Goal: Information Seeking & Learning: Learn about a topic

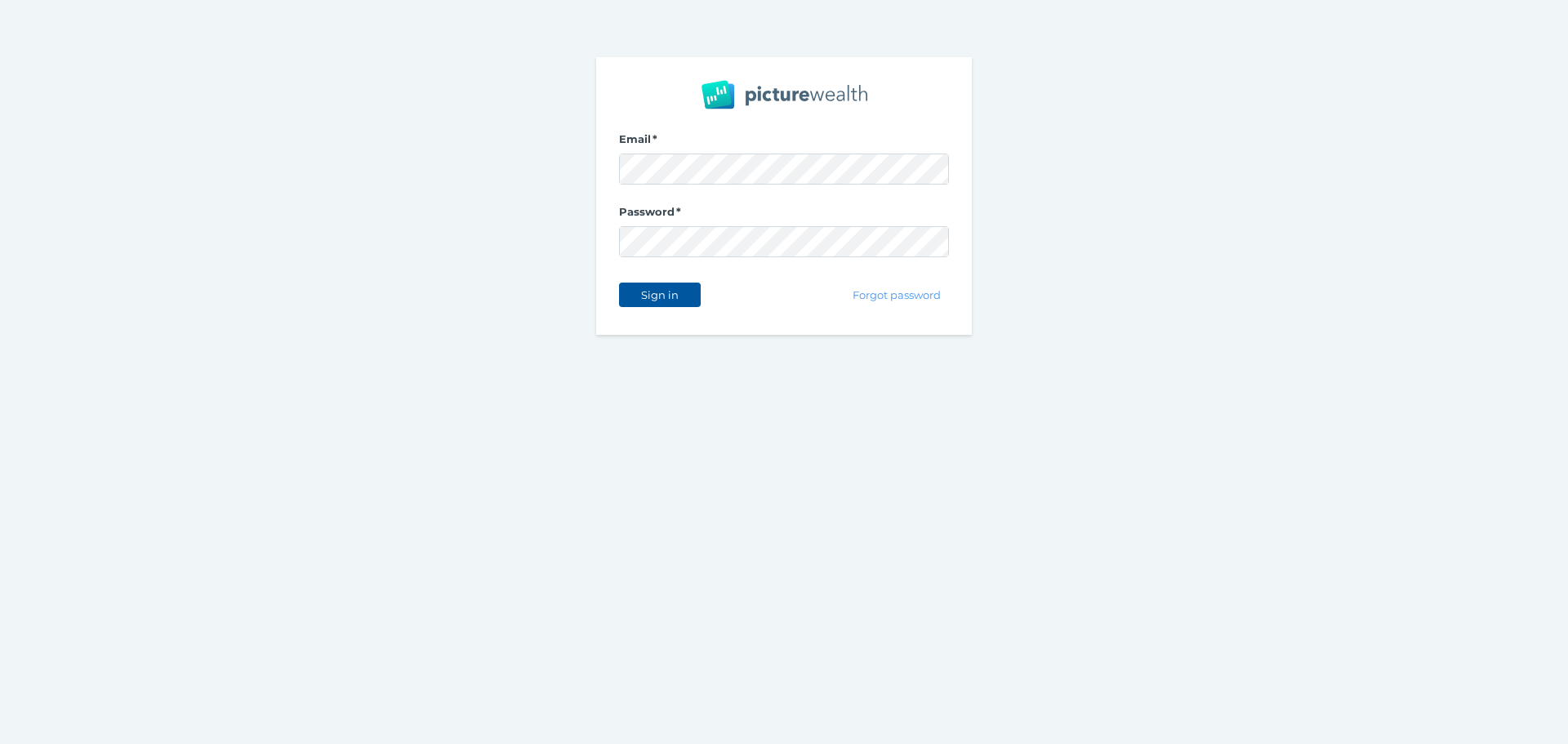
click at [664, 291] on span "Sign in" at bounding box center [659, 295] width 51 height 14
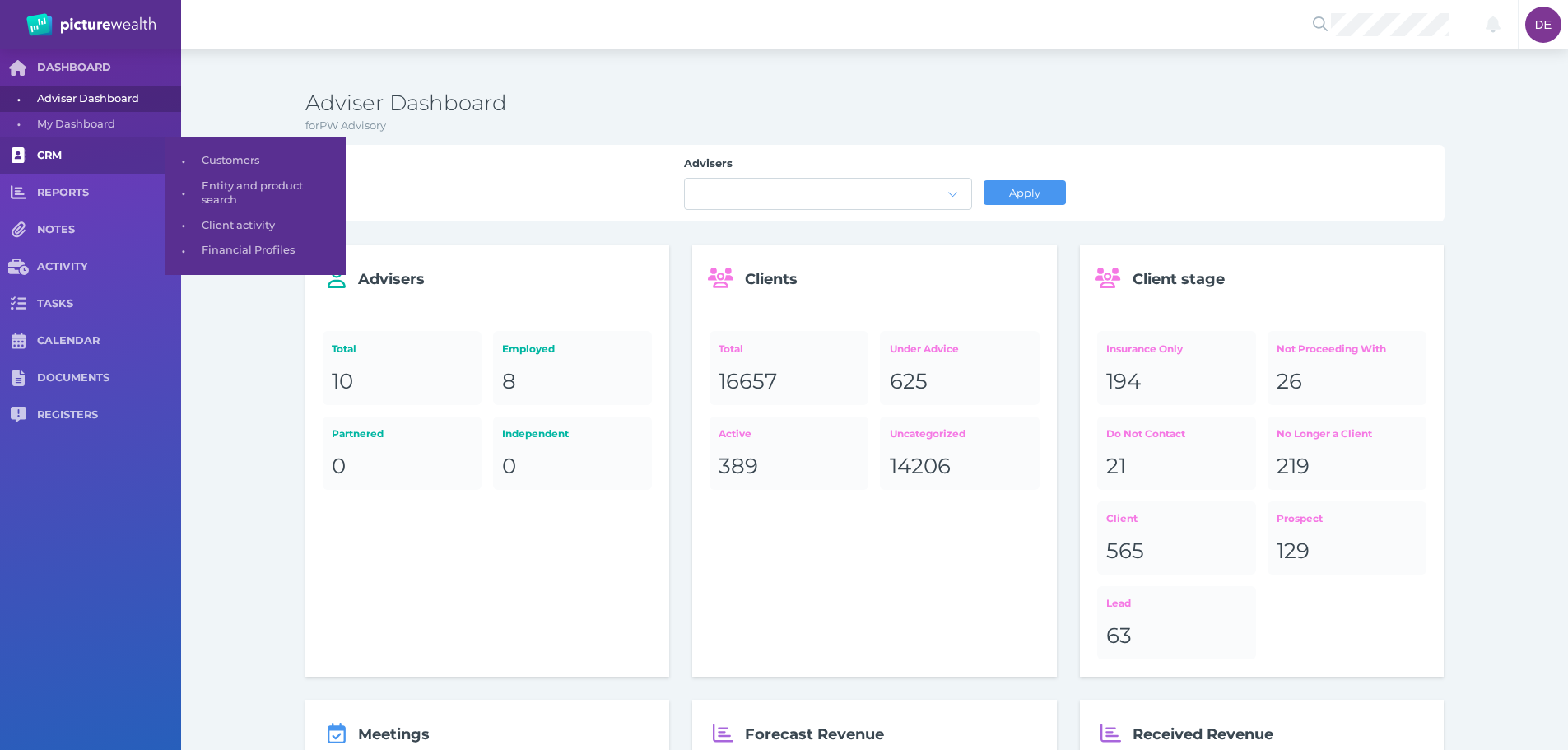
click at [88, 164] on link "CRM" at bounding box center [91, 155] width 181 height 37
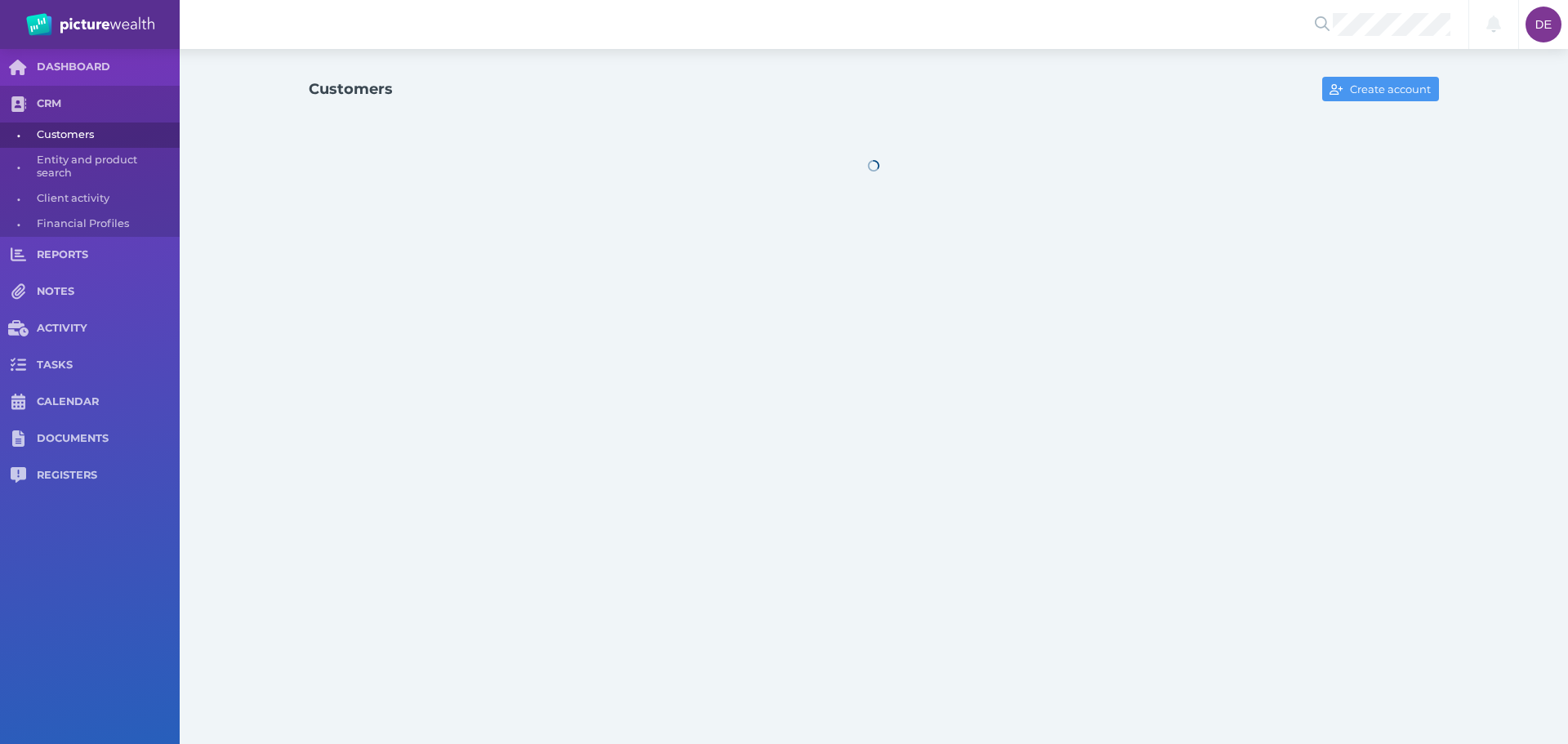
select select "25"
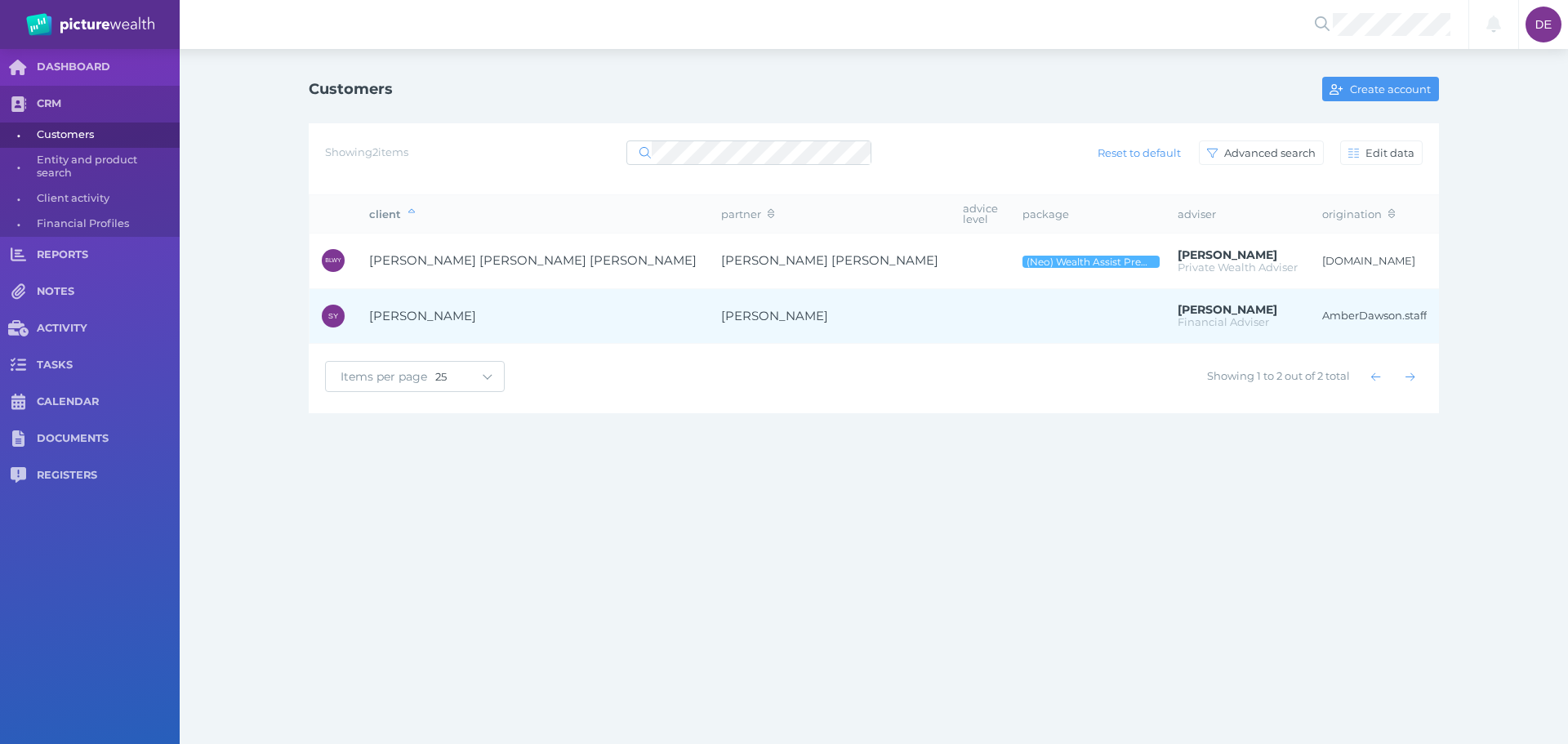
click at [441, 308] on span "[PERSON_NAME]" at bounding box center [422, 316] width 107 height 15
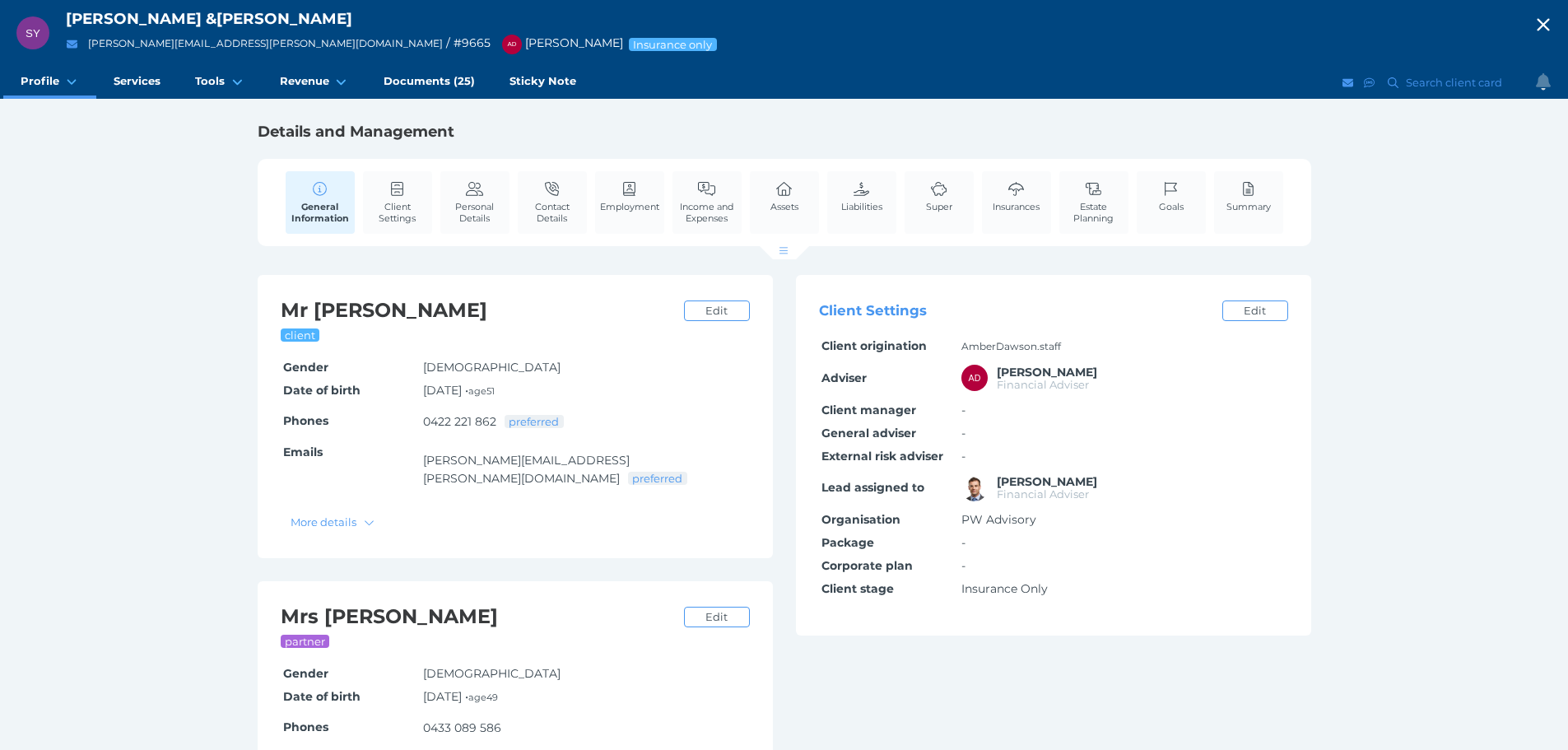
click at [1553, 21] on icon "button" at bounding box center [1544, 24] width 19 height 24
select select "25"
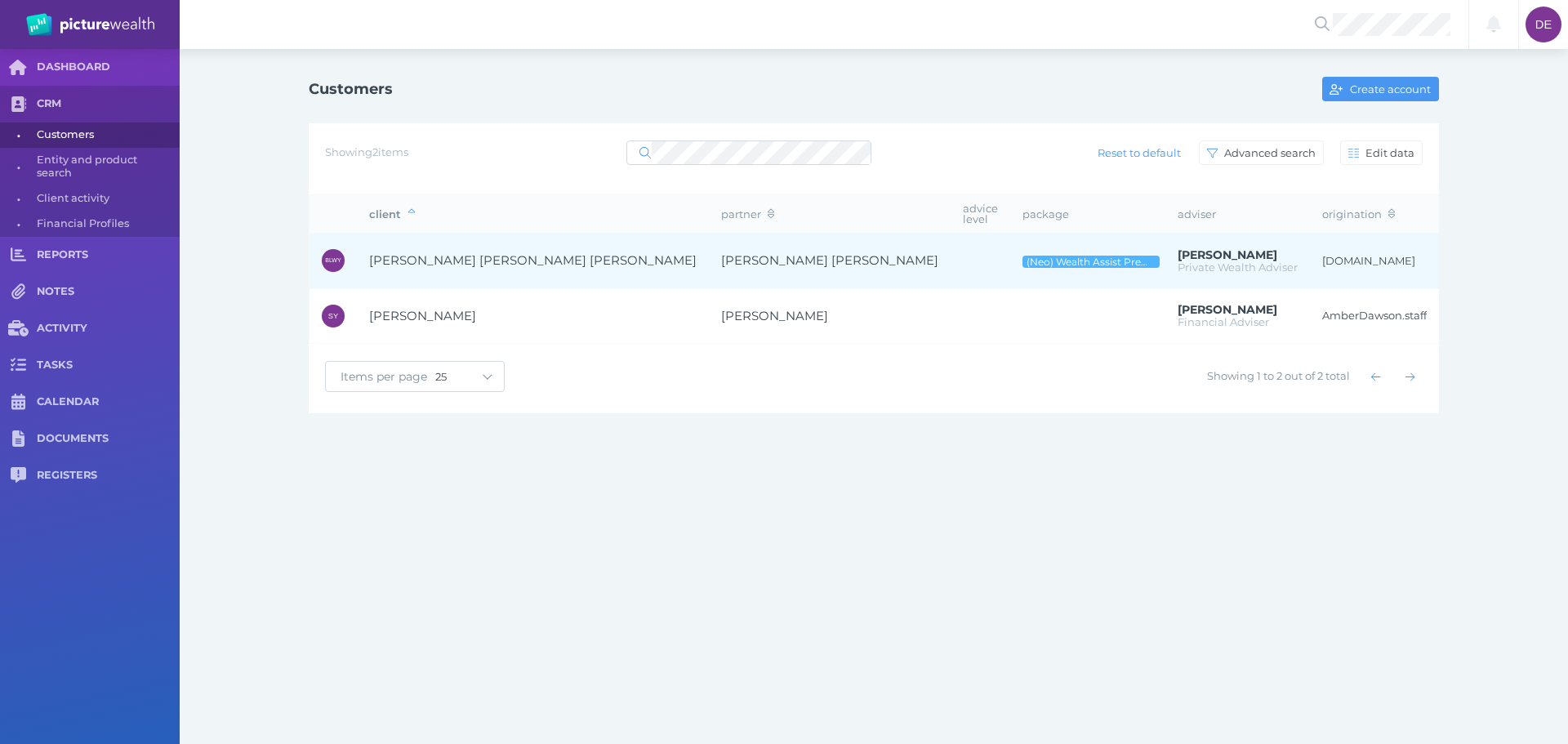
click at [721, 252] on span "[PERSON_NAME] [PERSON_NAME]" at bounding box center [829, 260] width 217 height 15
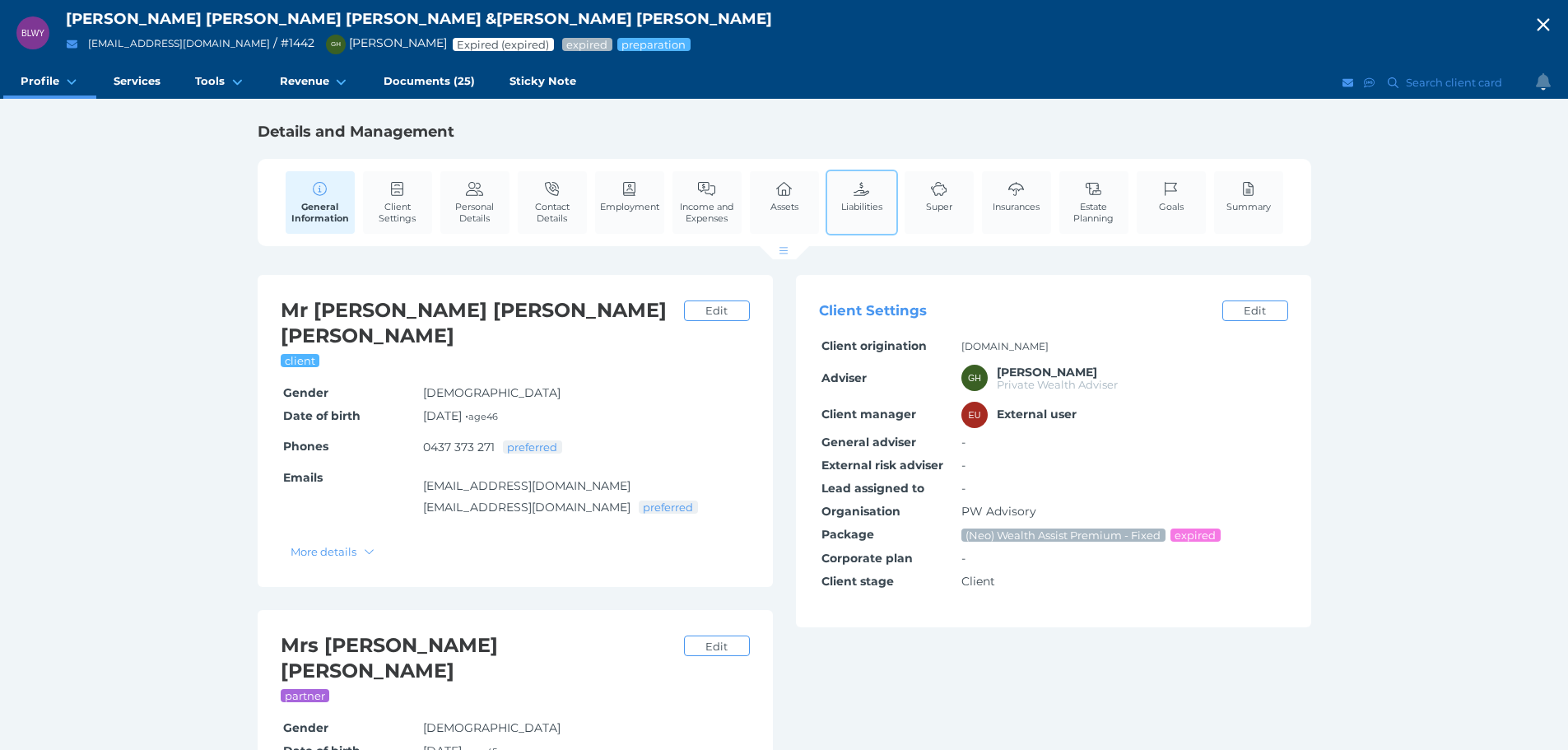
click at [856, 182] on icon at bounding box center [862, 189] width 19 height 15
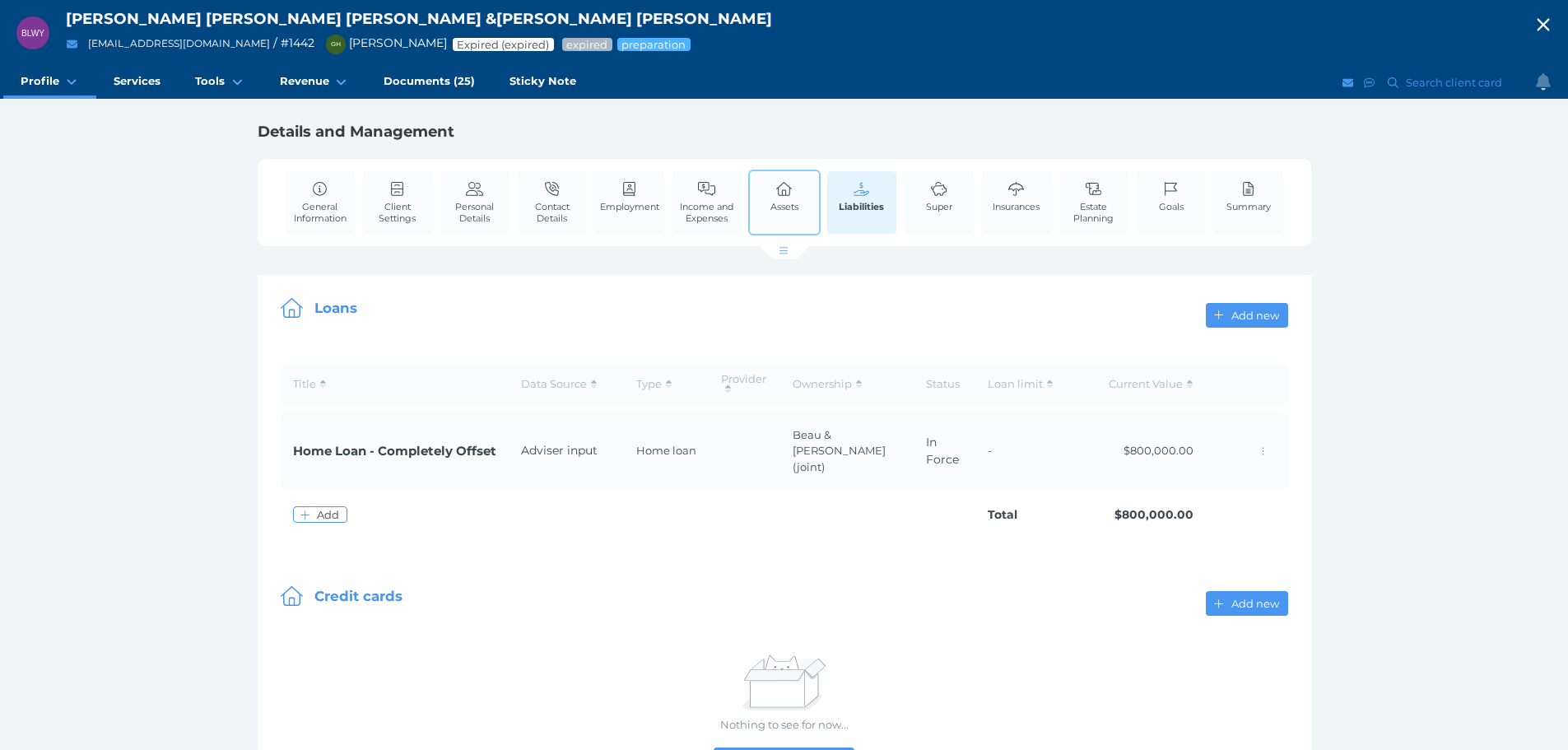
click at [789, 202] on span "Assets" at bounding box center [784, 206] width 28 height 12
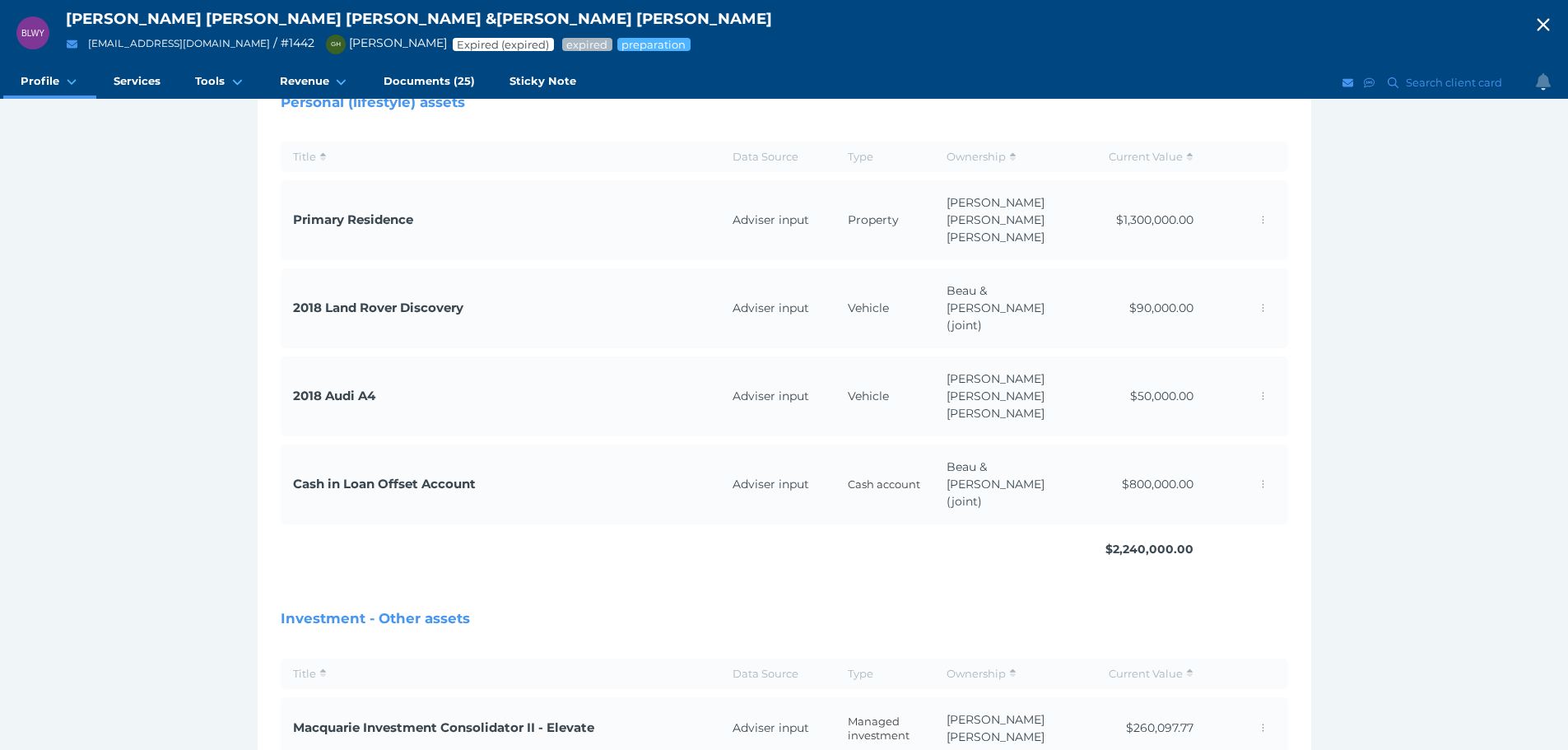
scroll to position [288, 0]
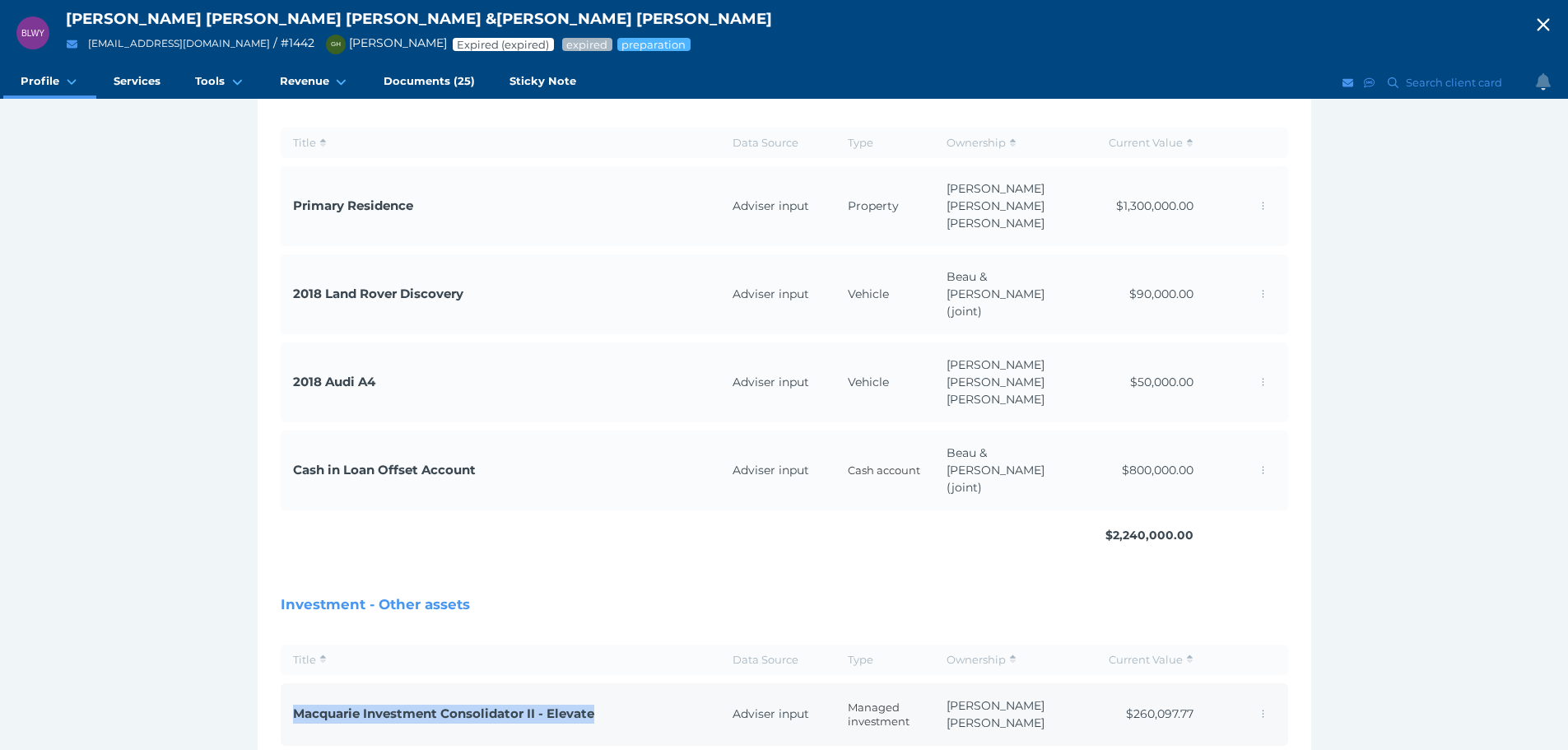
drag, startPoint x: 605, startPoint y: 644, endPoint x: 285, endPoint y: 634, distance: 320.2
click at [285, 684] on td "Macquarie Investment Consolidator II - Elevate" at bounding box center [500, 715] width 439 height 62
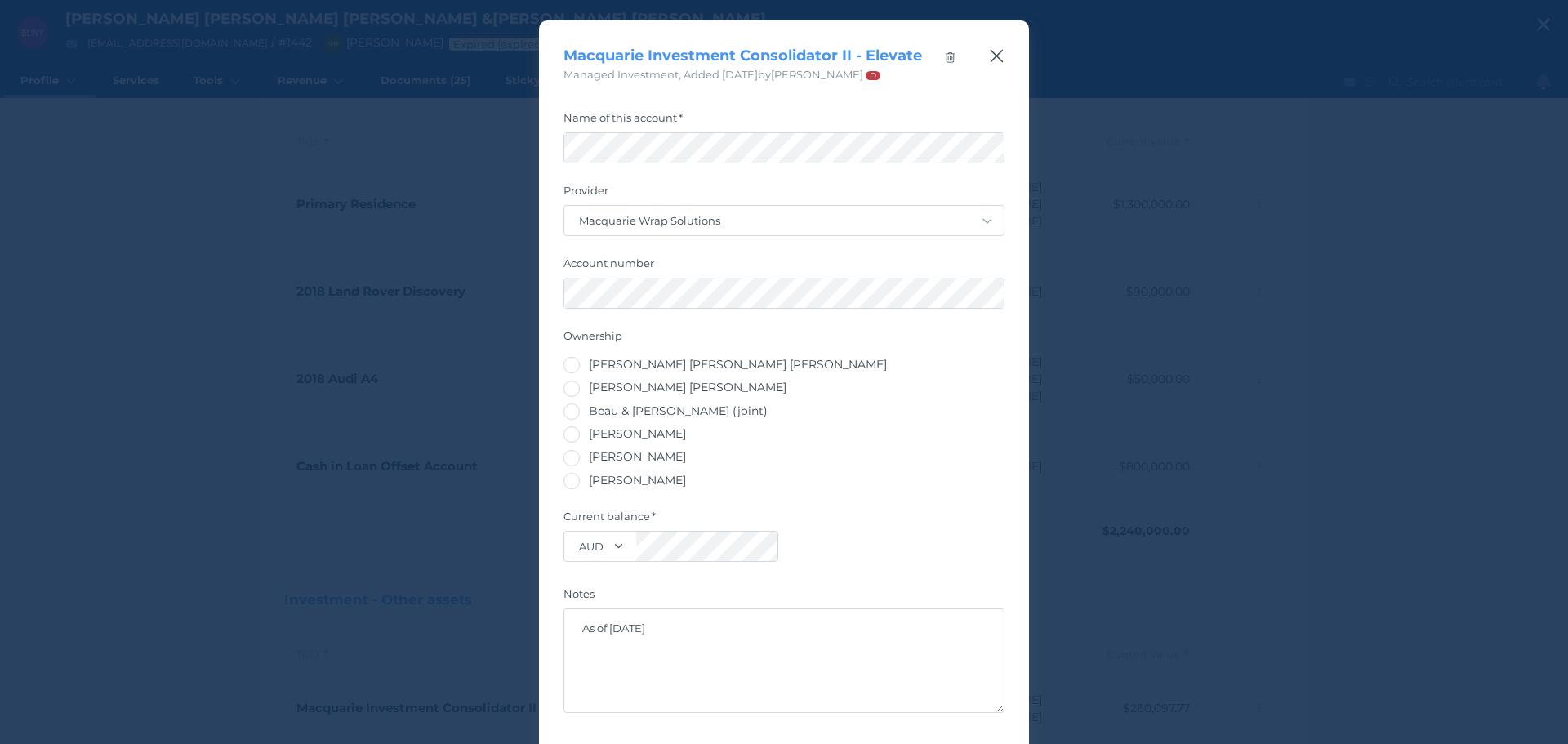
click at [989, 65] on icon "button" at bounding box center [997, 55] width 15 height 20
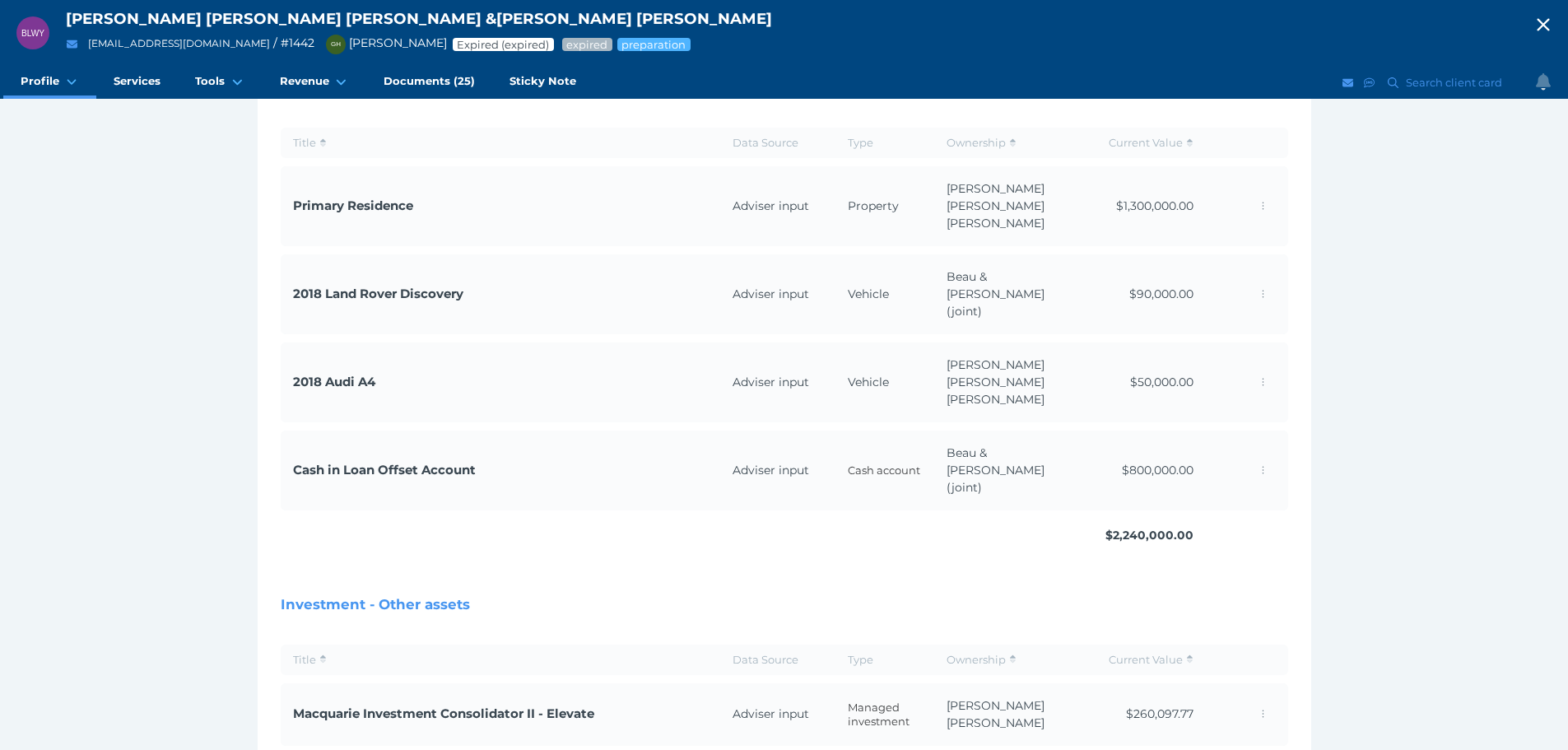
click at [1549, 35] on icon "button" at bounding box center [1544, 24] width 19 height 24
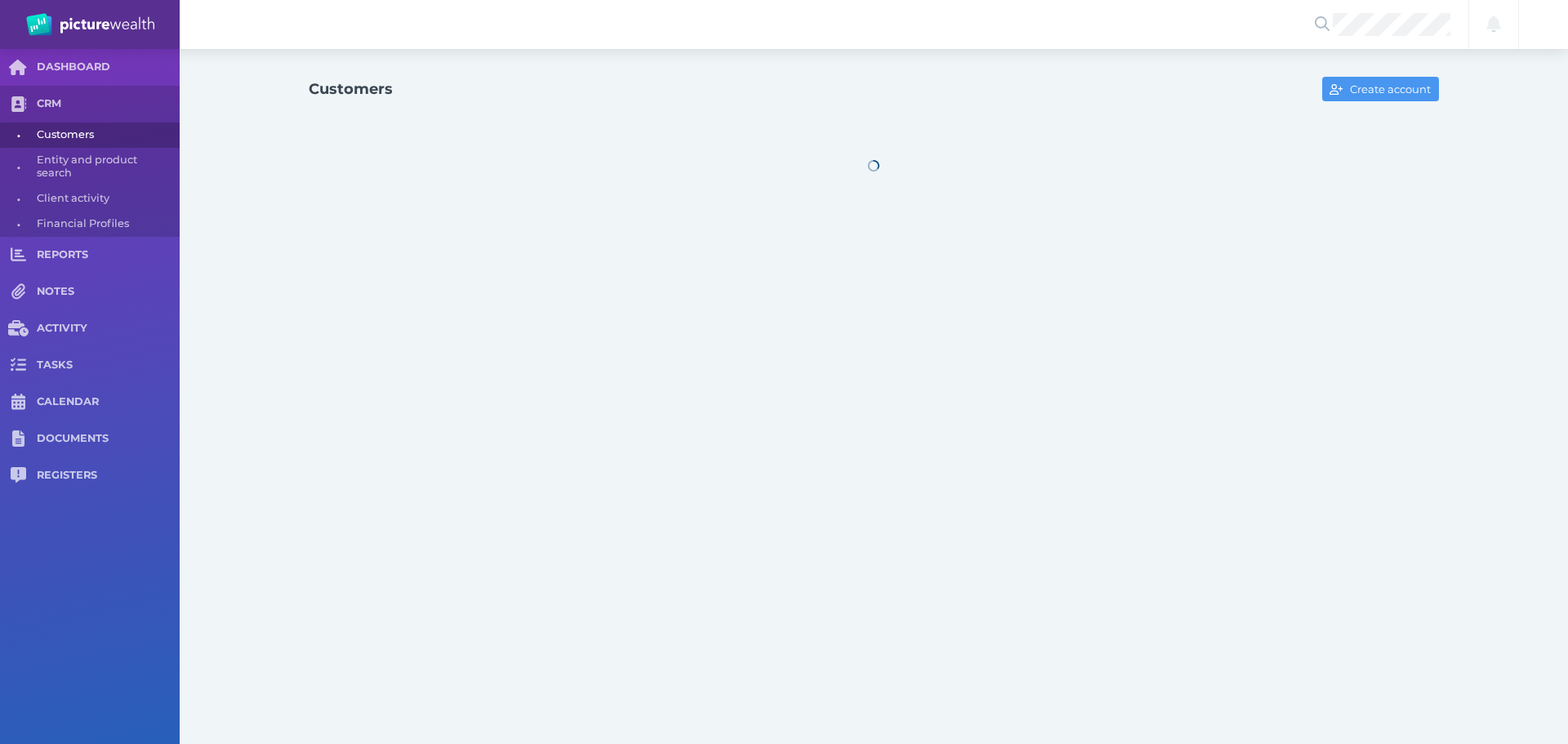
select select "25"
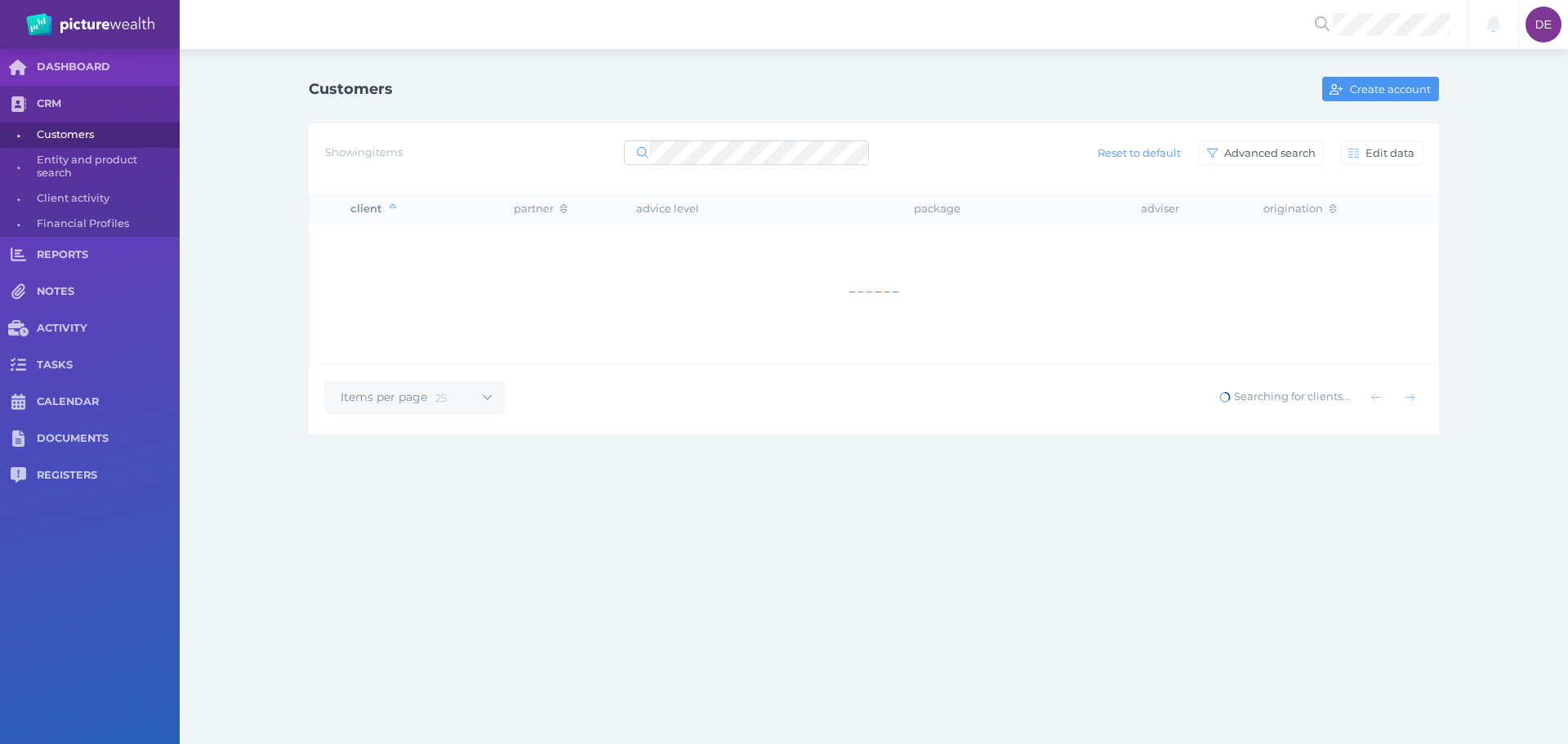
click at [761, 134] on div "Showing items Reset to default Advanced search Edit data" at bounding box center [874, 159] width 1130 height 72
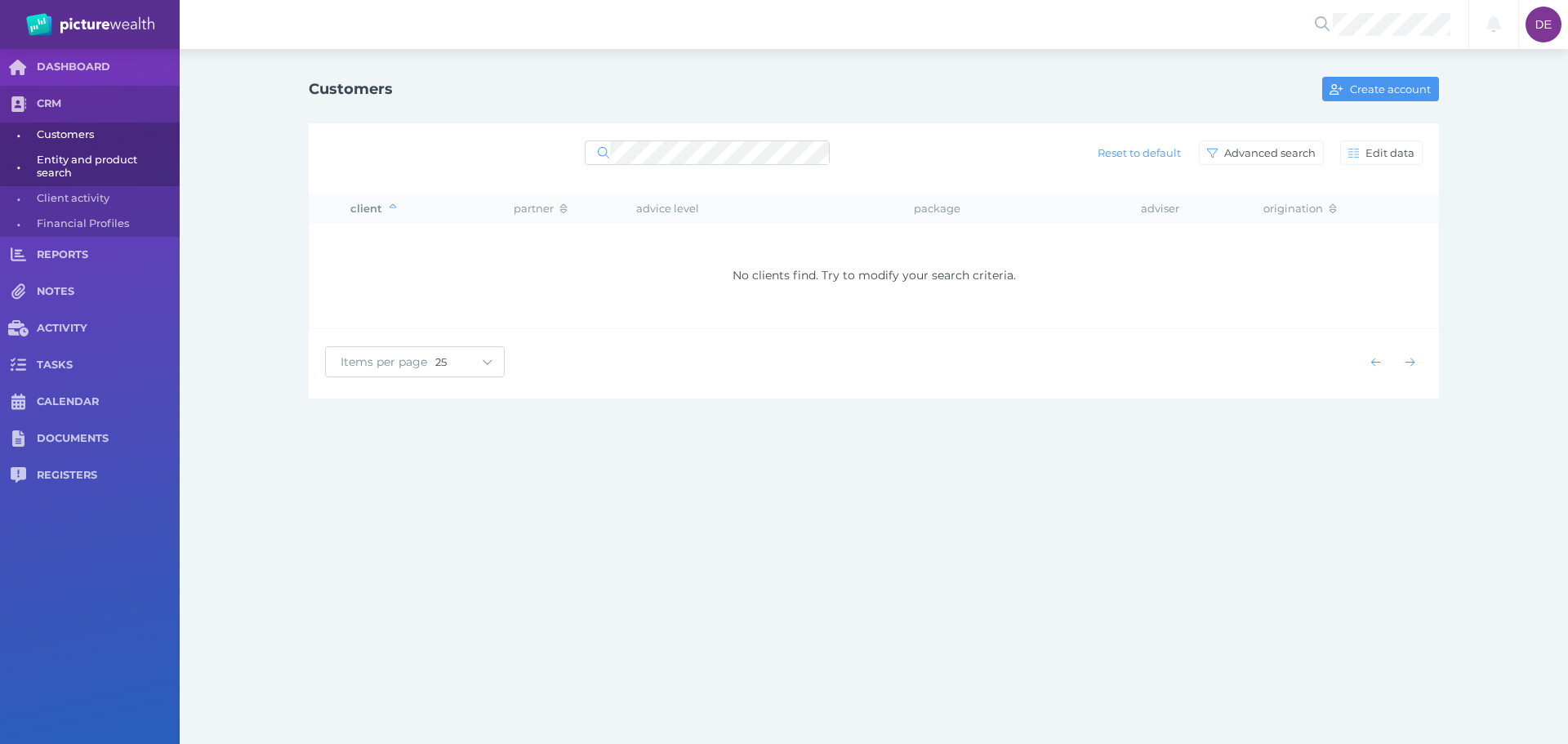
click at [118, 161] on span "Entity and product search" at bounding box center [105, 167] width 137 height 39
select select "25"
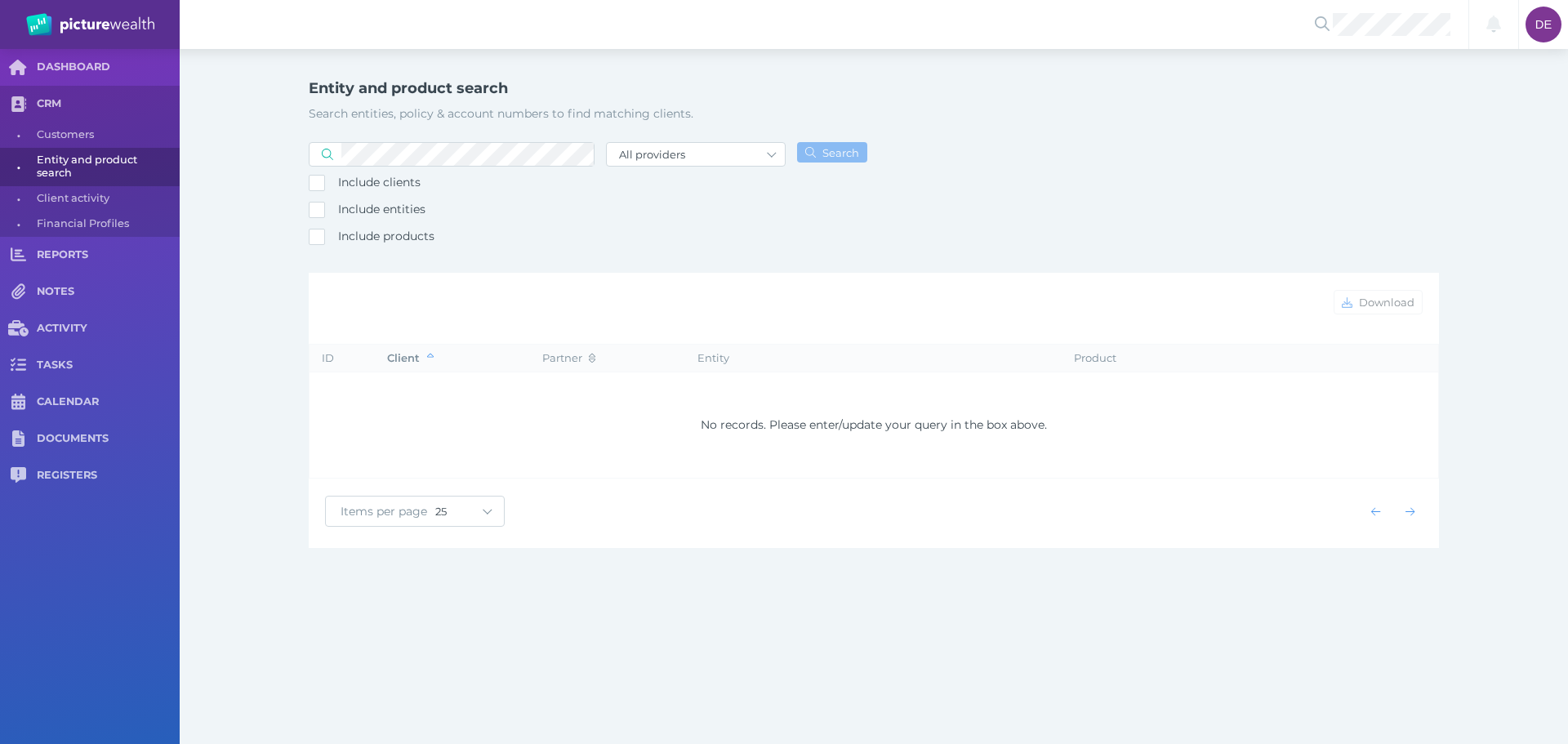
click at [541, 167] on div at bounding box center [452, 155] width 286 height 29
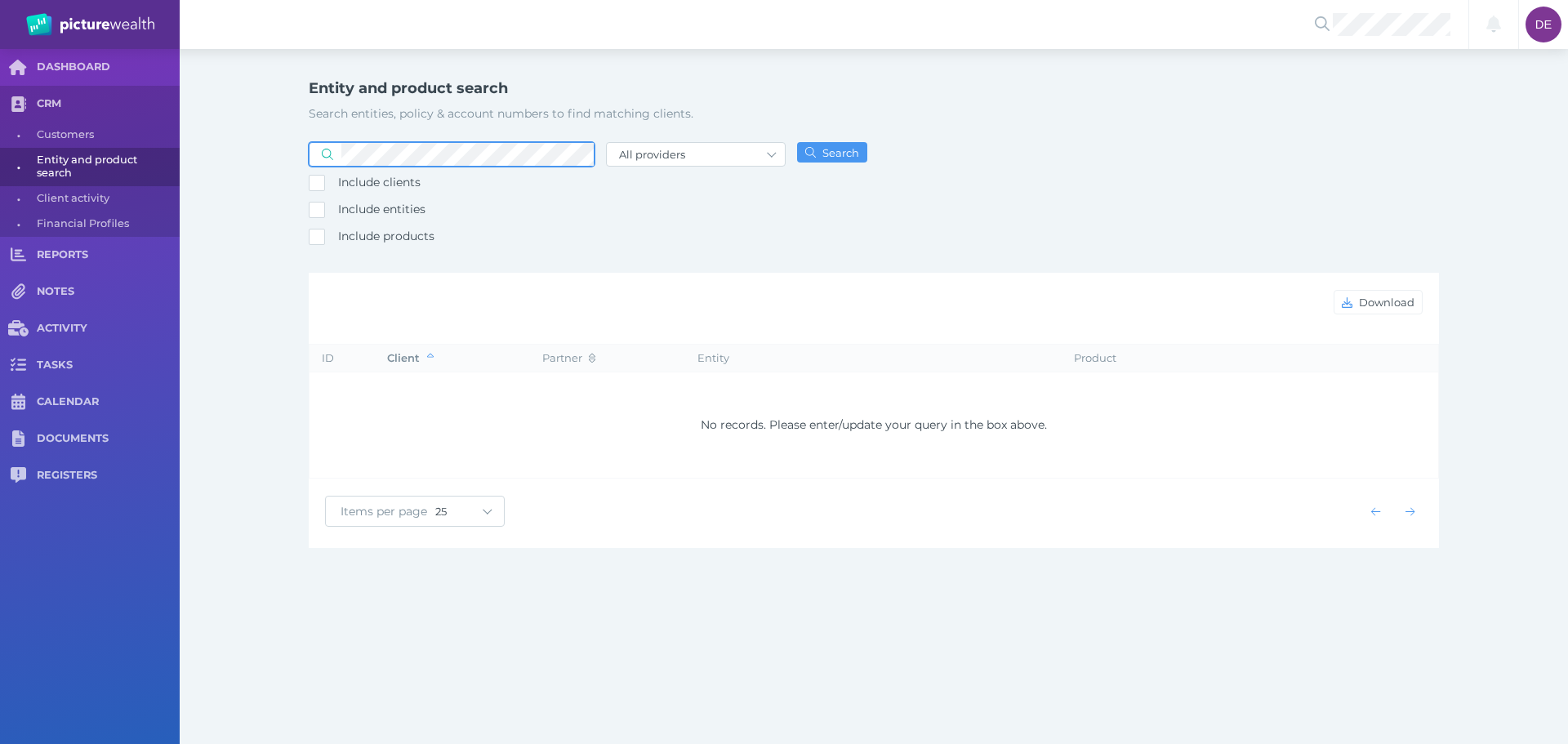
click at [797, 142] on button "Search" at bounding box center [832, 152] width 71 height 20
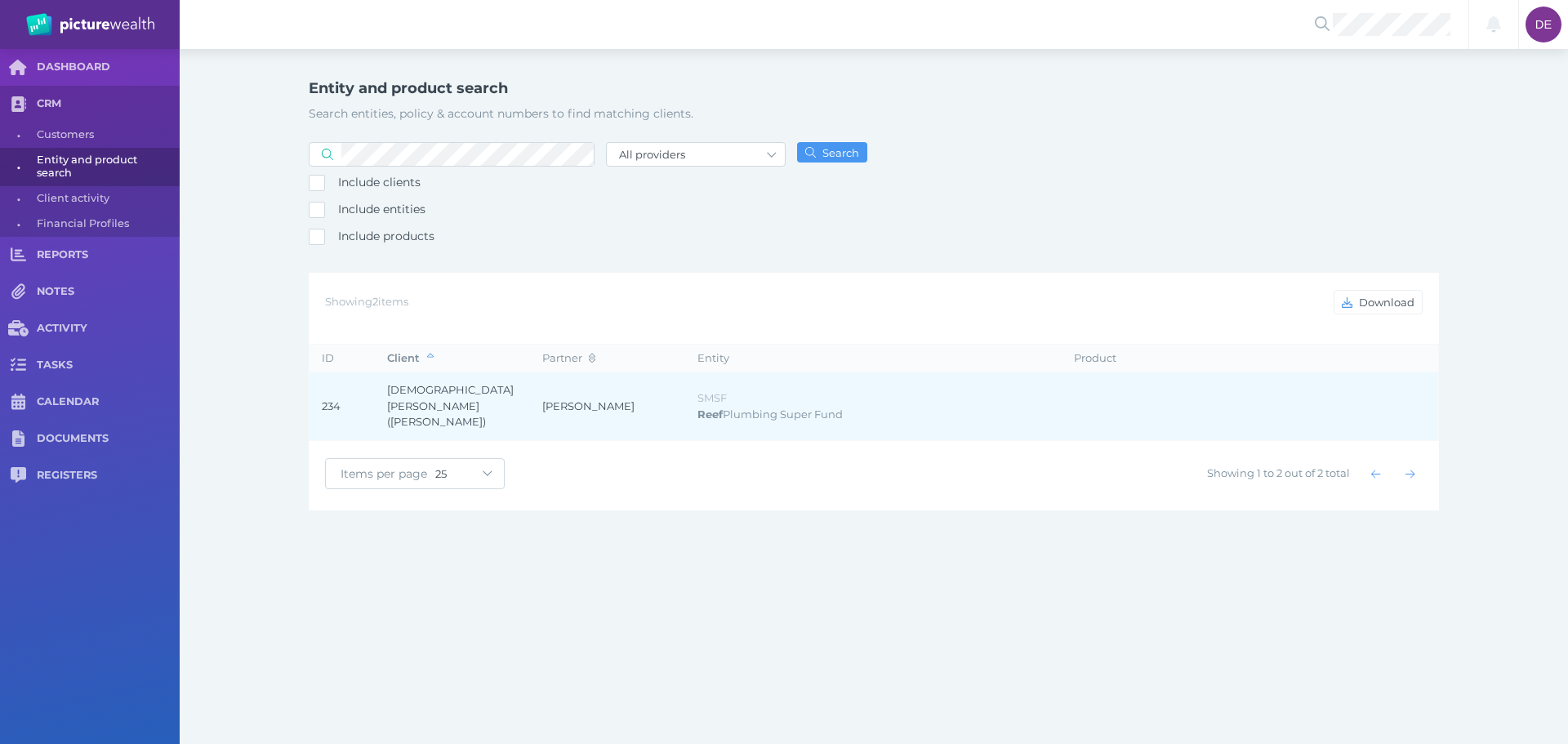
click at [635, 404] on td "[PERSON_NAME]" at bounding box center [608, 406] width 156 height 69
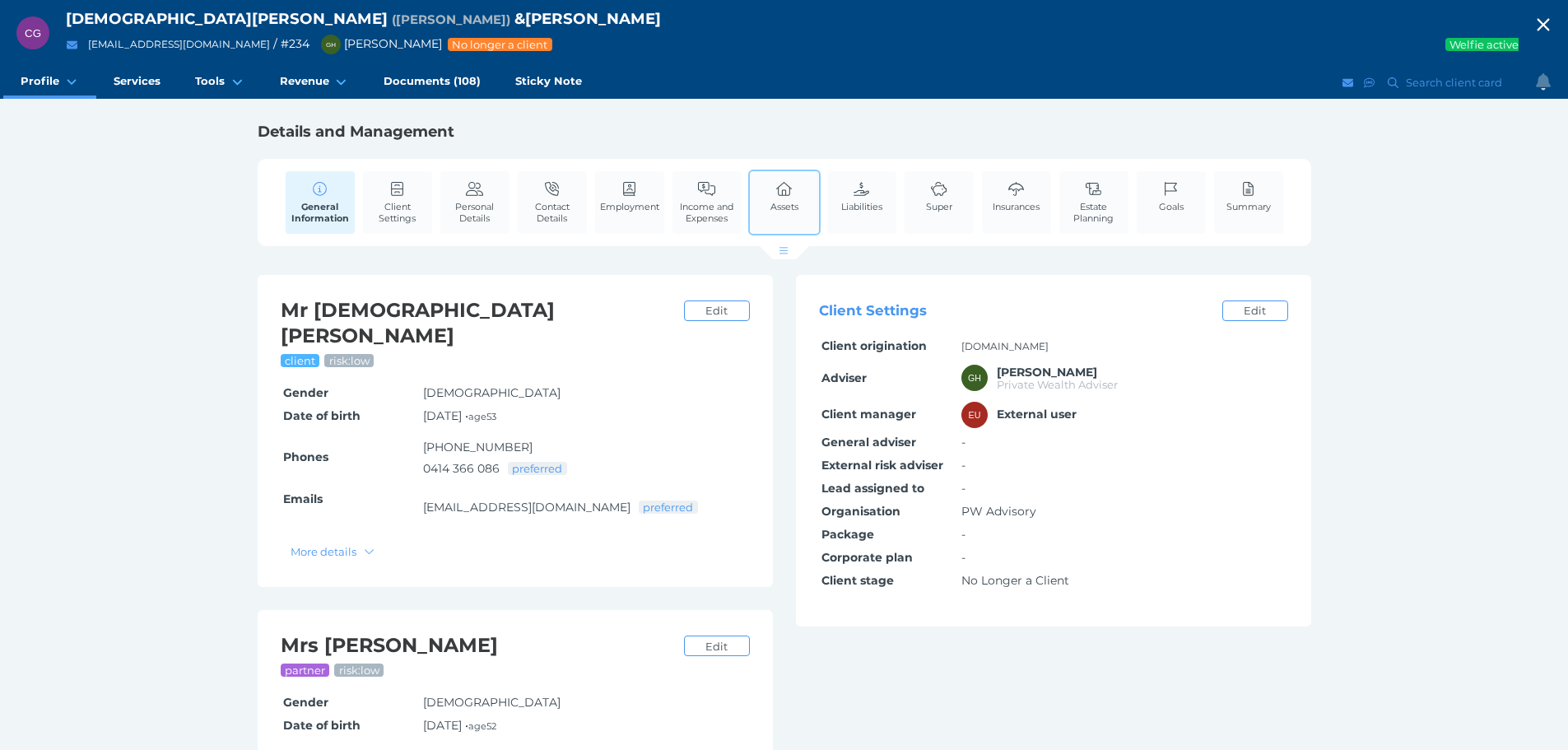
click at [772, 194] on link "Assets" at bounding box center [784, 197] width 36 height 51
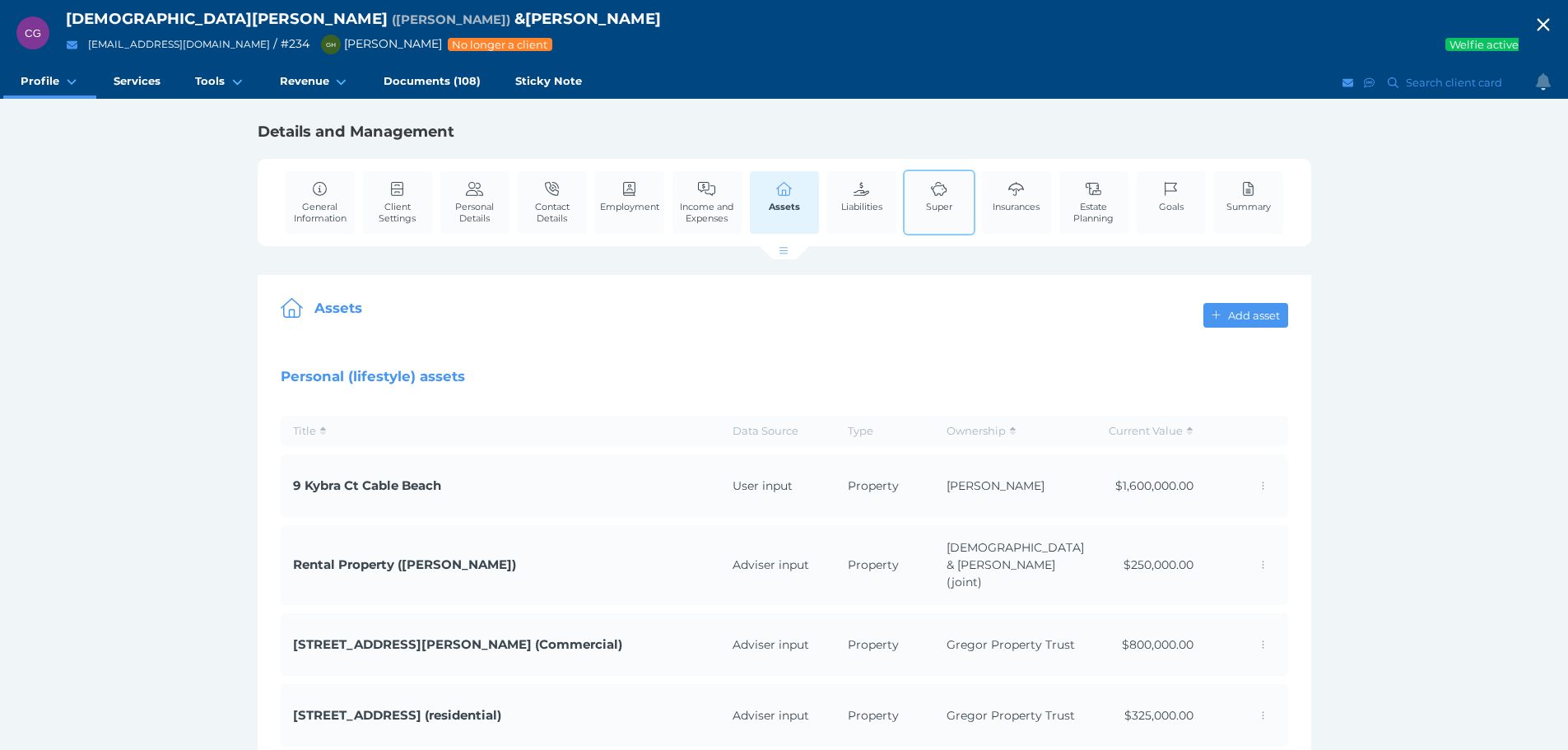
click at [940, 189] on icon at bounding box center [939, 189] width 19 height 15
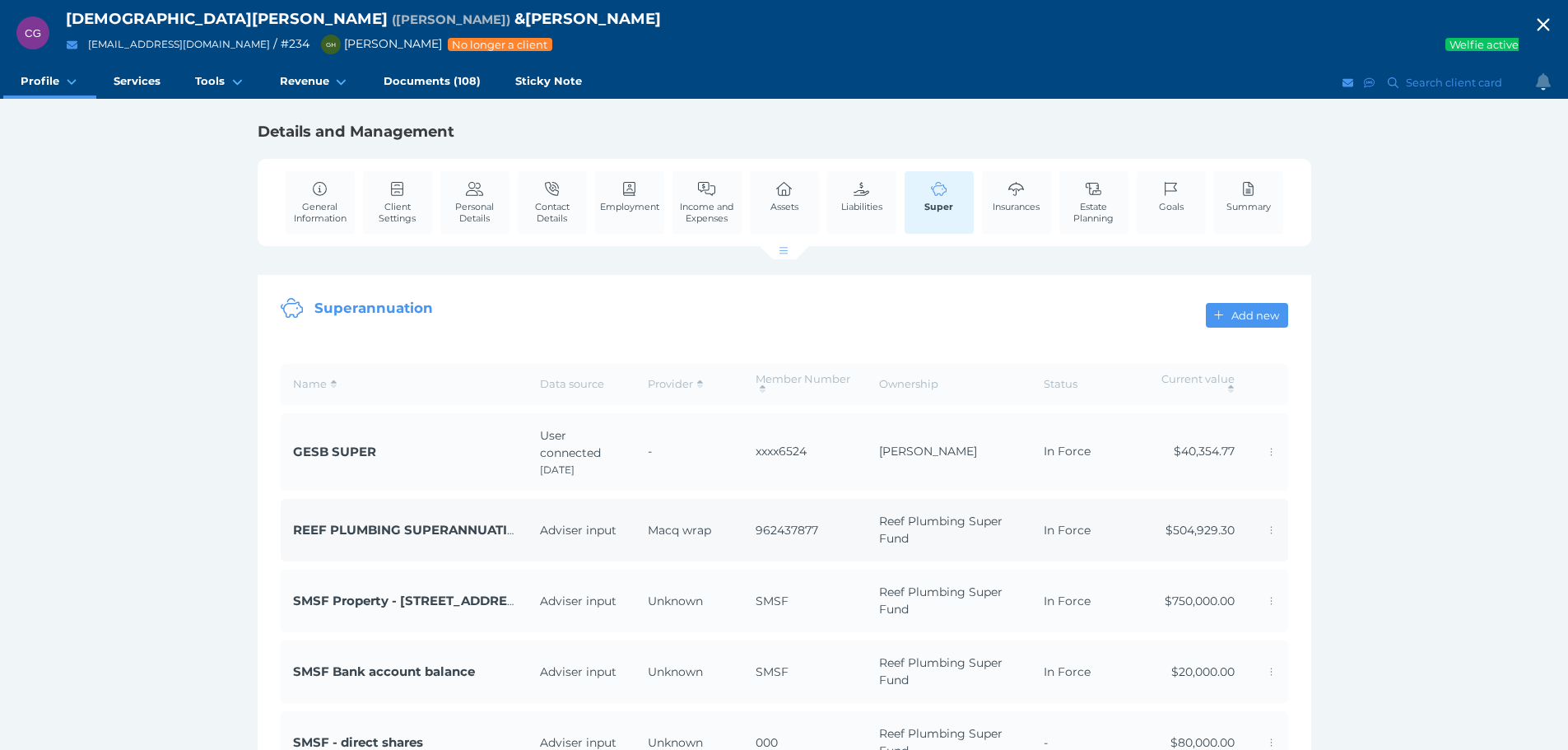
click at [699, 524] on span "Macq wrap" at bounding box center [679, 530] width 63 height 15
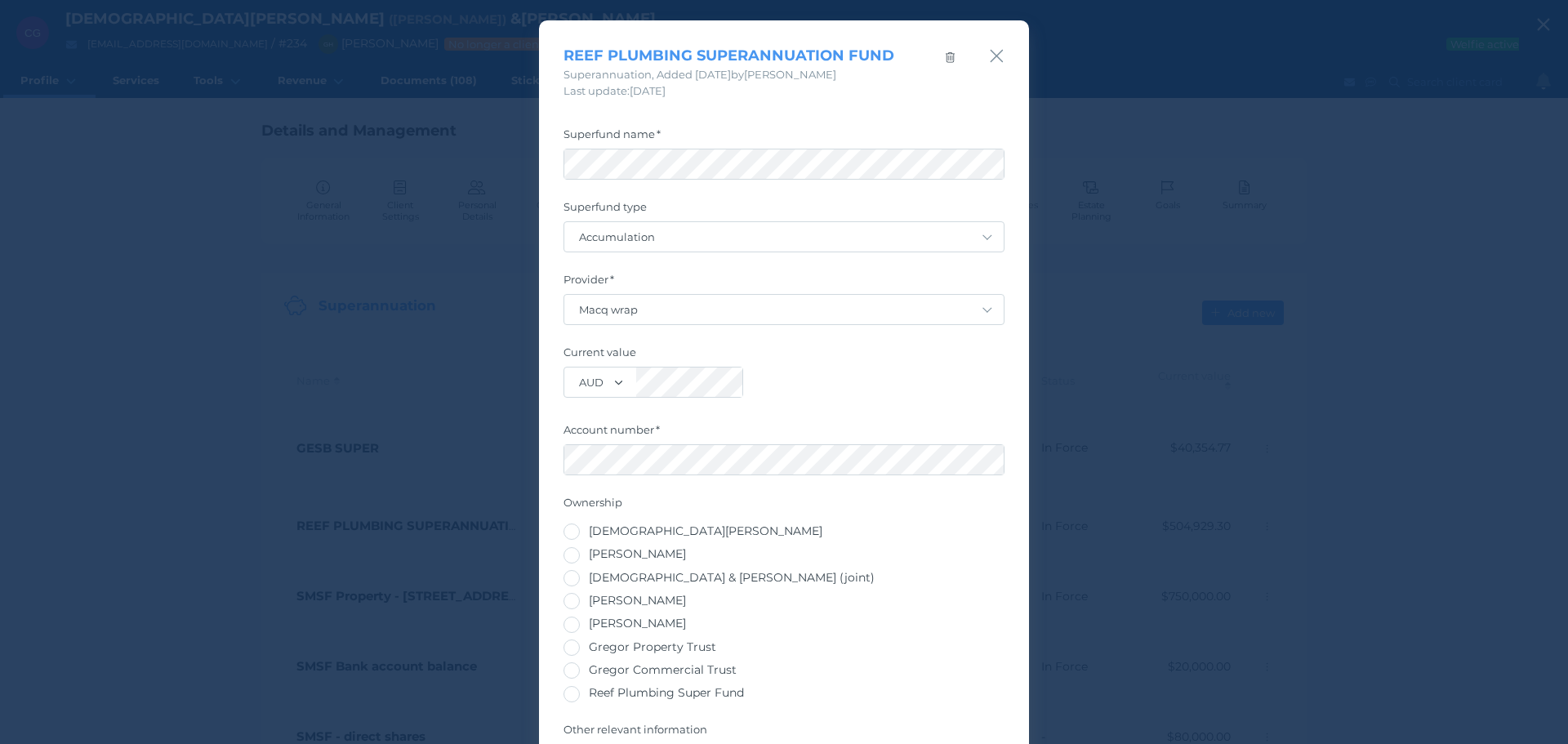
click at [1214, 181] on div "REEF PLUMBING SUPERANNUATION FUND Superannuation , Added [DATE] by [PERSON_NAME…" at bounding box center [784, 372] width 1568 height 744
click at [995, 56] on icon "button" at bounding box center [997, 55] width 15 height 20
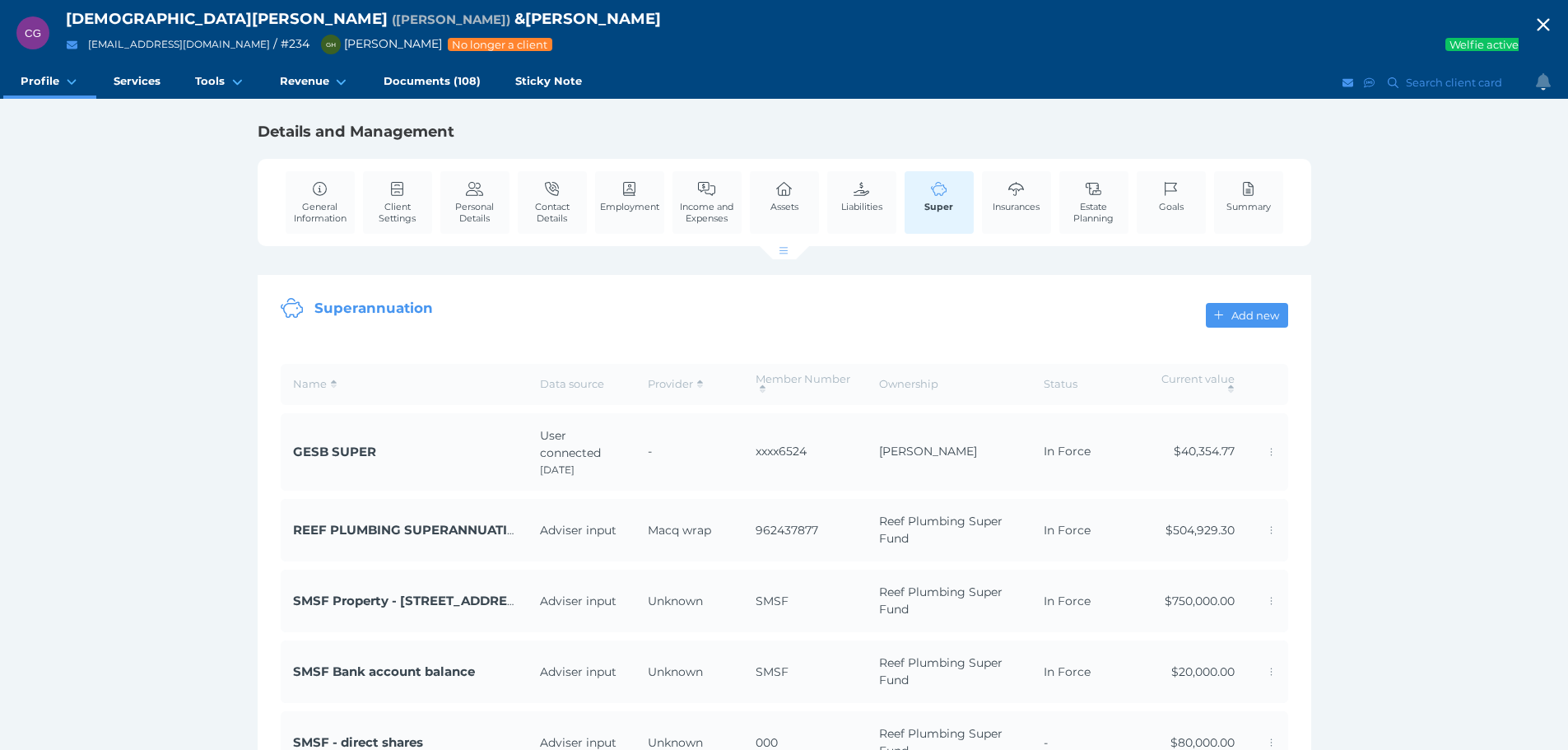
click at [1553, 19] on icon "button" at bounding box center [1544, 24] width 19 height 24
select select "25"
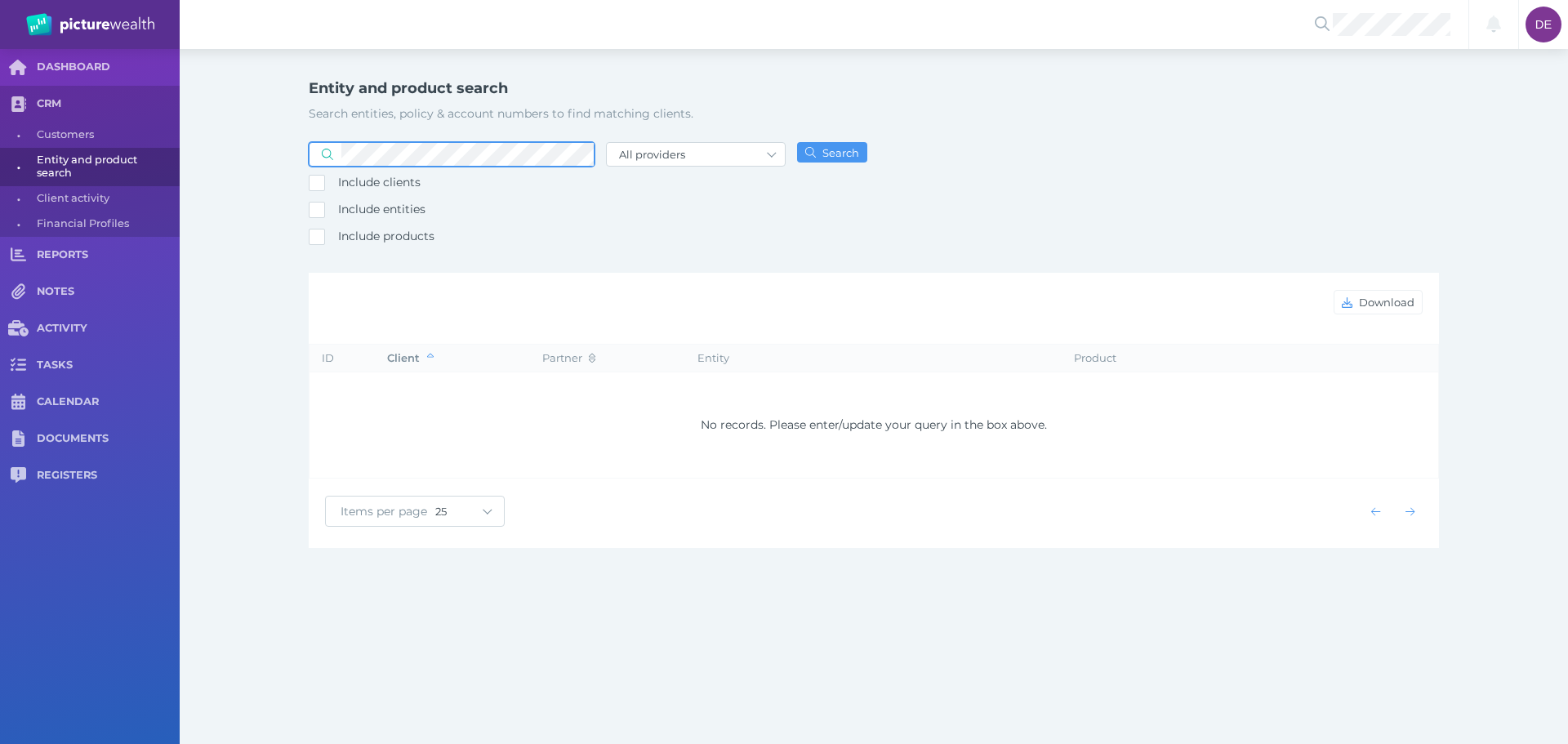
click at [797, 142] on button "Search" at bounding box center [832, 152] width 71 height 20
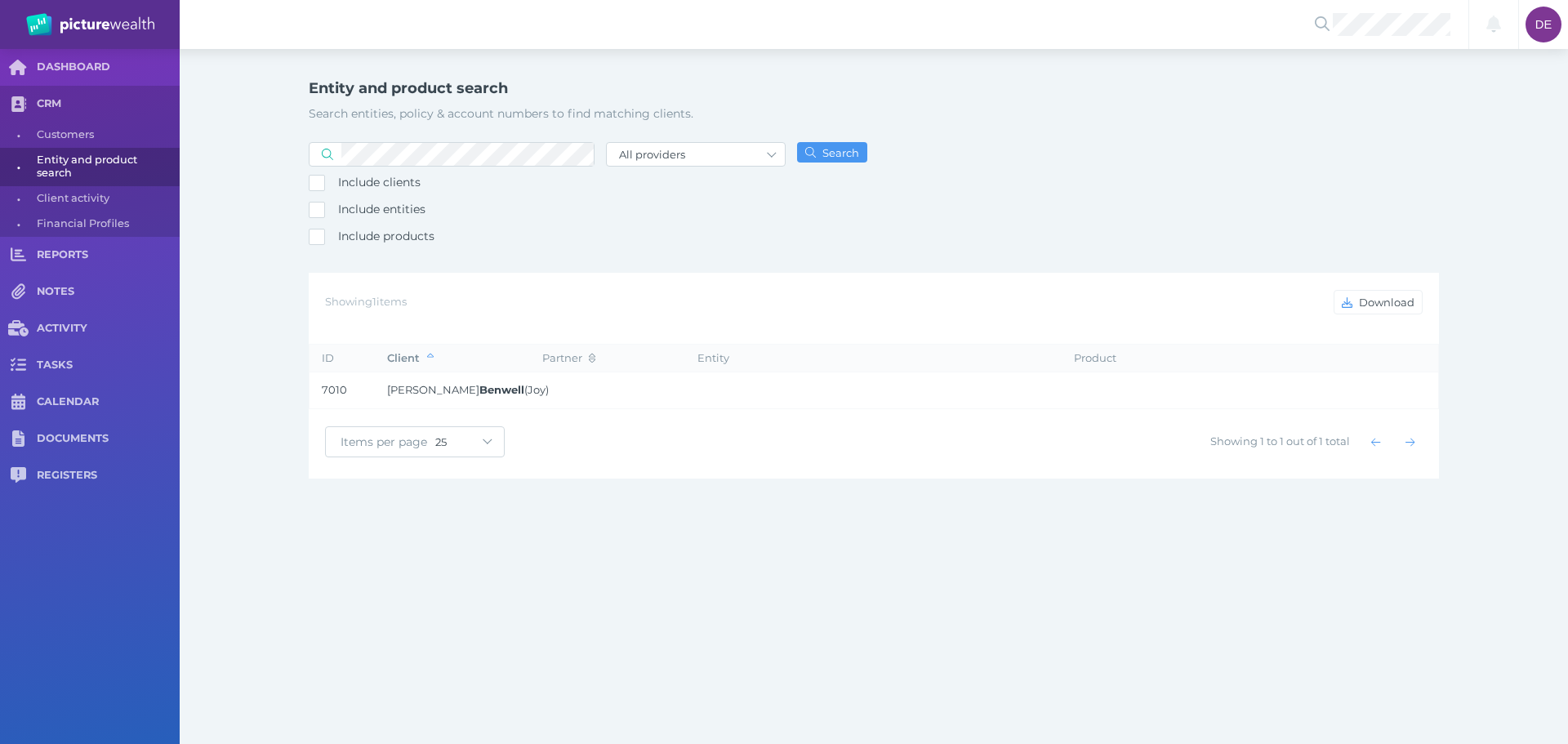
click at [428, 410] on td "[PERSON_NAME] ([PERSON_NAME])" at bounding box center [452, 390] width 156 height 37
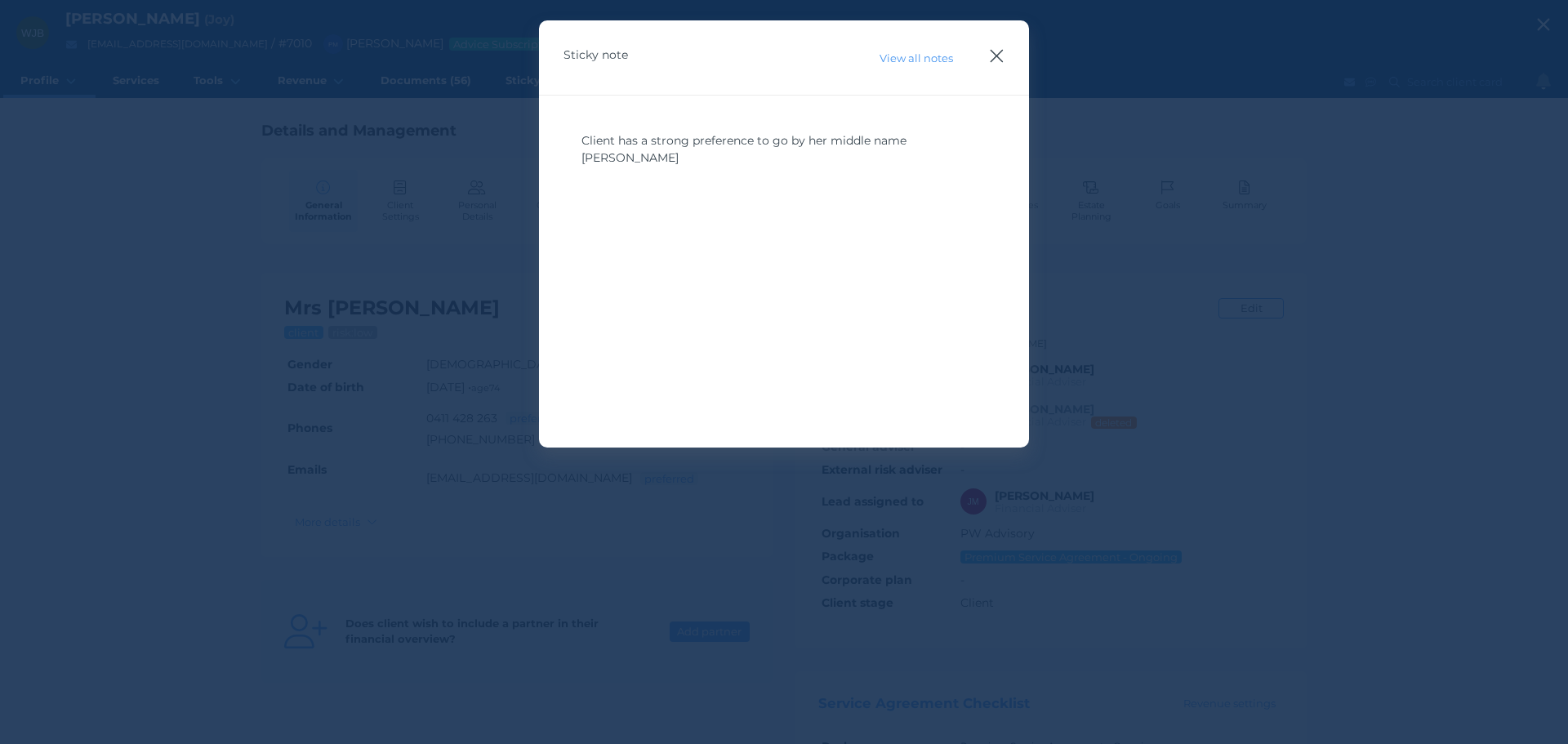
click at [1004, 48] on icon "button" at bounding box center [997, 55] width 15 height 20
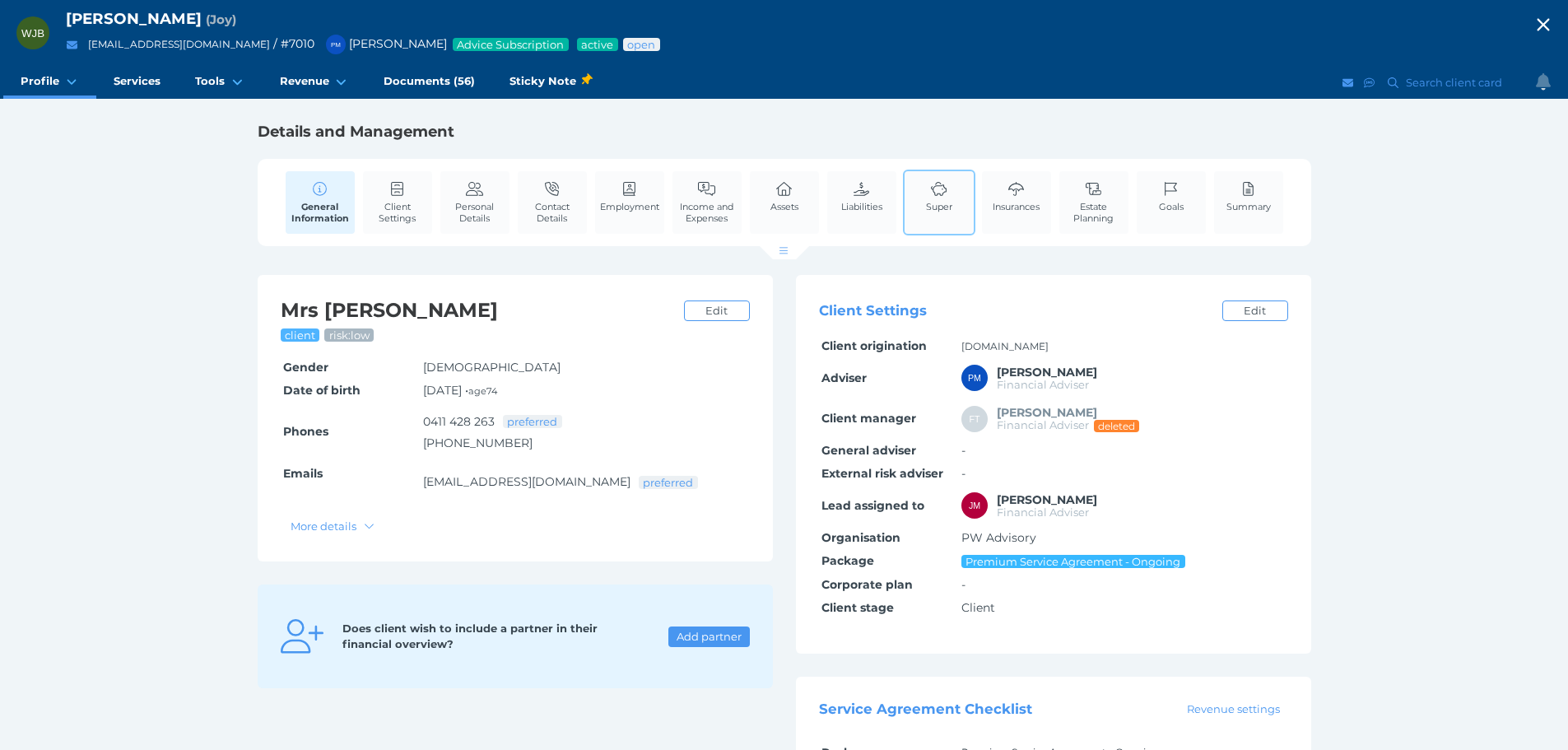
click at [959, 204] on div "Super" at bounding box center [939, 203] width 72 height 66
click at [951, 178] on link "Super" at bounding box center [940, 197] width 35 height 51
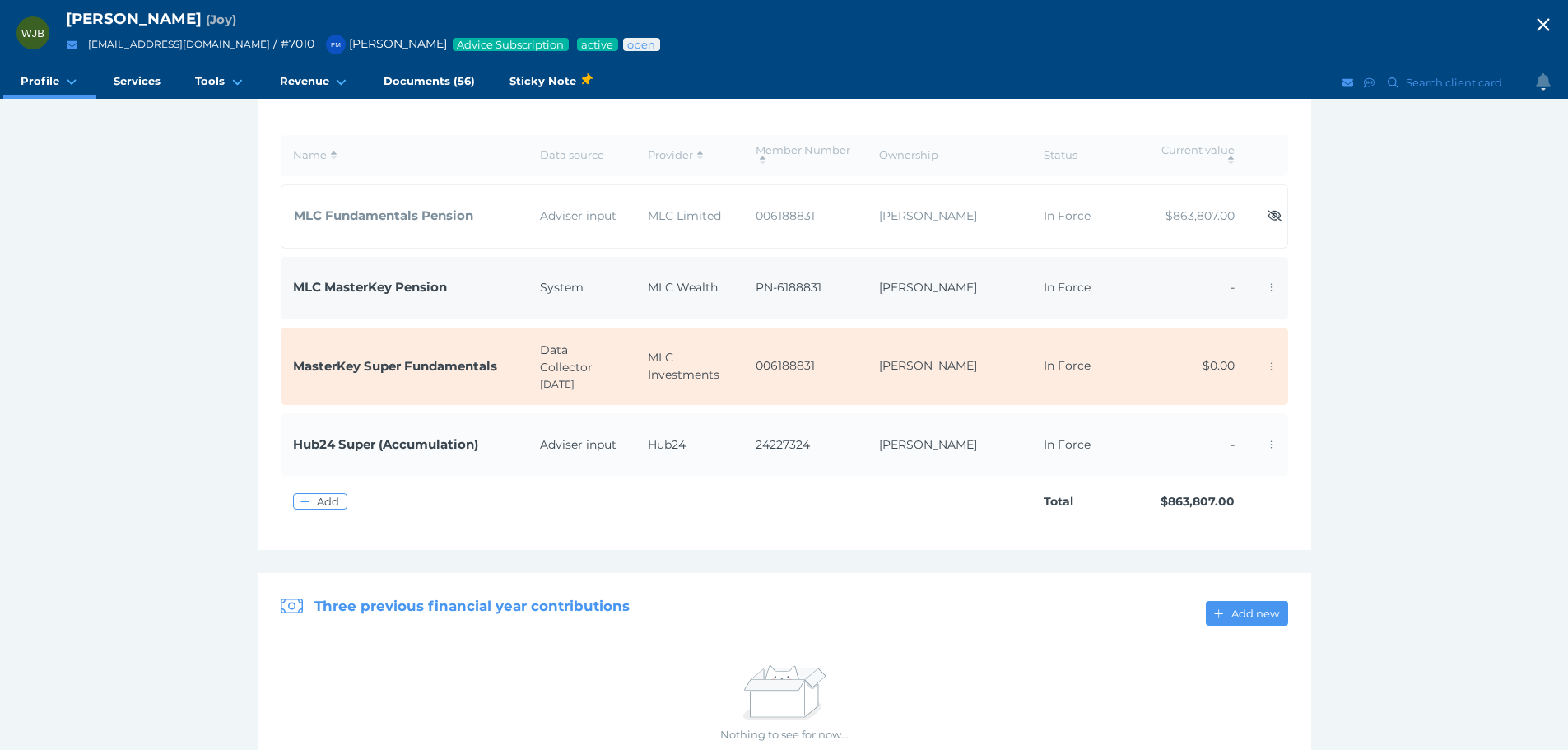
scroll to position [149, 0]
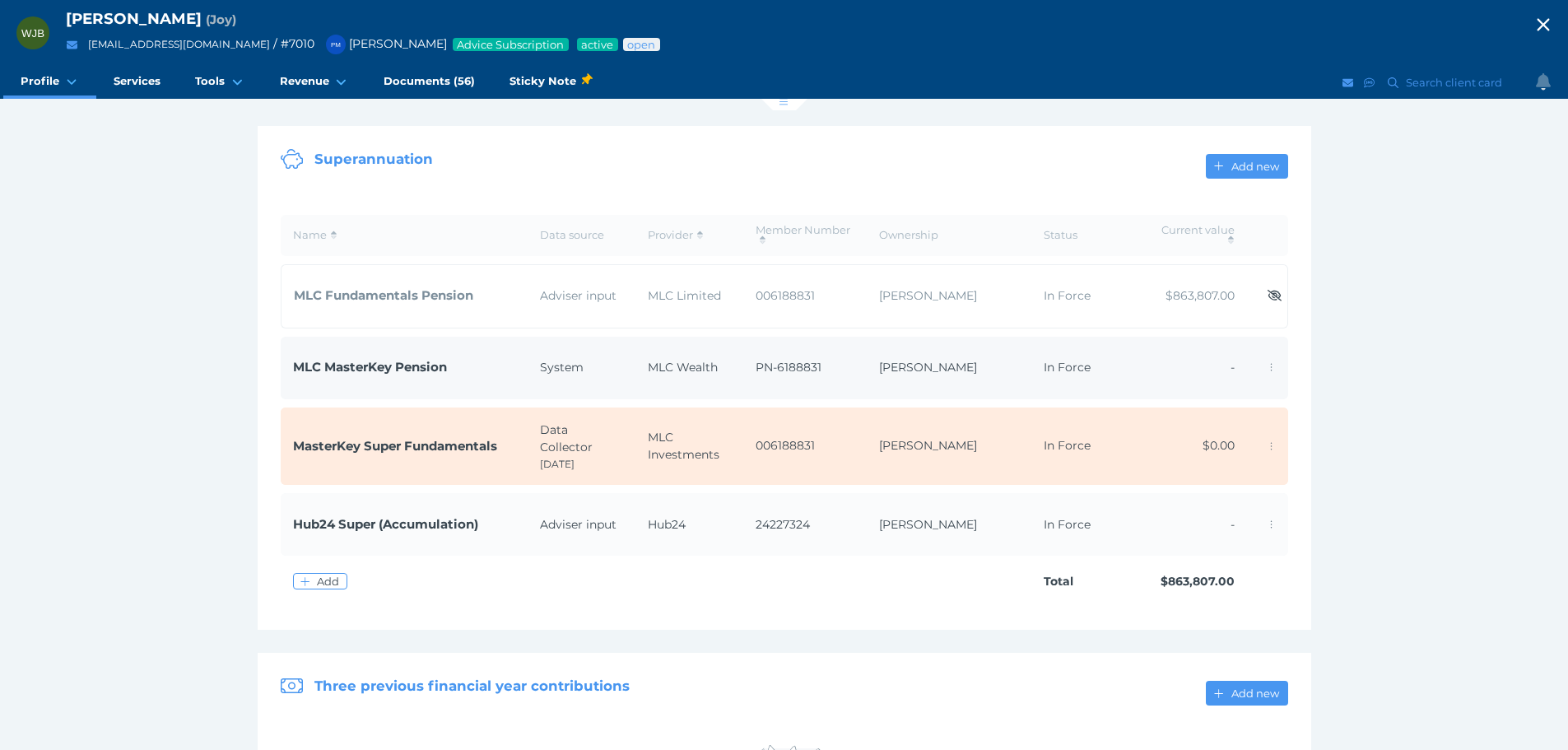
click at [339, 370] on span "MLC MasterKey Pension" at bounding box center [370, 367] width 154 height 16
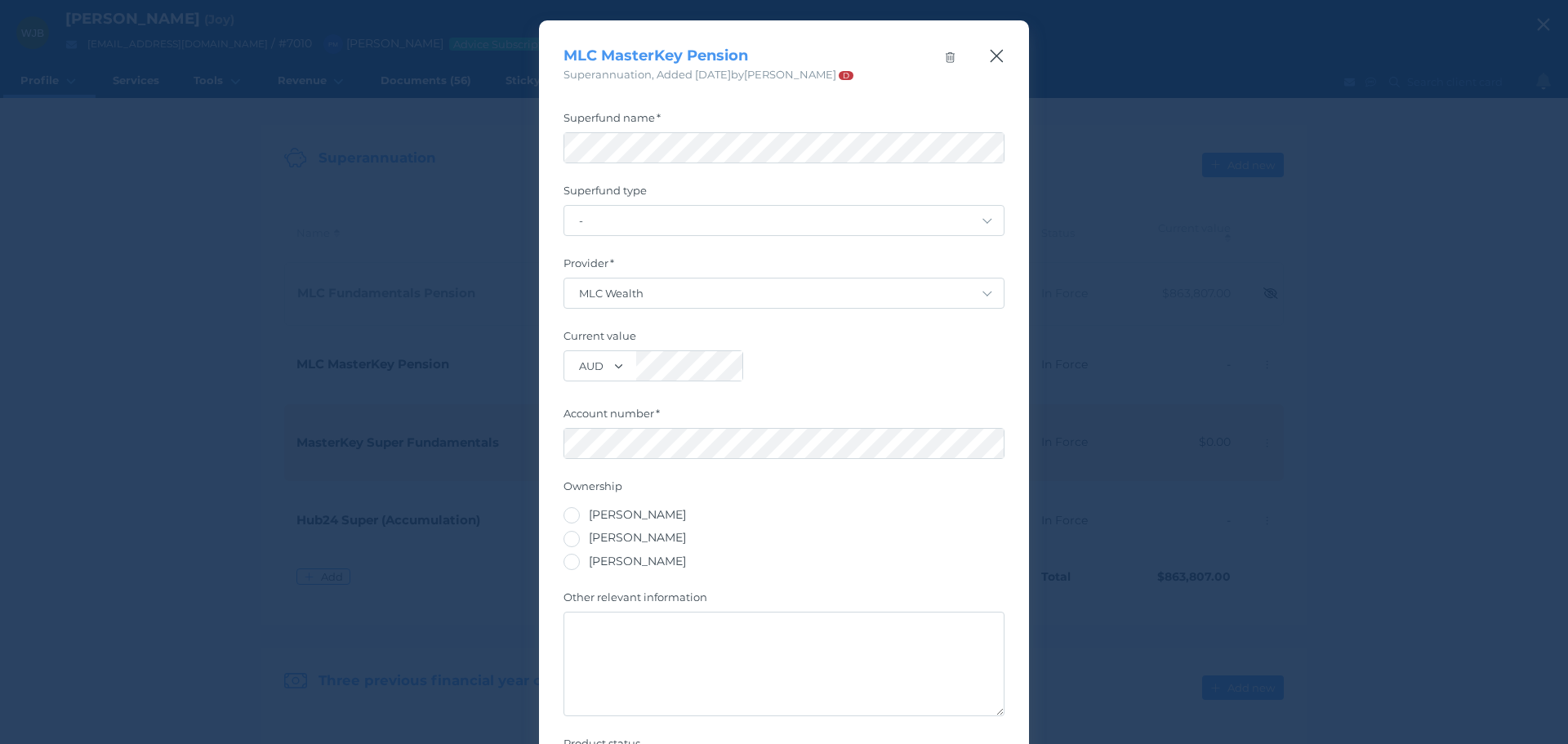
click at [994, 62] on icon "button" at bounding box center [997, 55] width 15 height 20
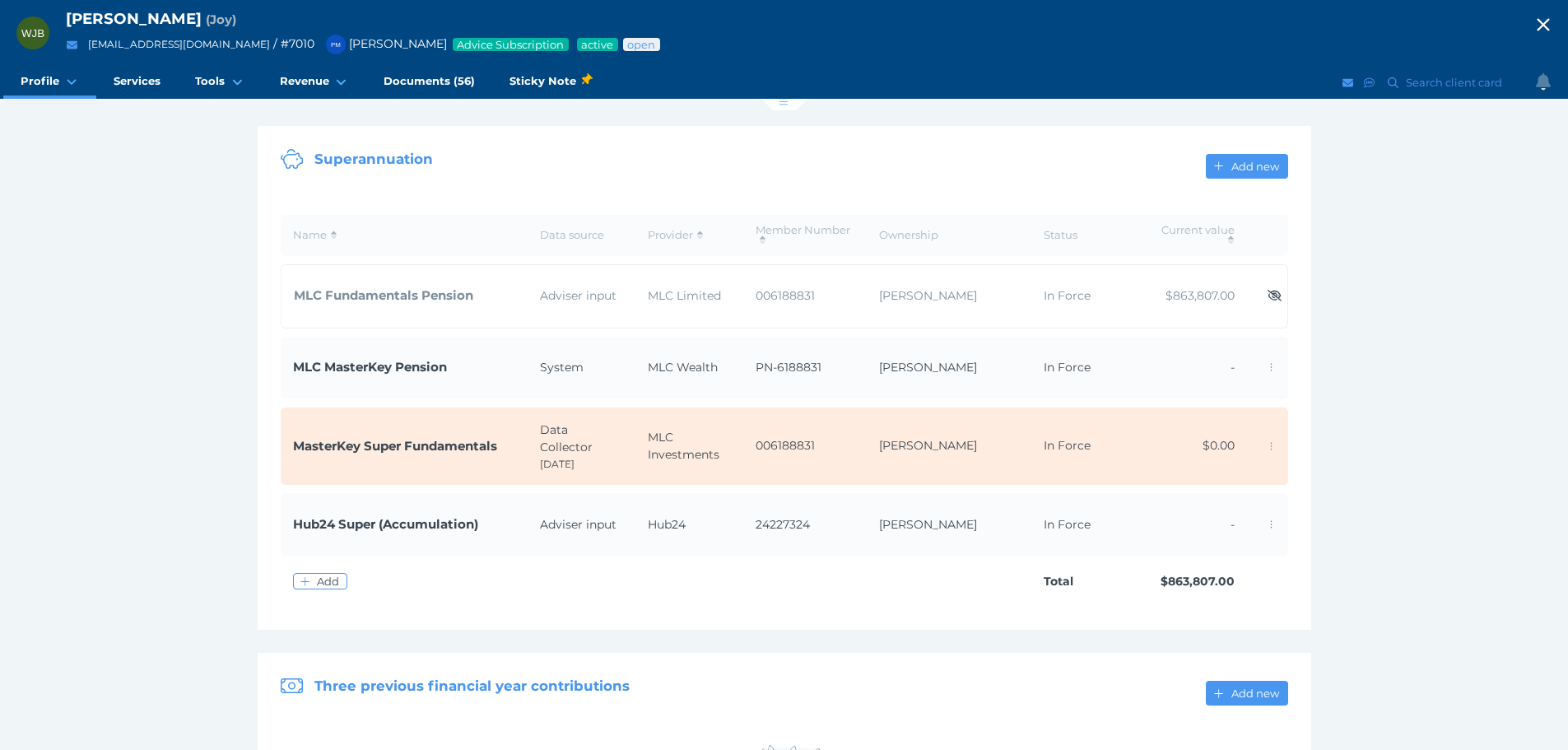
click at [1547, 29] on icon "button" at bounding box center [1544, 24] width 19 height 24
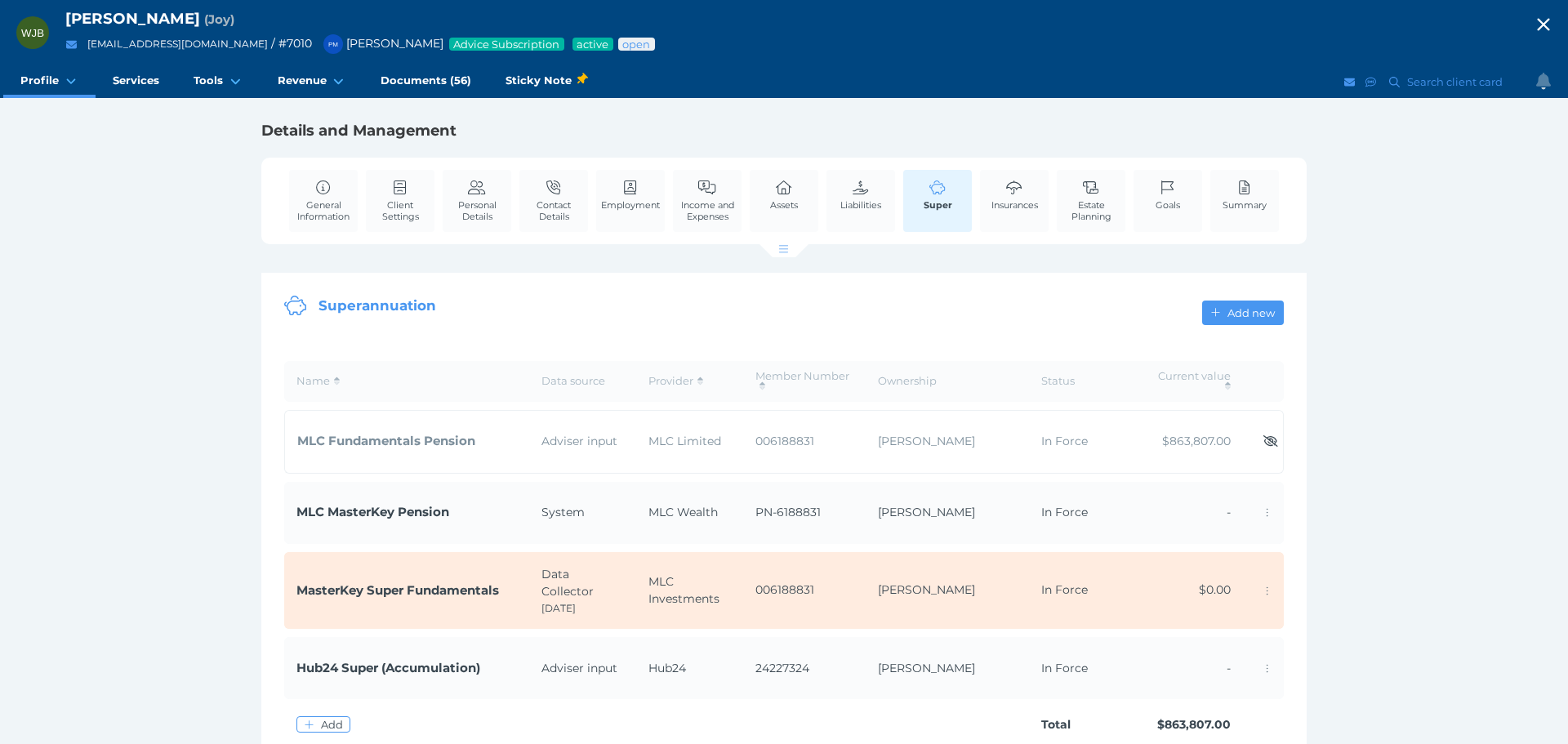
select select "25"
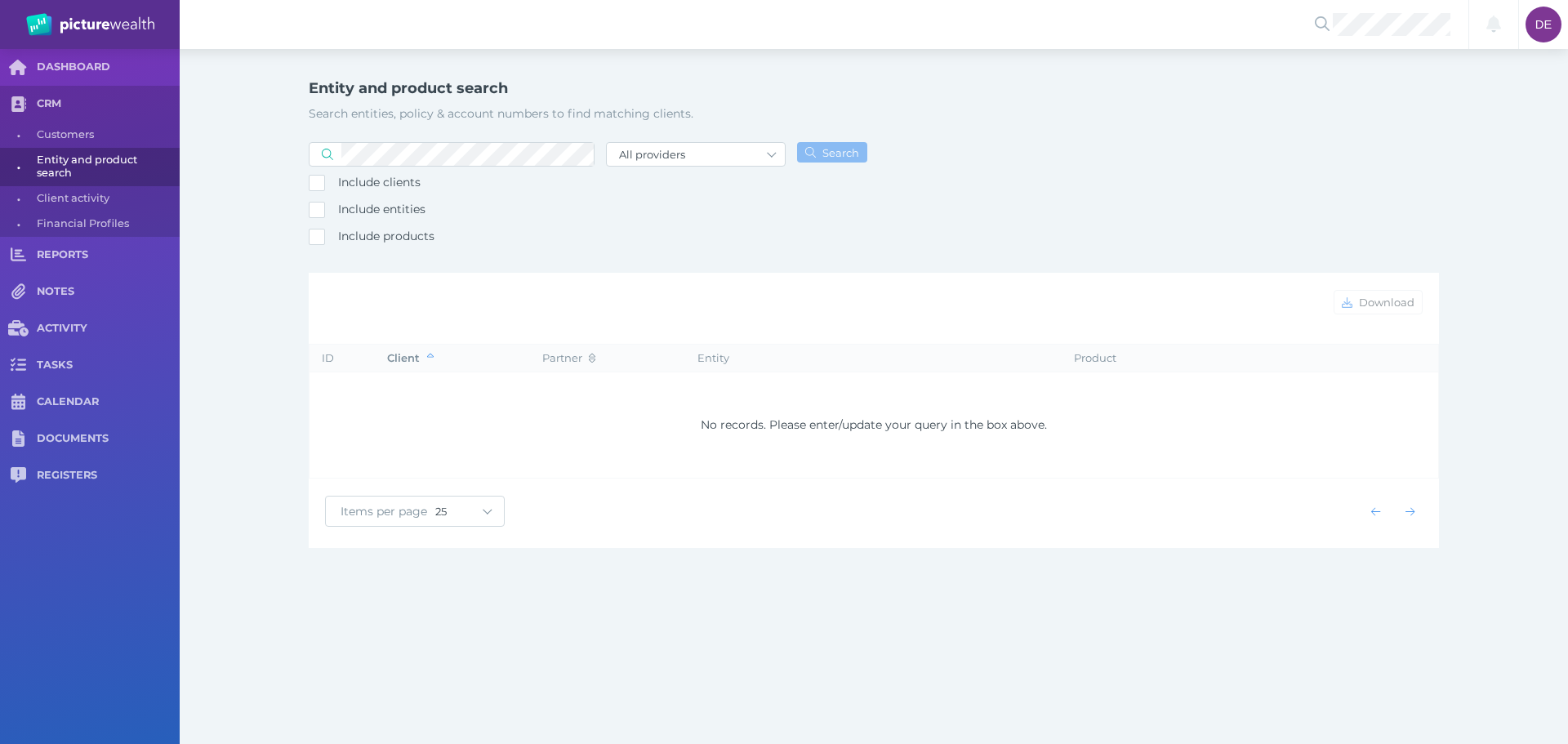
click at [441, 141] on div at bounding box center [452, 155] width 286 height 29
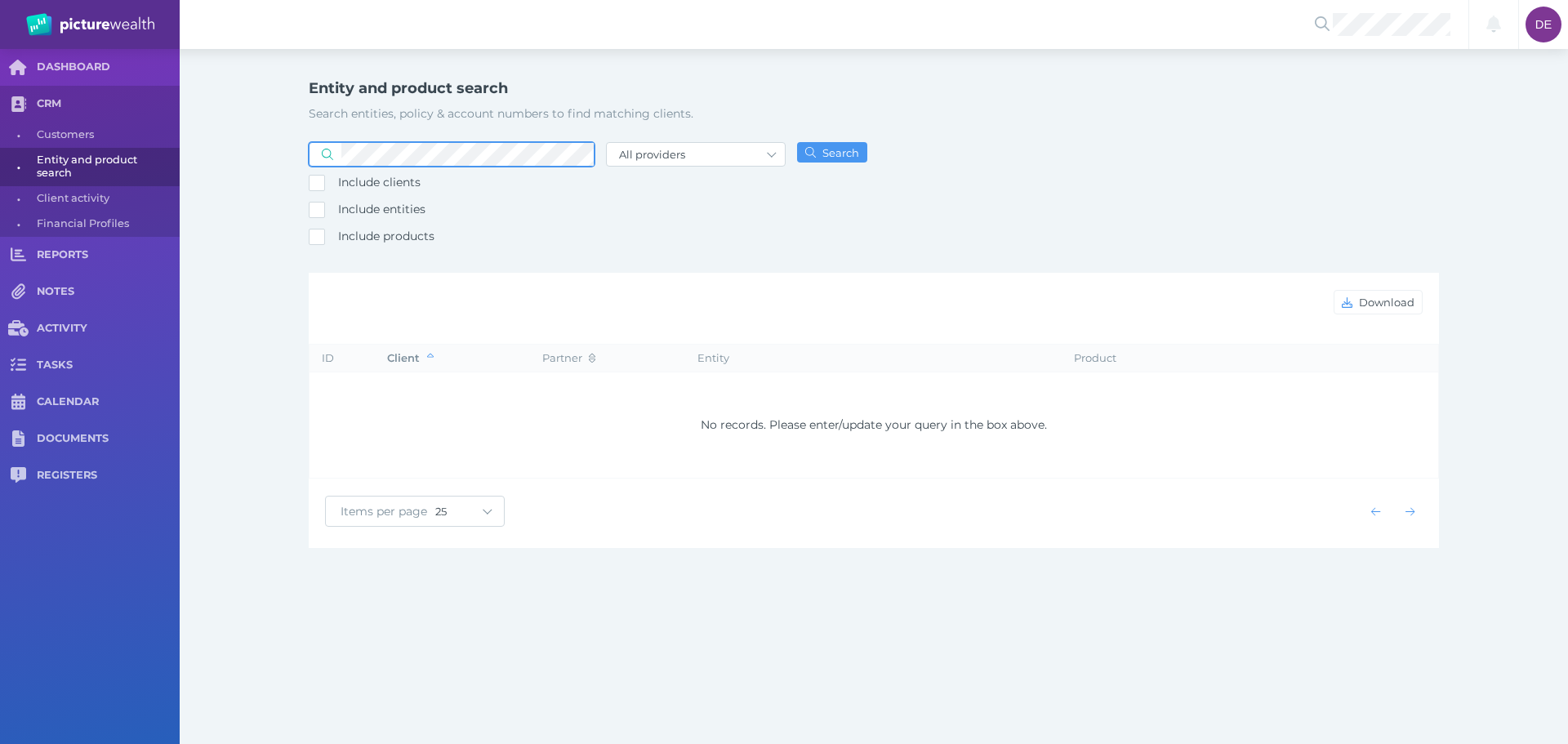
click at [797, 142] on button "Search" at bounding box center [832, 152] width 71 height 20
click at [241, 168] on div "Entity and product search Search entities, policy & account numbers to find mat…" at bounding box center [873, 310] width 1388 height 522
click at [797, 142] on button "Search" at bounding box center [832, 152] width 71 height 20
click at [490, 249] on div "Include clients Include entities Include products" at bounding box center [452, 195] width 286 height 110
click at [207, 145] on div "Entity and product search Search entities, policy & account numbers to find mat…" at bounding box center [873, 310] width 1388 height 522
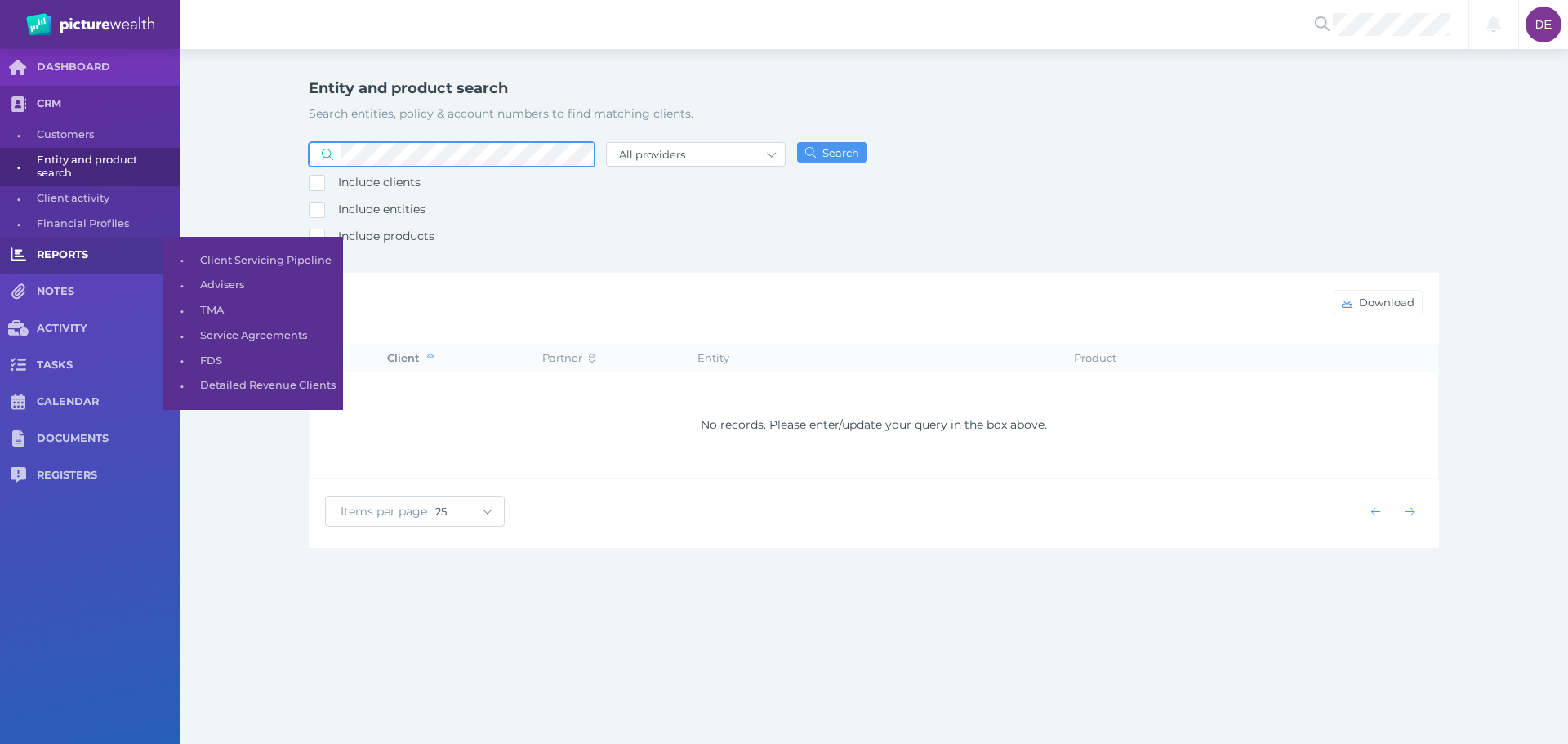
click at [797, 142] on button "Search" at bounding box center [832, 152] width 71 height 20
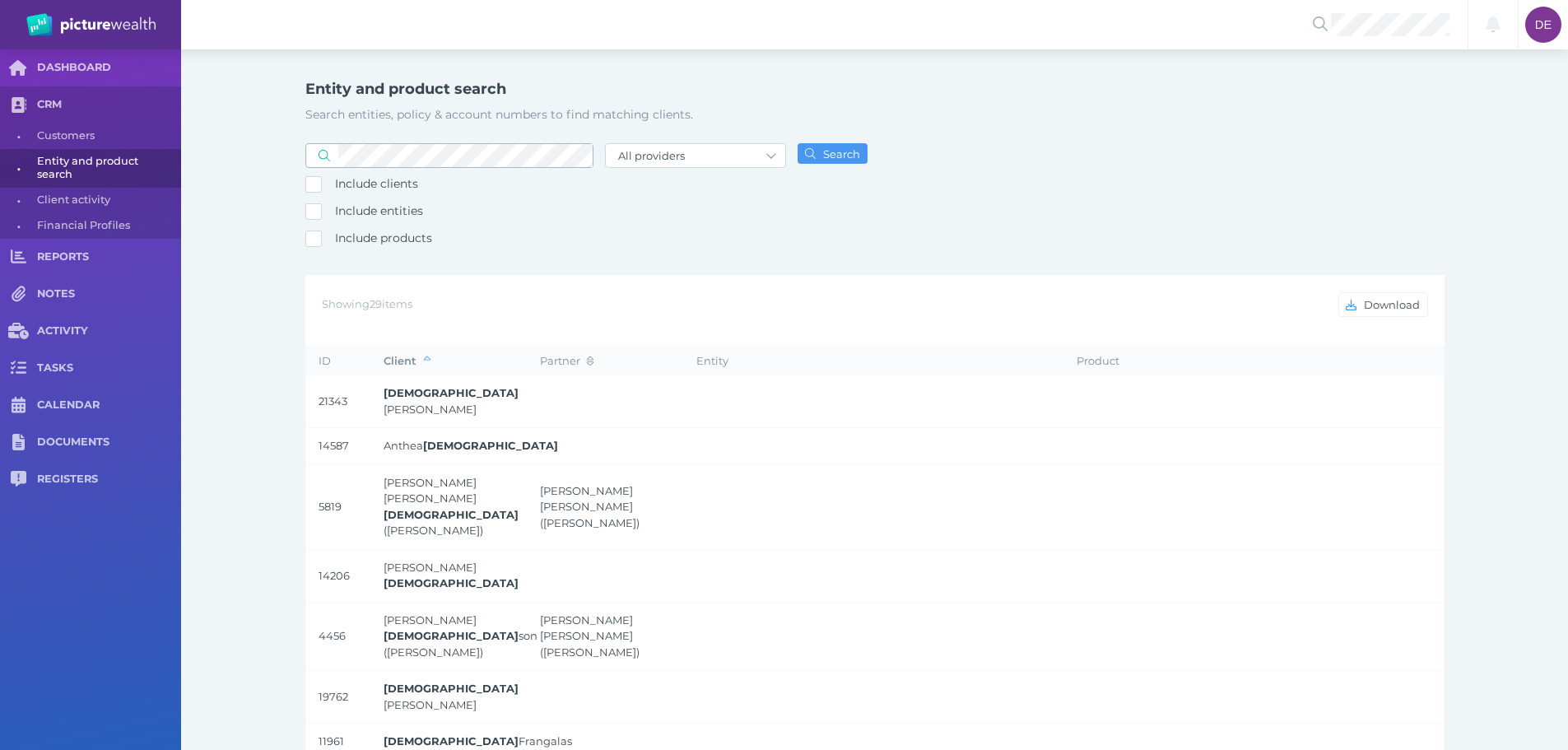
click at [332, 156] on span at bounding box center [321, 155] width 32 height 15
click at [338, 157] on span at bounding box center [321, 155] width 32 height 15
click at [334, 152] on span at bounding box center [321, 155] width 32 height 15
click at [798, 143] on button "Search" at bounding box center [833, 153] width 71 height 20
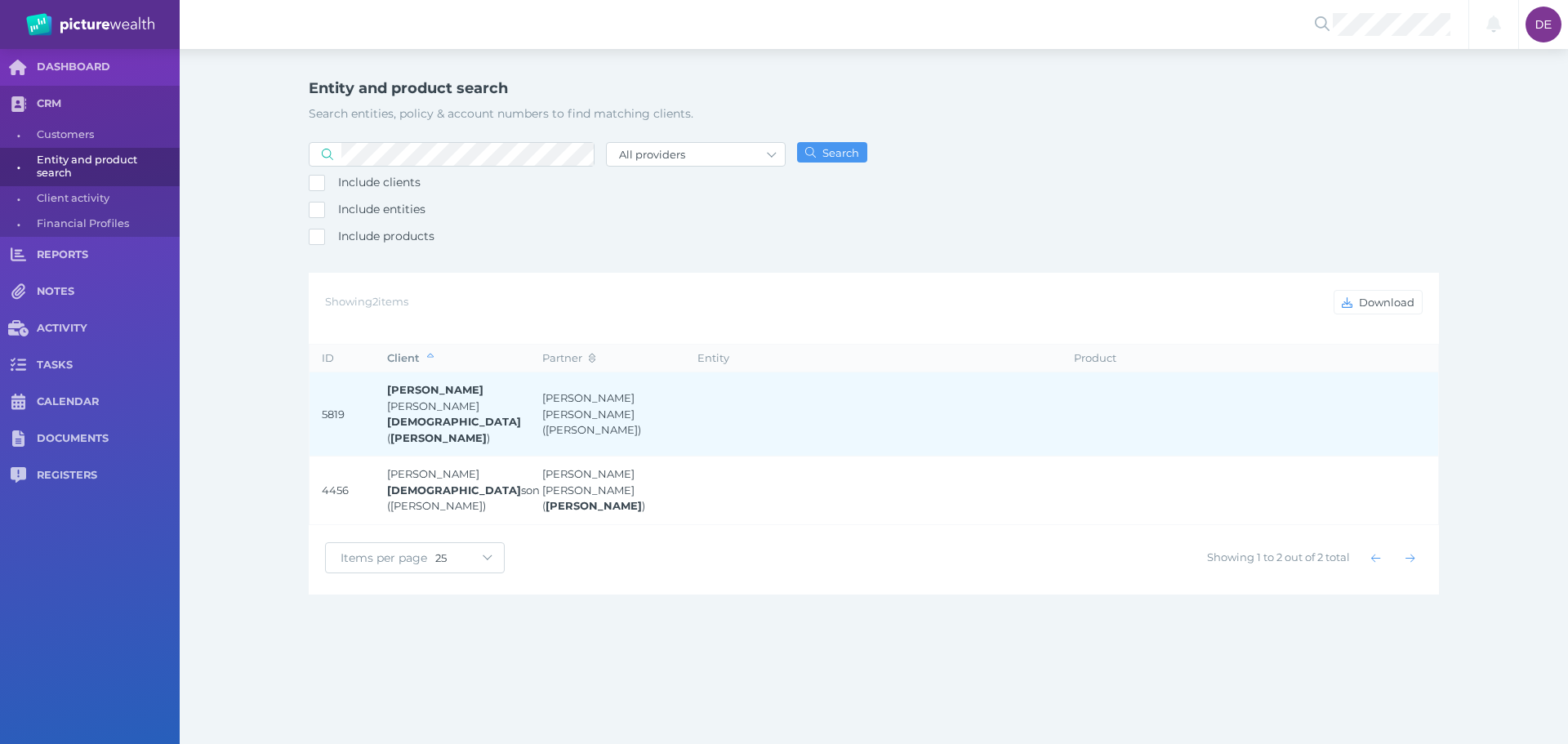
click at [462, 415] on strong "[DEMOGRAPHIC_DATA]" at bounding box center [454, 421] width 134 height 14
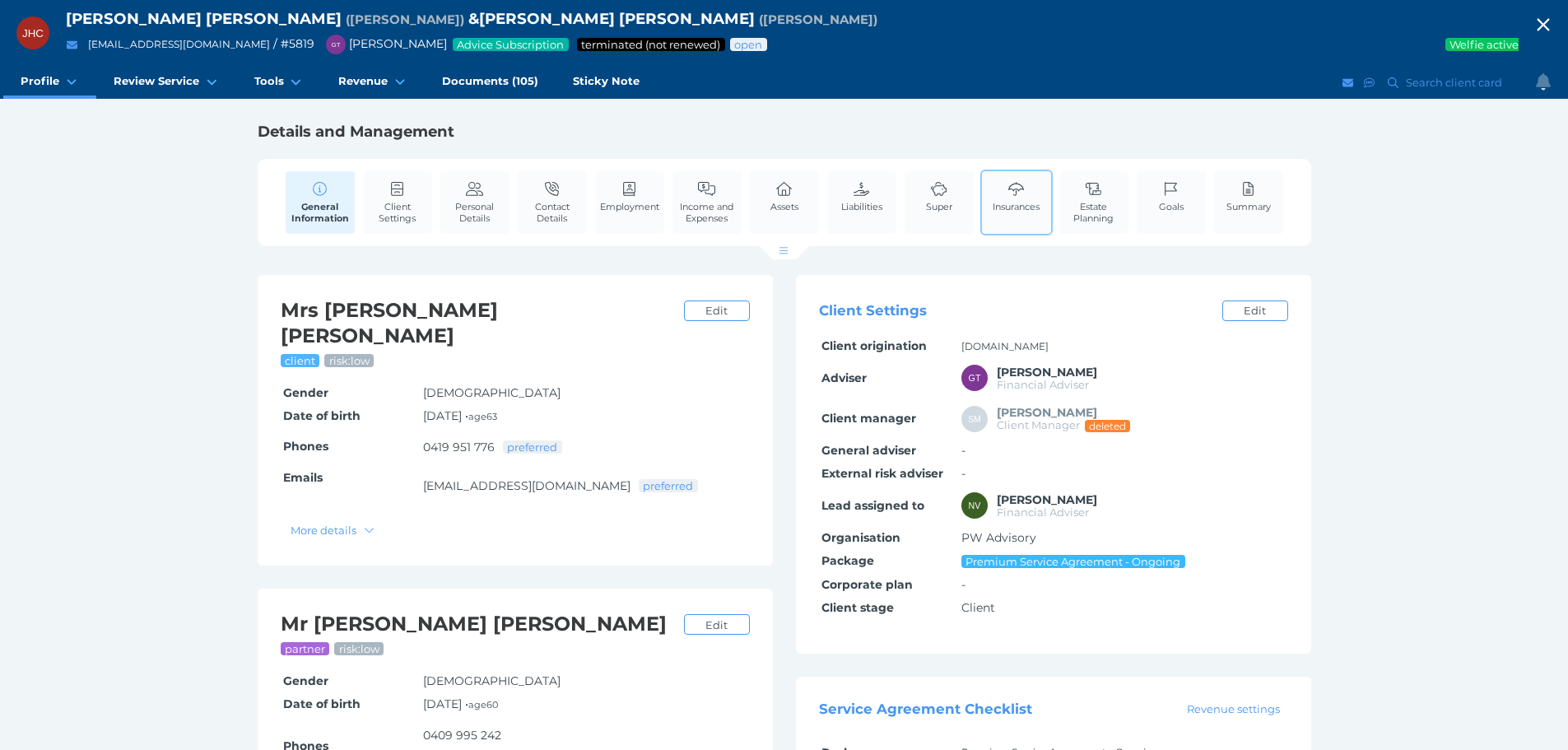
click at [997, 196] on link "Insurances" at bounding box center [1016, 197] width 56 height 51
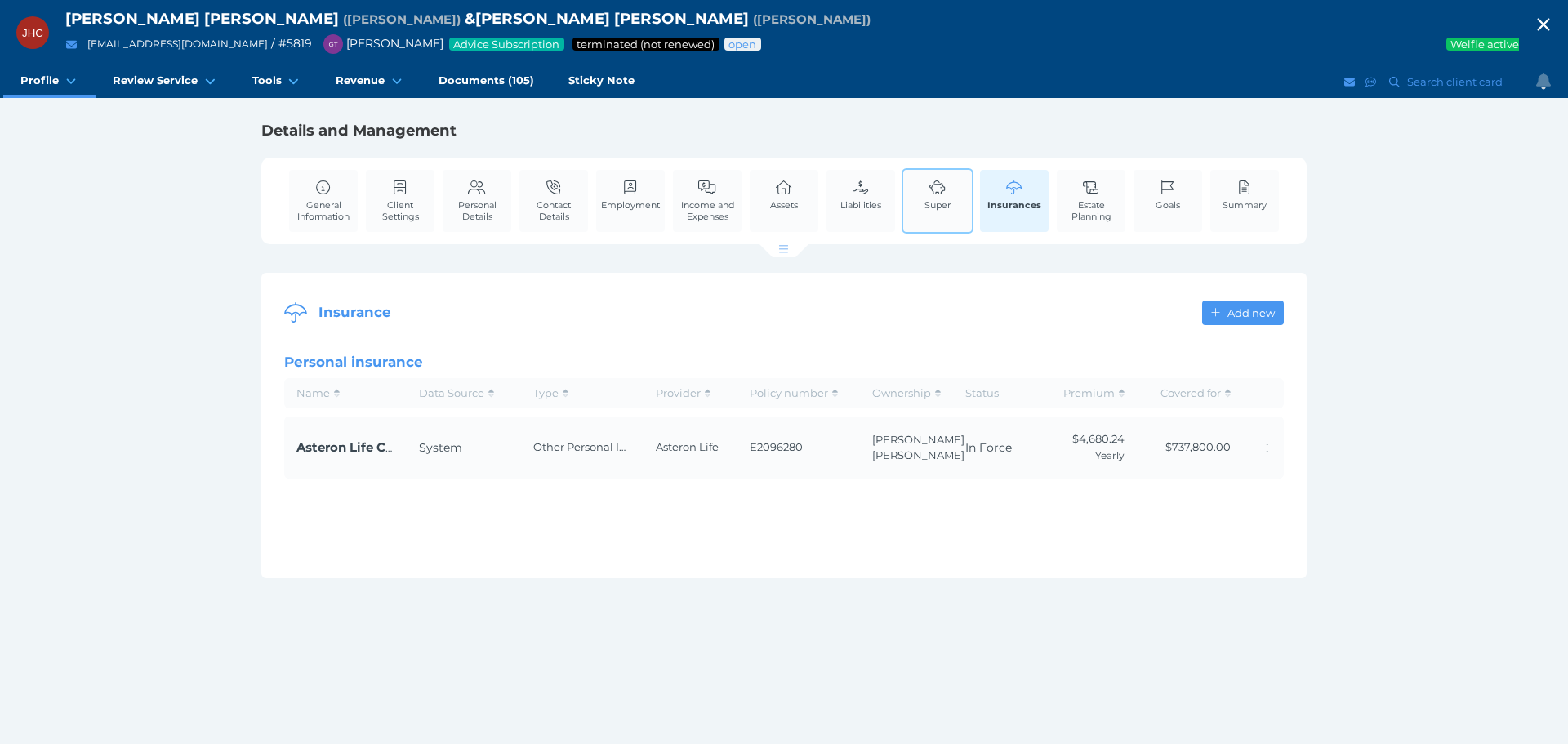
click at [929, 188] on icon at bounding box center [937, 187] width 18 height 14
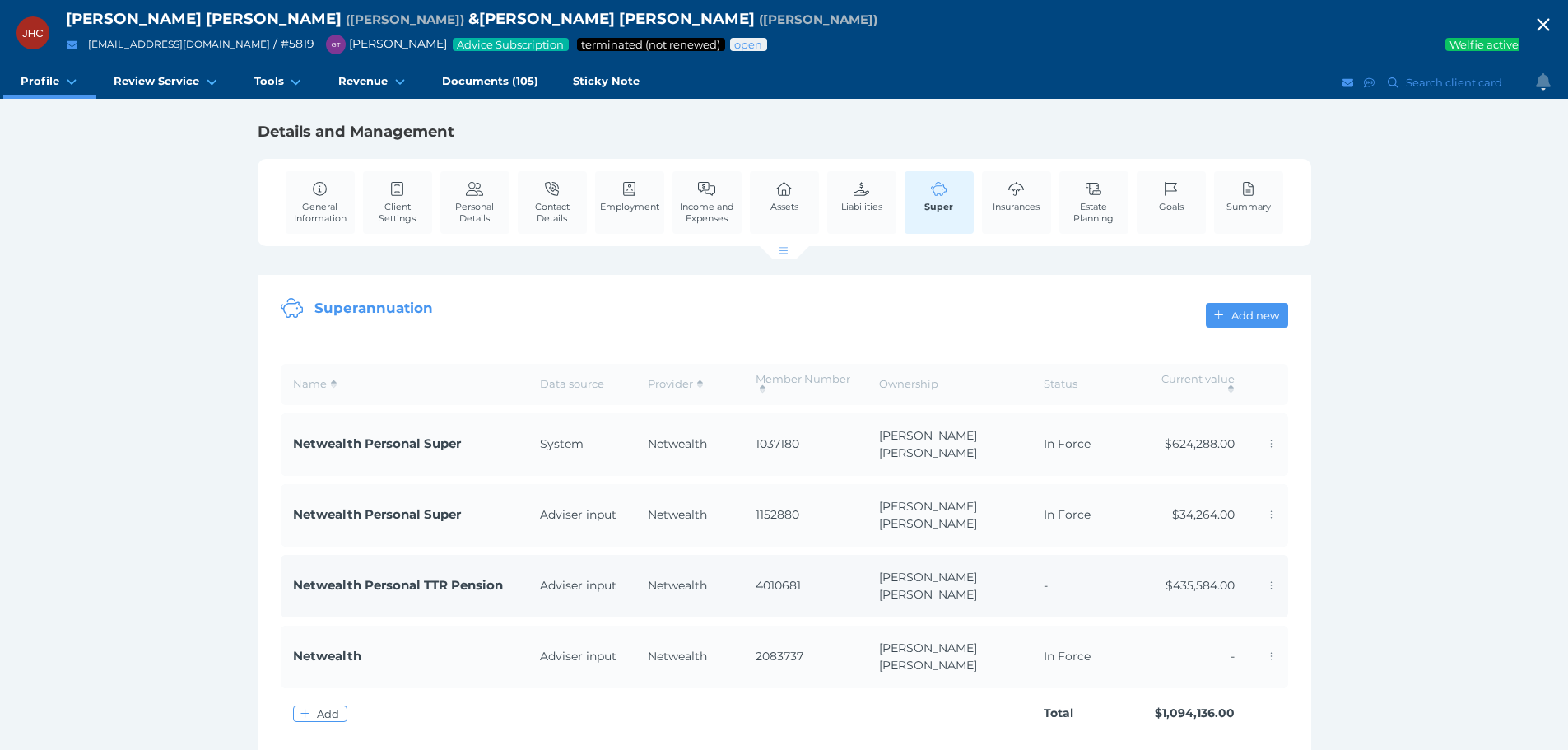
click at [334, 588] on span "Netwealth Personal TTR Pension" at bounding box center [398, 585] width 210 height 16
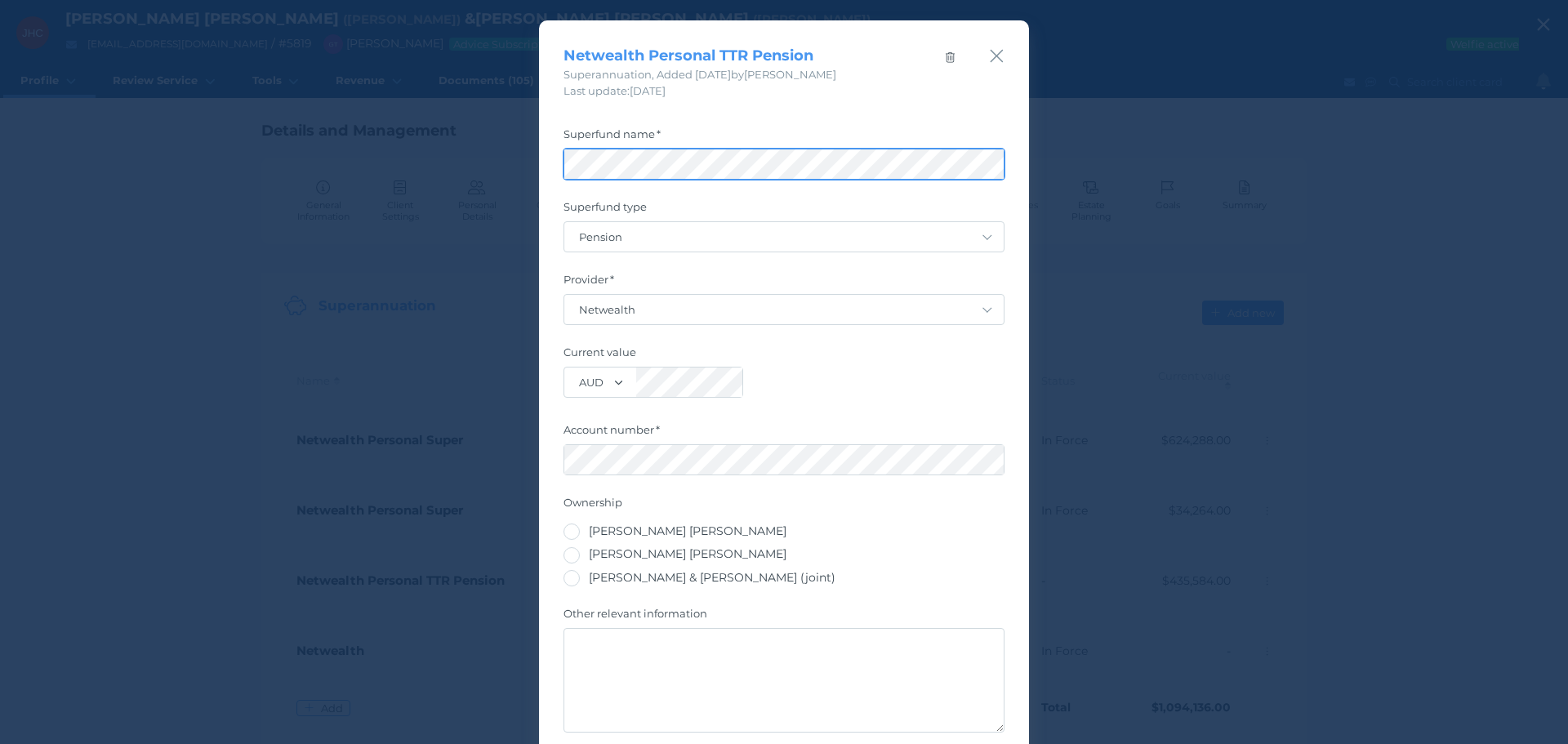
click at [393, 195] on div "Netwealth Personal TTR Pension Superannuation , Added [DATE] by [PERSON_NAME] L…" at bounding box center [784, 372] width 1568 height 744
click at [997, 62] on icon "button" at bounding box center [997, 55] width 15 height 20
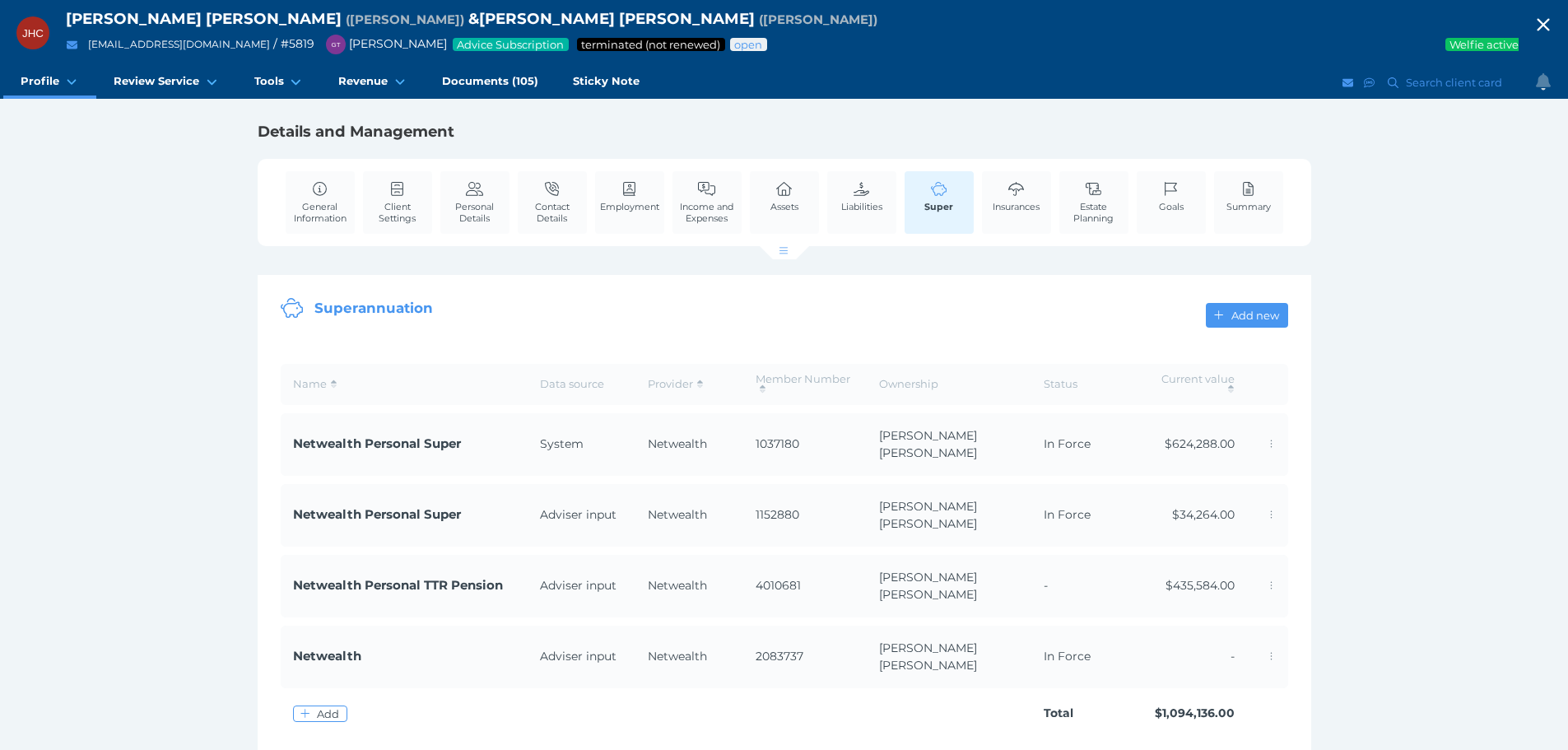
click at [1551, 28] on icon "button" at bounding box center [1544, 24] width 19 height 24
select select "25"
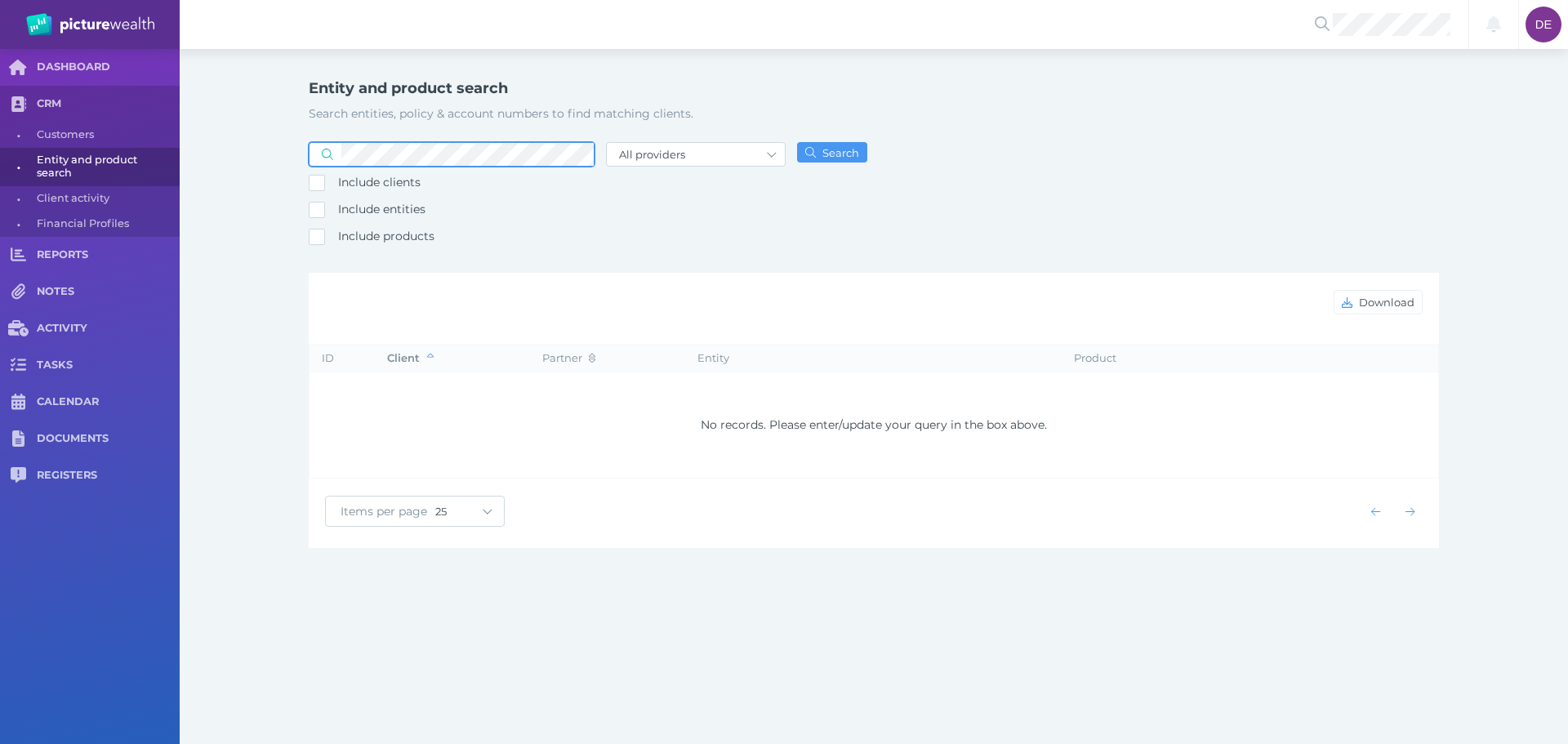
click at [797, 142] on button "Search" at bounding box center [832, 152] width 71 height 20
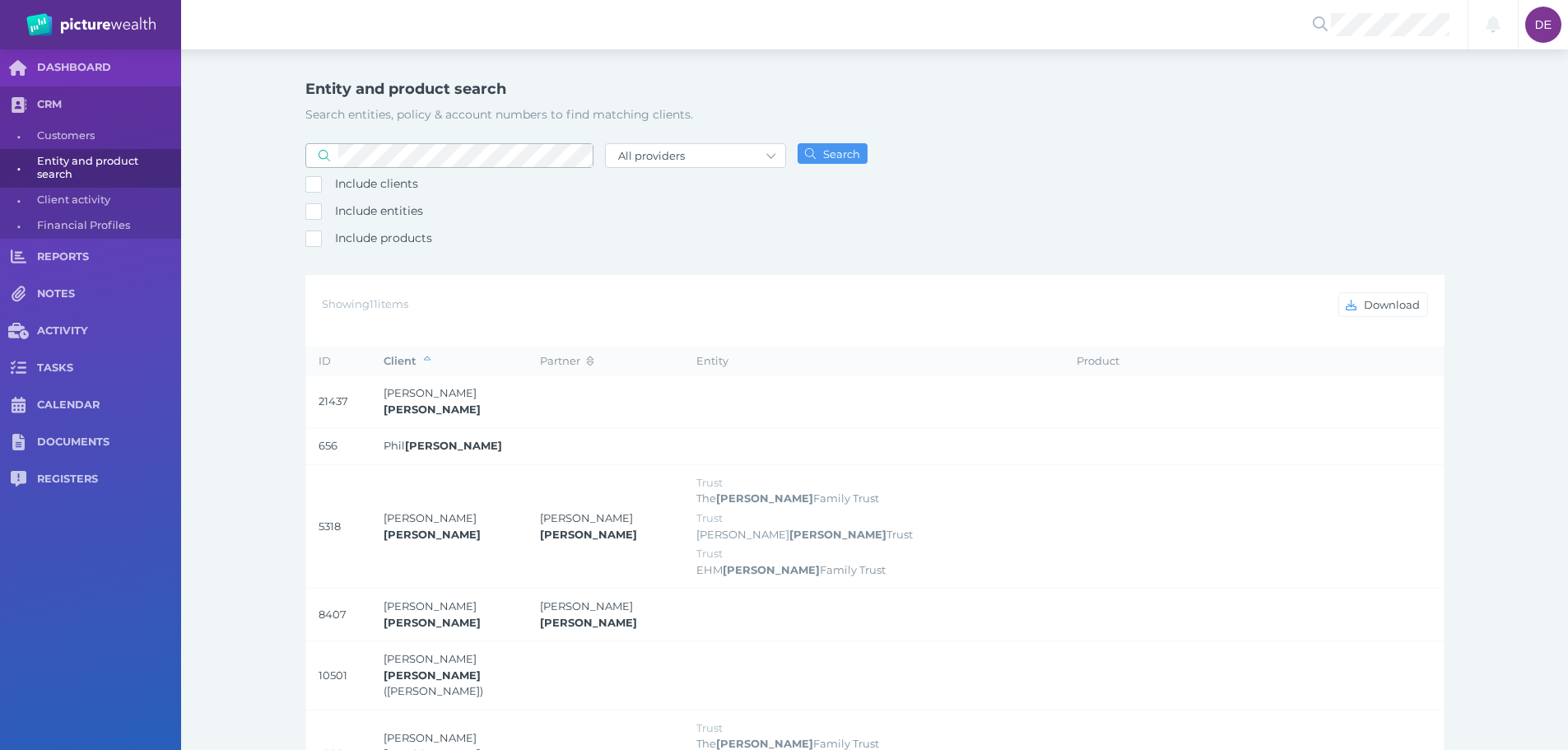
click at [337, 155] on span at bounding box center [321, 155] width 32 height 15
click at [338, 156] on span at bounding box center [321, 155] width 32 height 15
click at [798, 143] on button "Search" at bounding box center [833, 153] width 71 height 20
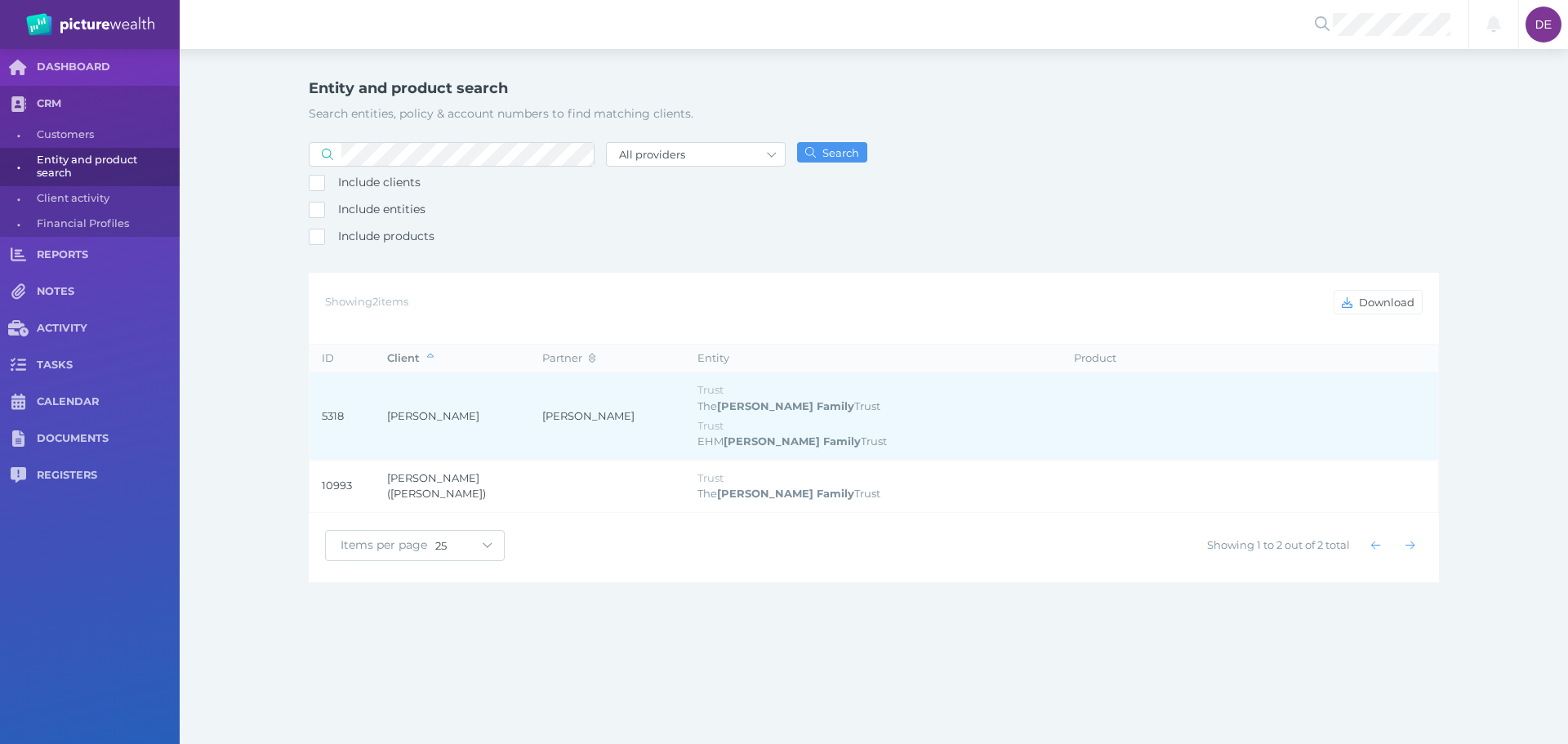
click at [560, 414] on span "[PERSON_NAME]" at bounding box center [588, 416] width 93 height 14
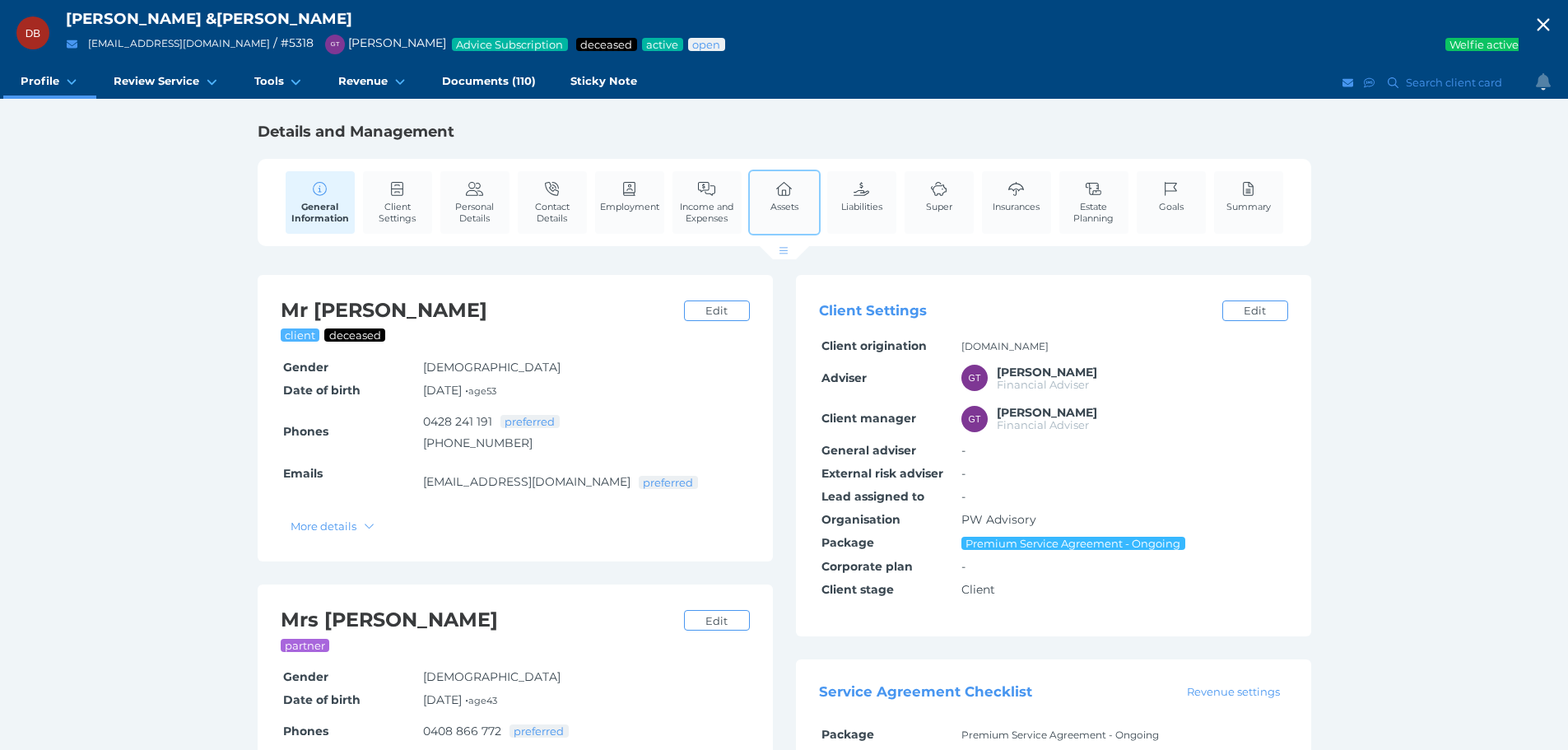
click at [808, 199] on div "Assets" at bounding box center [784, 203] width 72 height 66
click at [751, 198] on div "Assets" at bounding box center [784, 203] width 72 height 66
click at [785, 195] on icon at bounding box center [784, 189] width 19 height 15
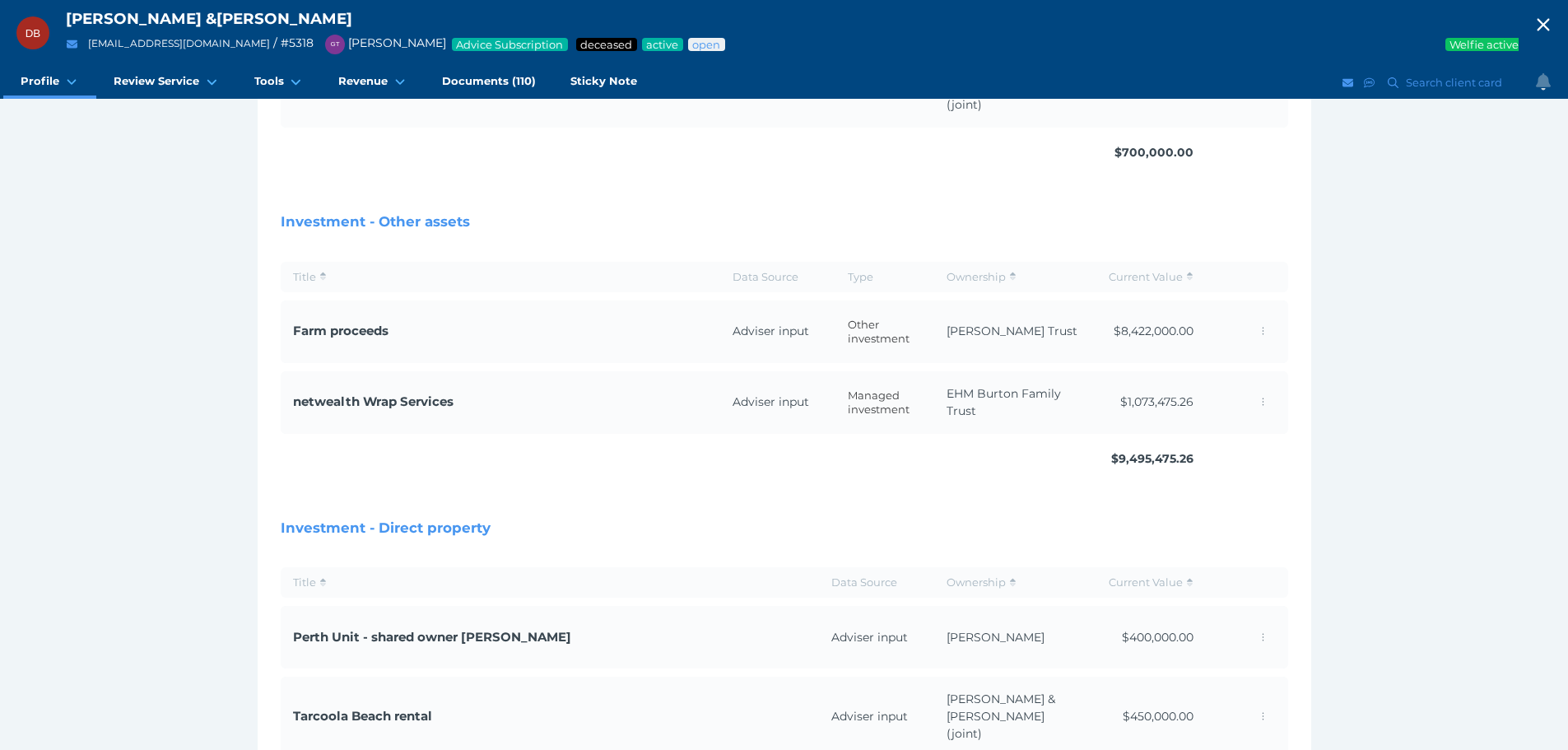
scroll to position [594, 0]
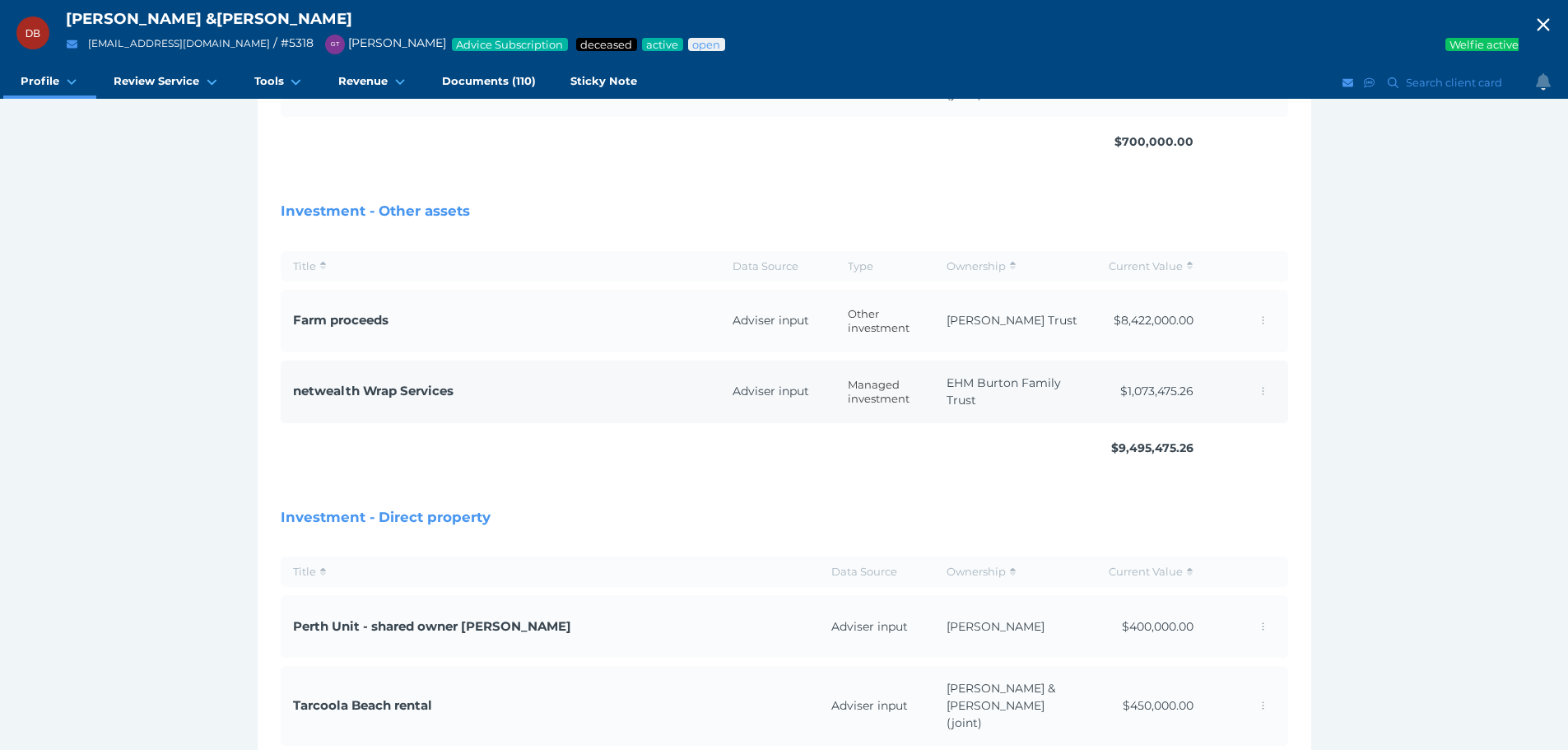
click at [614, 360] on td "netwealth Wrap Services" at bounding box center [500, 392] width 439 height 62
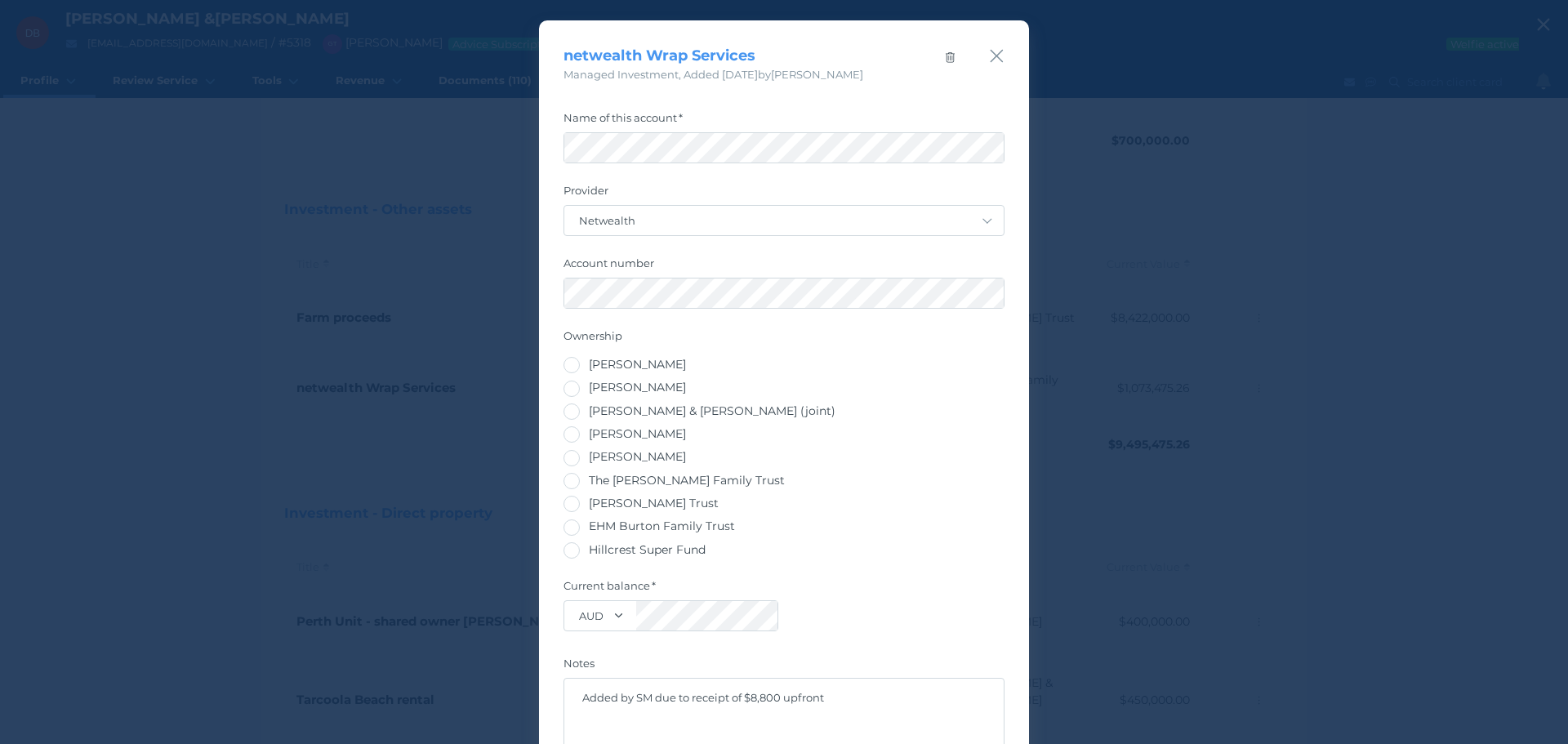
click at [168, 357] on div "netwealth Wrap Services Managed Investment , Added [DATE] by [PERSON_NAME] Name…" at bounding box center [784, 372] width 1568 height 744
click at [993, 44] on div "netwealth Wrap Services Managed Investment , Added [DATE] by [PERSON_NAME]" at bounding box center [784, 51] width 490 height 63
click at [993, 50] on icon "button" at bounding box center [997, 55] width 15 height 20
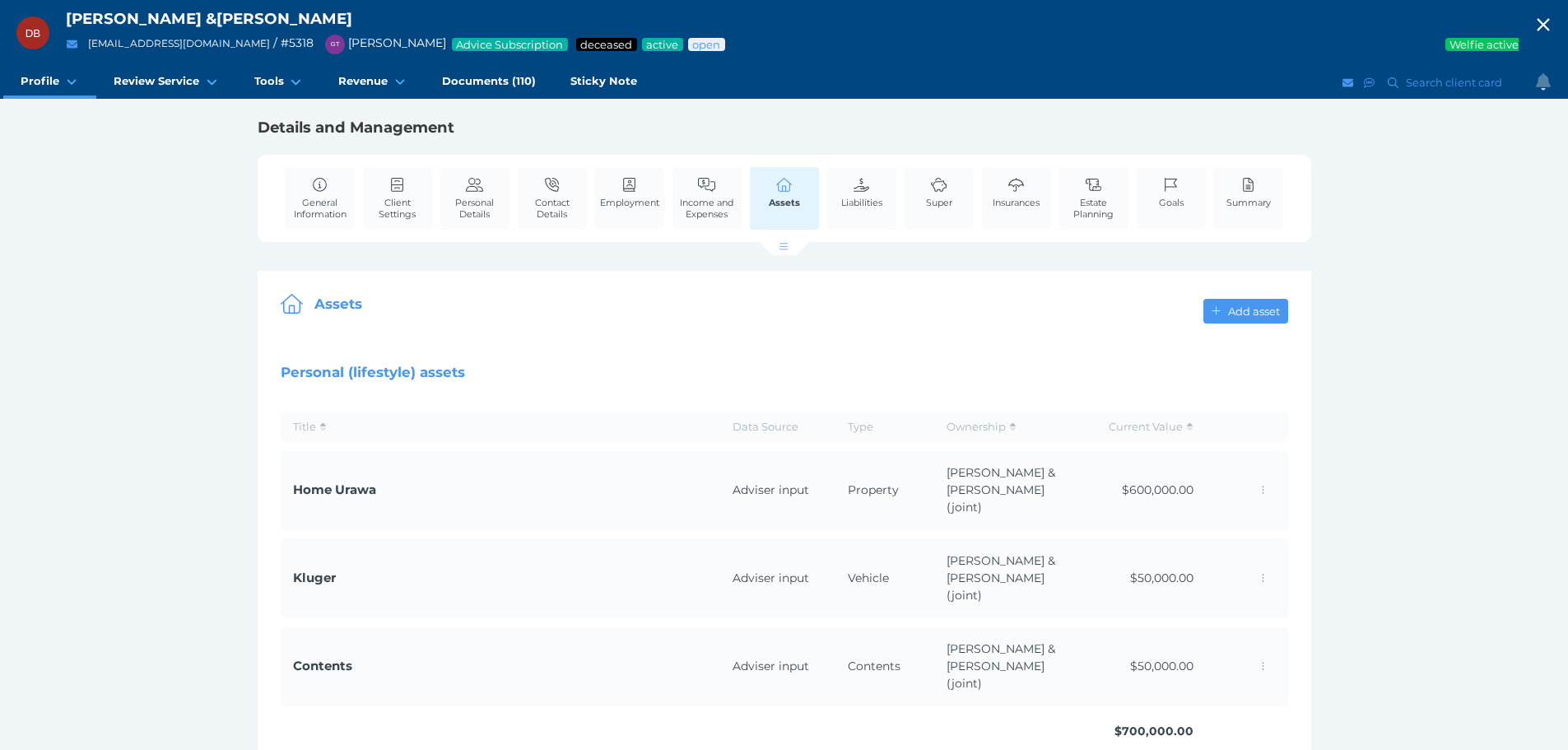
scroll to position [0, 0]
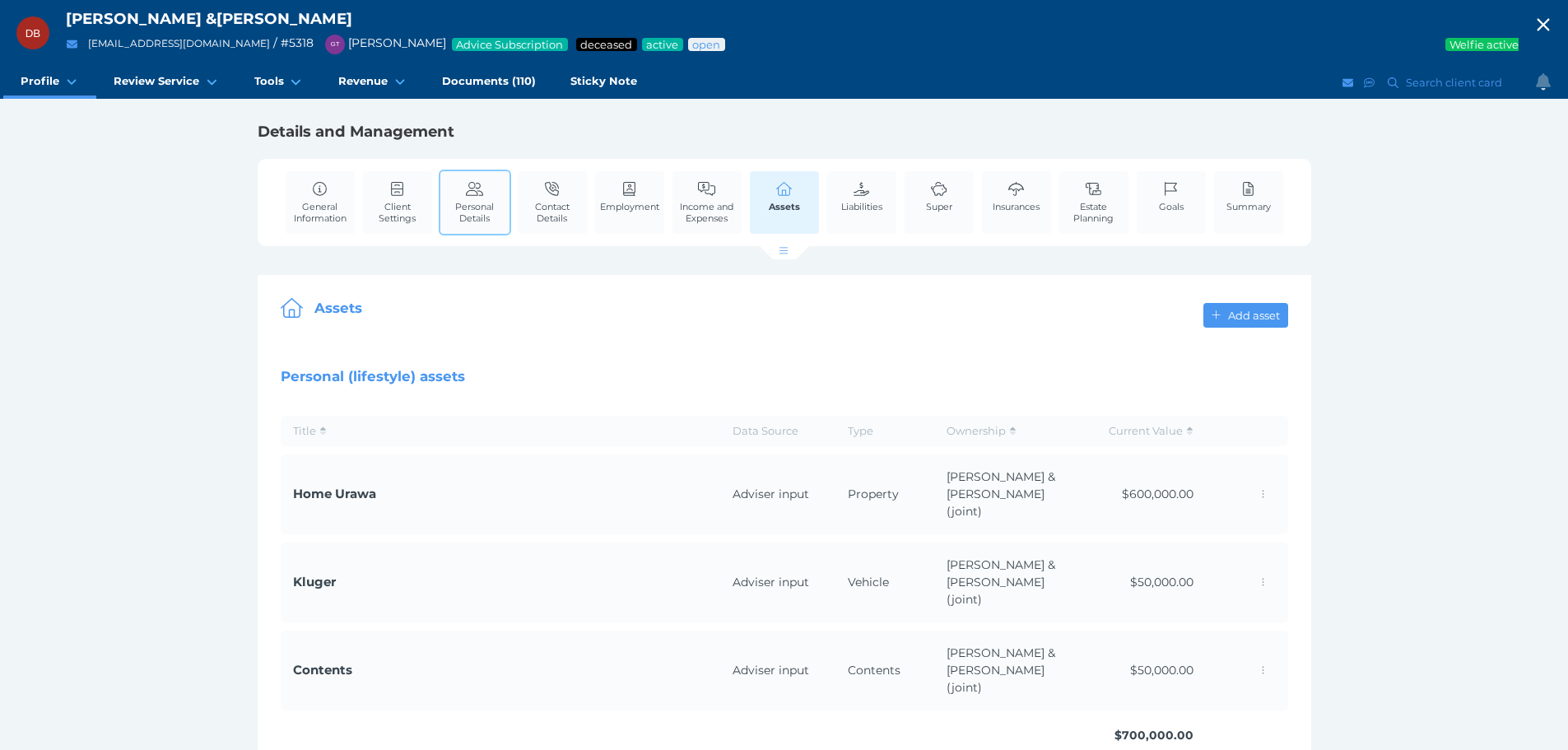
click at [490, 198] on link "Personal Details" at bounding box center [474, 202] width 69 height 61
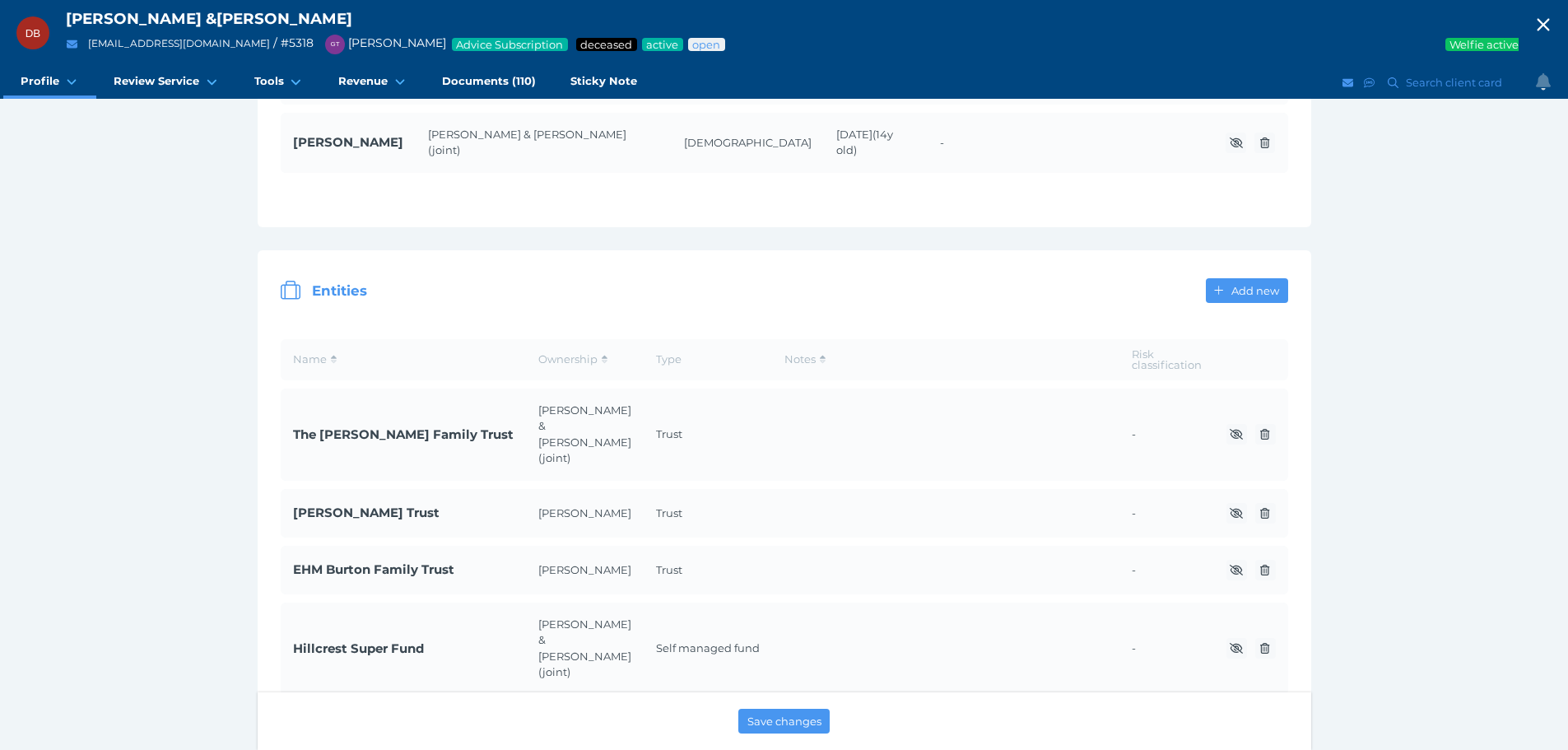
scroll to position [1976, 0]
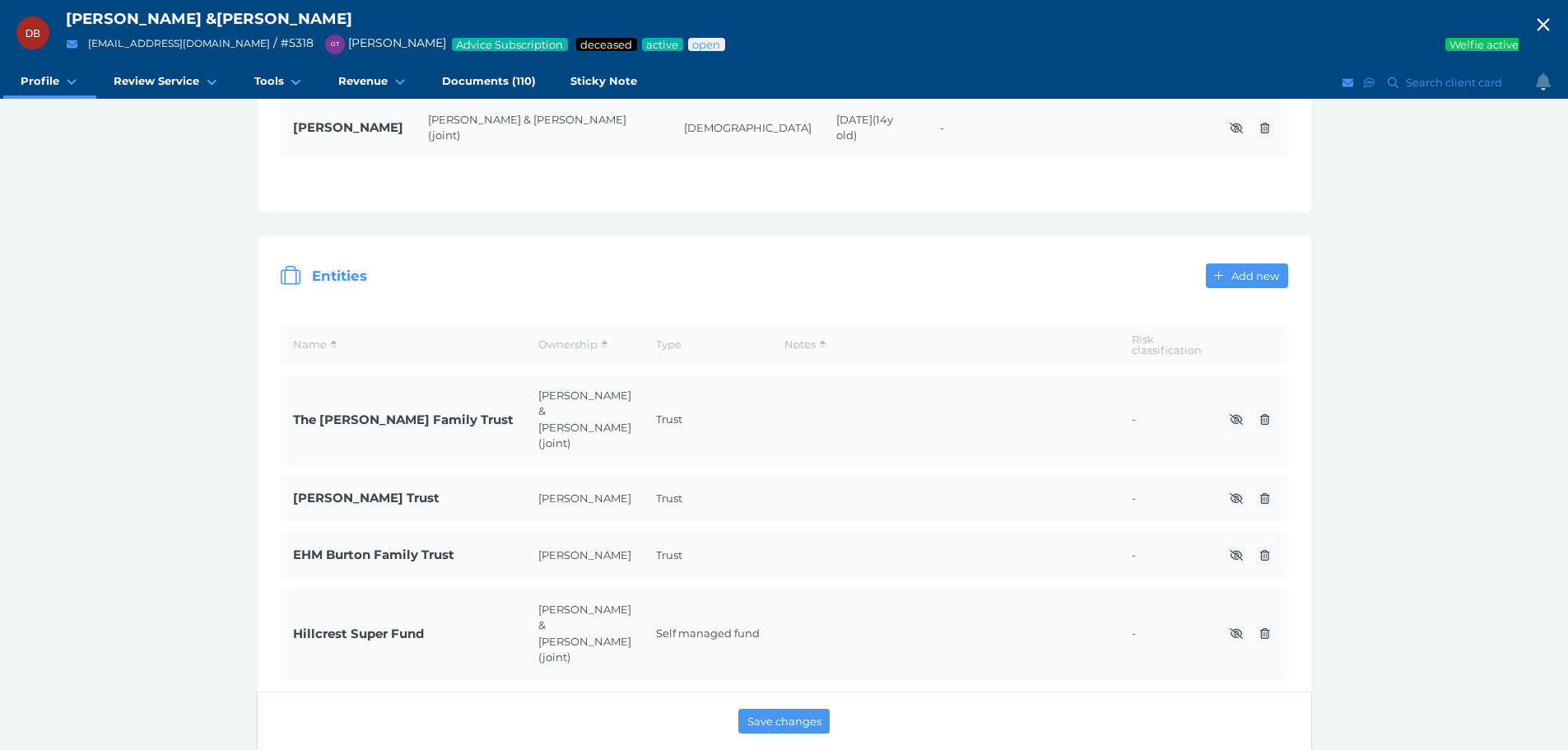
click at [333, 411] on span "The [PERSON_NAME] Family Trust" at bounding box center [403, 420] width 221 height 19
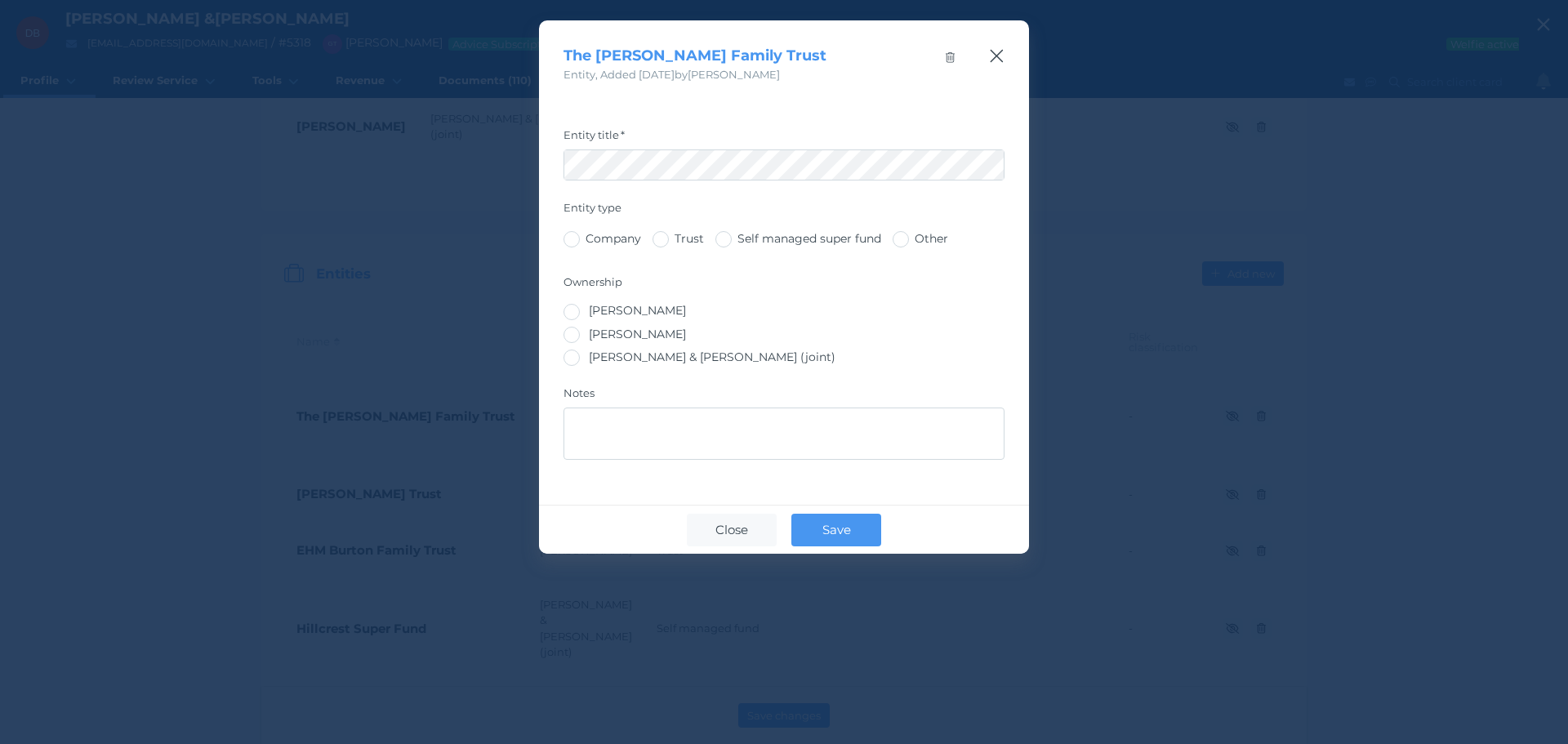
drag, startPoint x: 1016, startPoint y: 49, endPoint x: 1001, endPoint y: 59, distance: 18.0
click at [1012, 51] on div "The [PERSON_NAME] Family Trust Entity , Added [DATE] by [PERSON_NAME]" at bounding box center [784, 51] width 490 height 63
click at [1001, 59] on icon "button" at bounding box center [997, 57] width 14 height 14
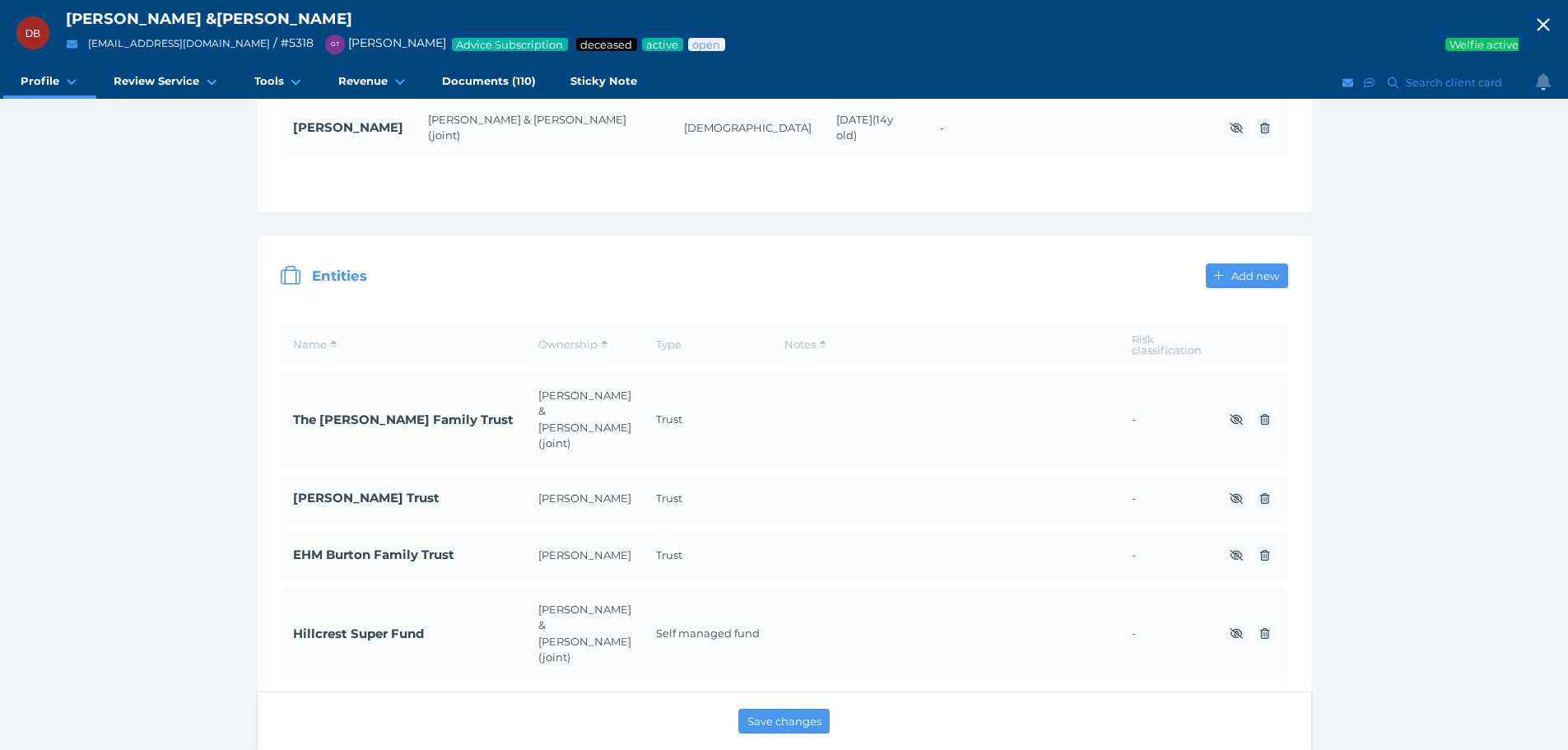
click at [1553, 29] on icon "button" at bounding box center [1544, 24] width 19 height 24
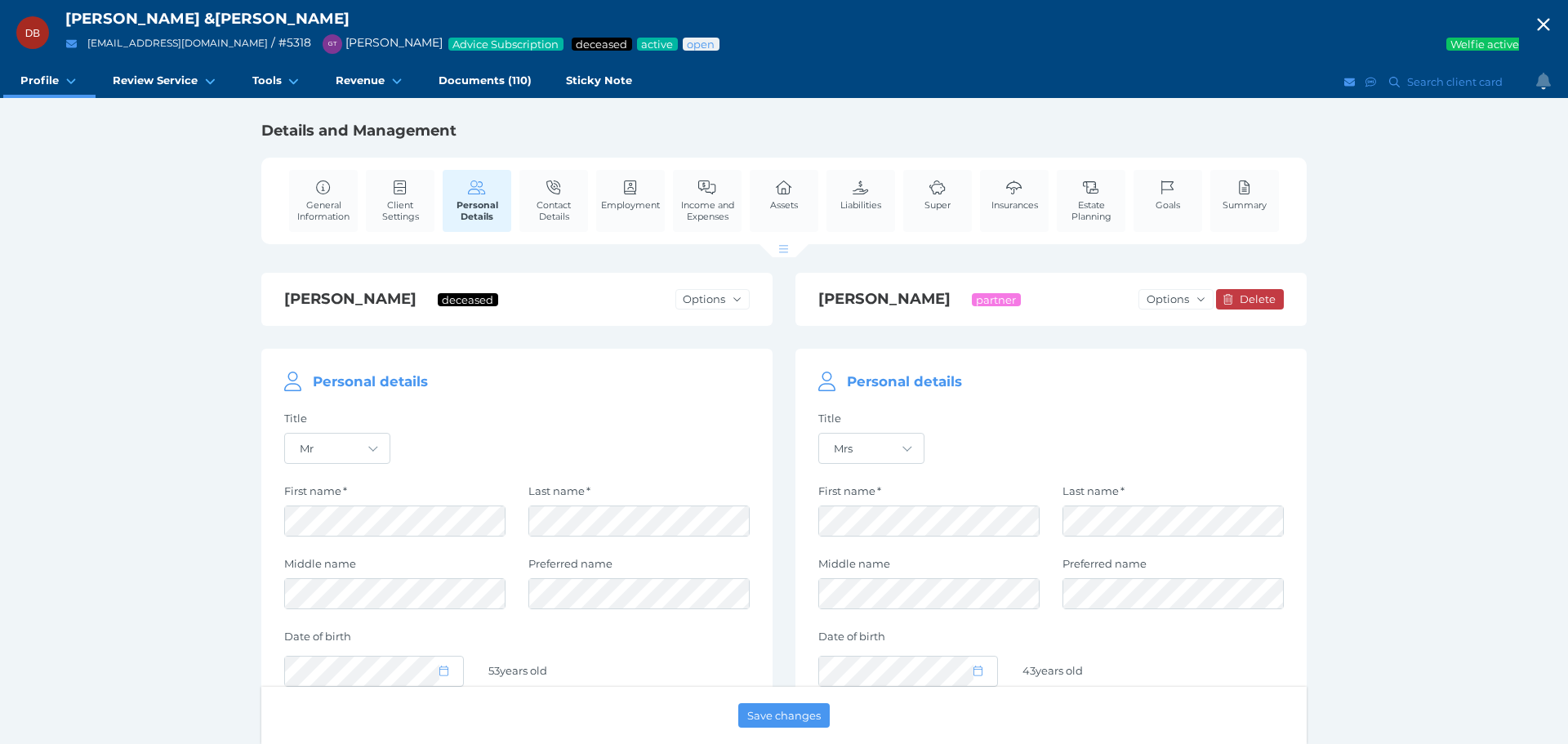
select select "25"
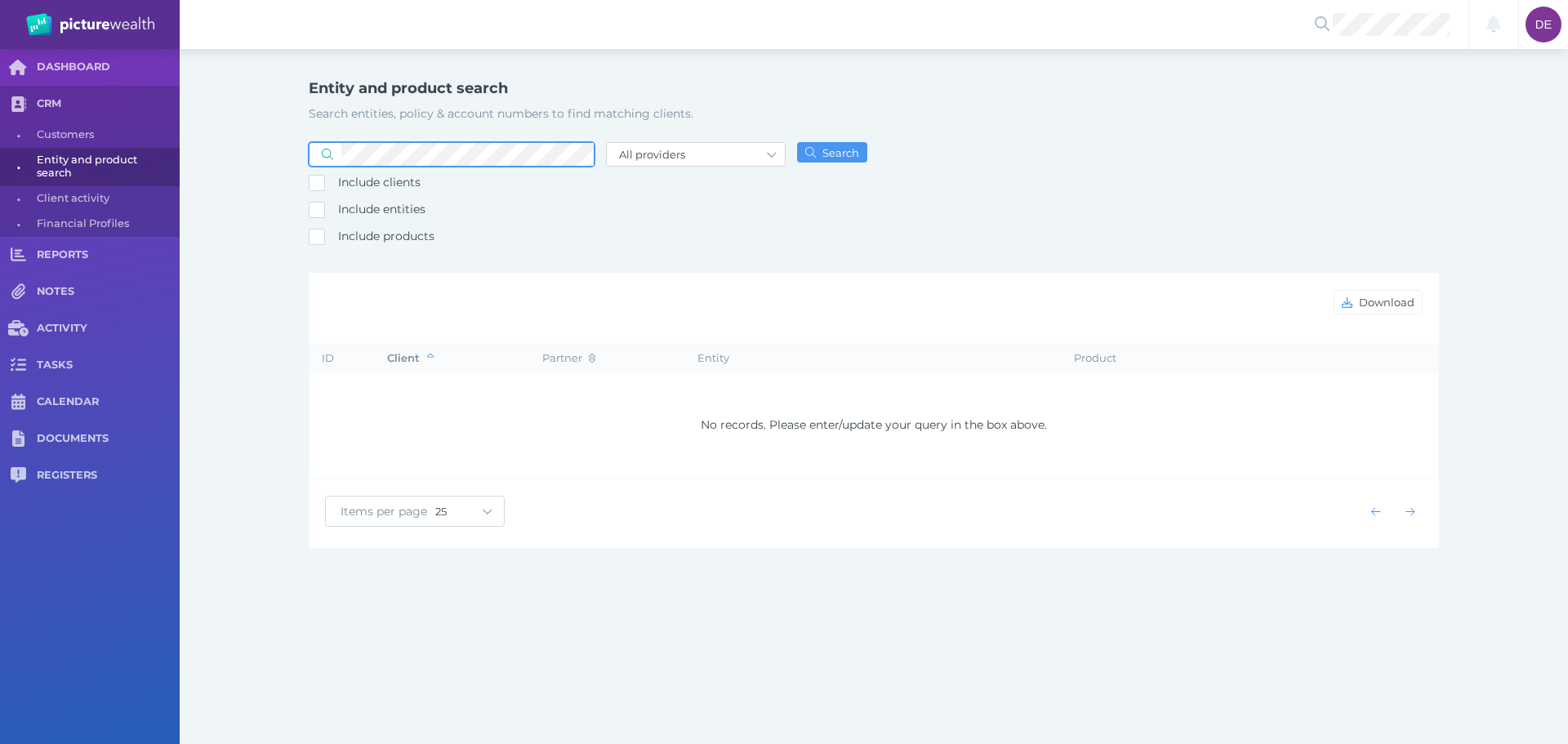
click at [797, 142] on button "Search" at bounding box center [832, 152] width 71 height 20
click at [544, 237] on div "Include clients Include entities Include products" at bounding box center [452, 195] width 286 height 110
click at [246, 166] on div "Entity and product search Search entities, policy & account numbers to find mat…" at bounding box center [873, 310] width 1388 height 522
click at [338, 157] on span at bounding box center [325, 154] width 32 height 14
click at [797, 142] on button "Search" at bounding box center [832, 152] width 71 height 20
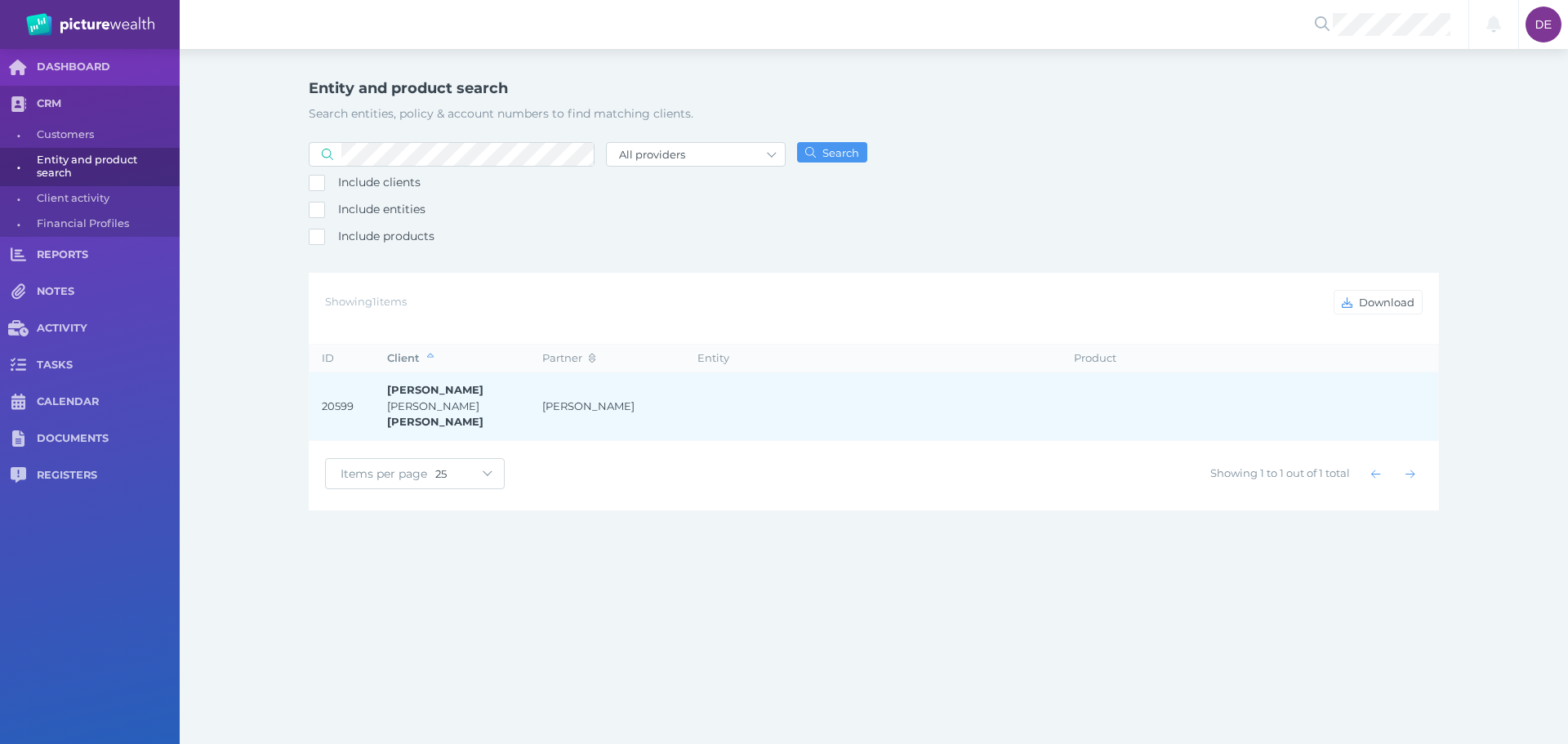
click at [530, 393] on td "[PERSON_NAME]" at bounding box center [608, 406] width 156 height 69
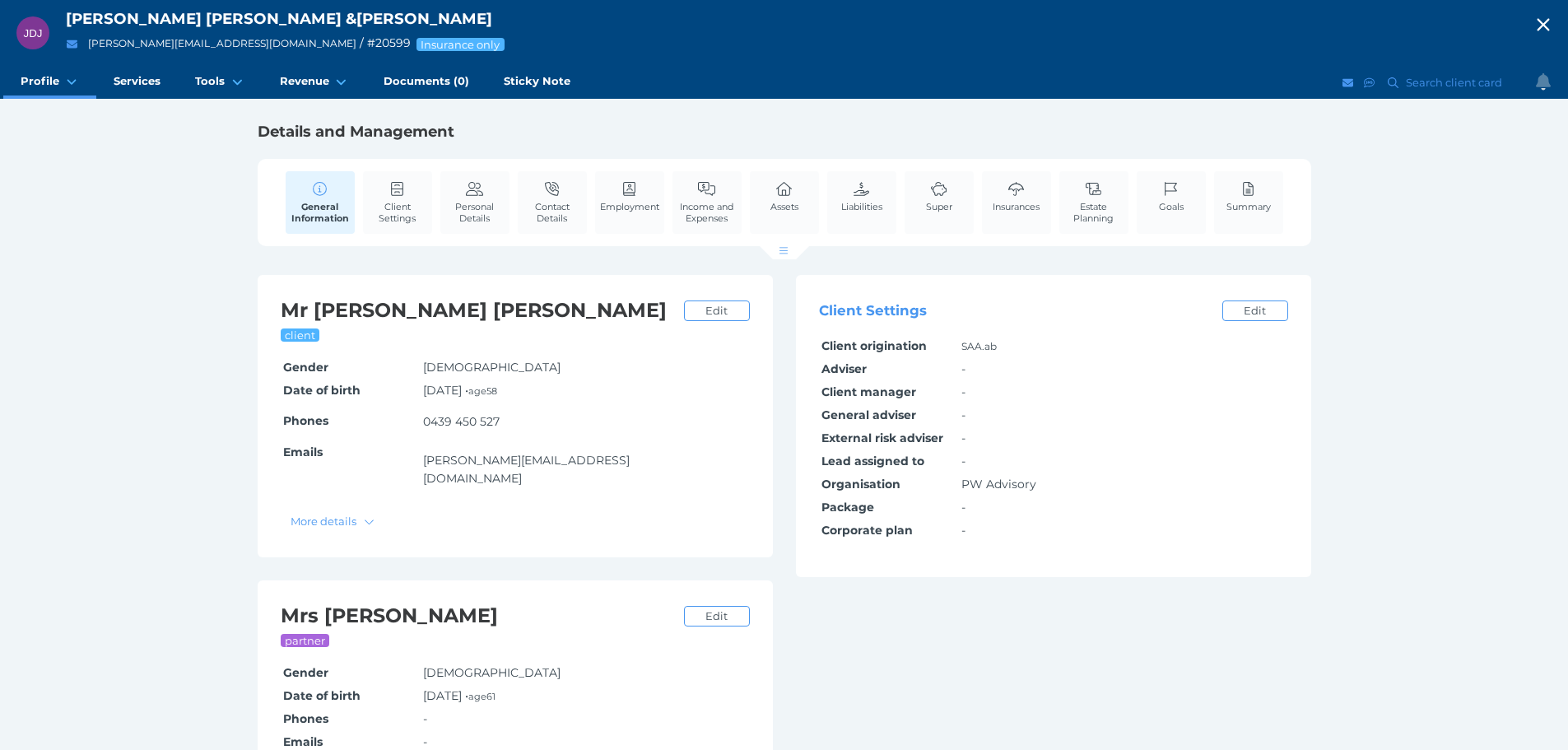
click at [747, 194] on div "General Information Client Settings Personal Details Contact Details Employment…" at bounding box center [784, 203] width 1037 height 88
click at [796, 187] on link "Assets" at bounding box center [784, 197] width 36 height 51
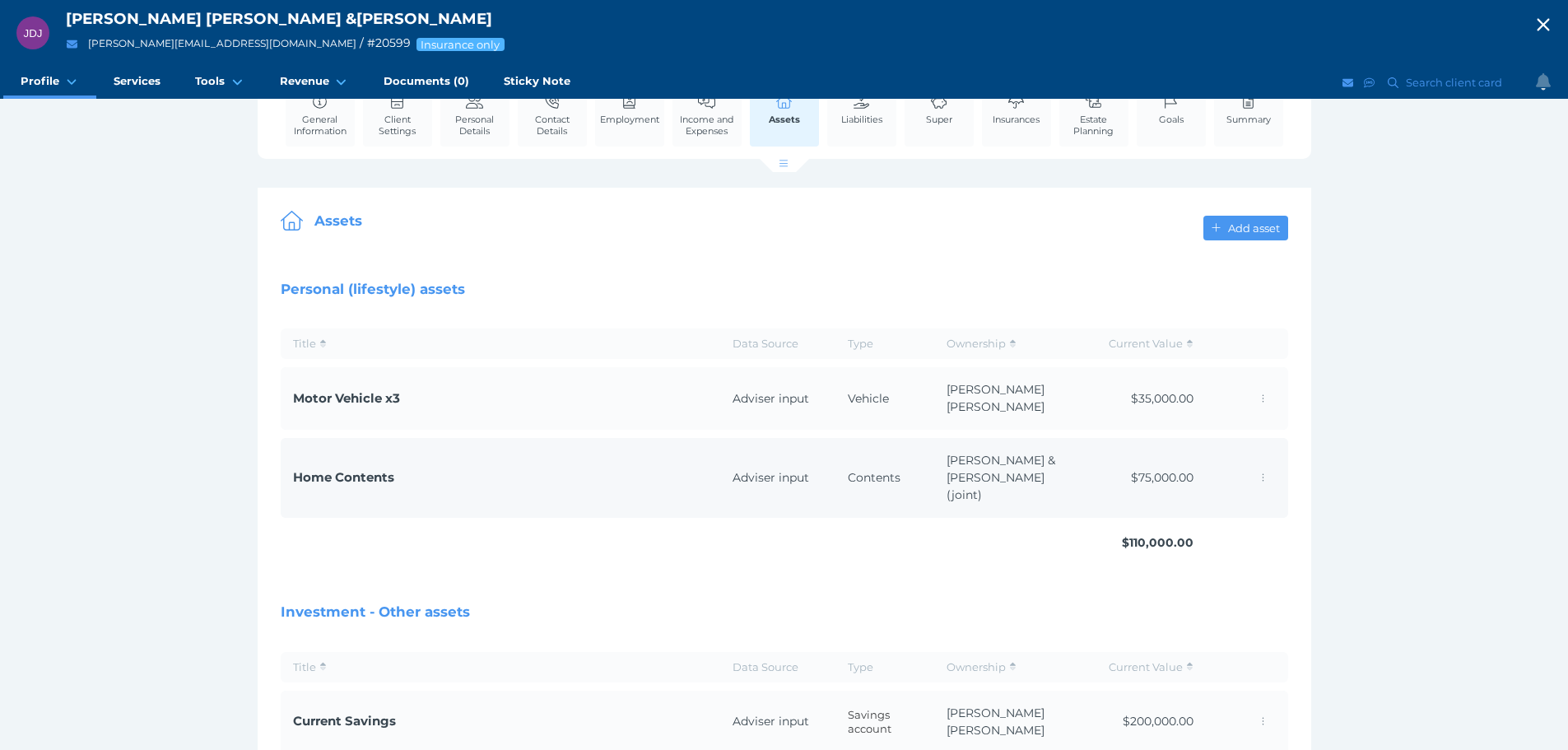
scroll to position [146, 0]
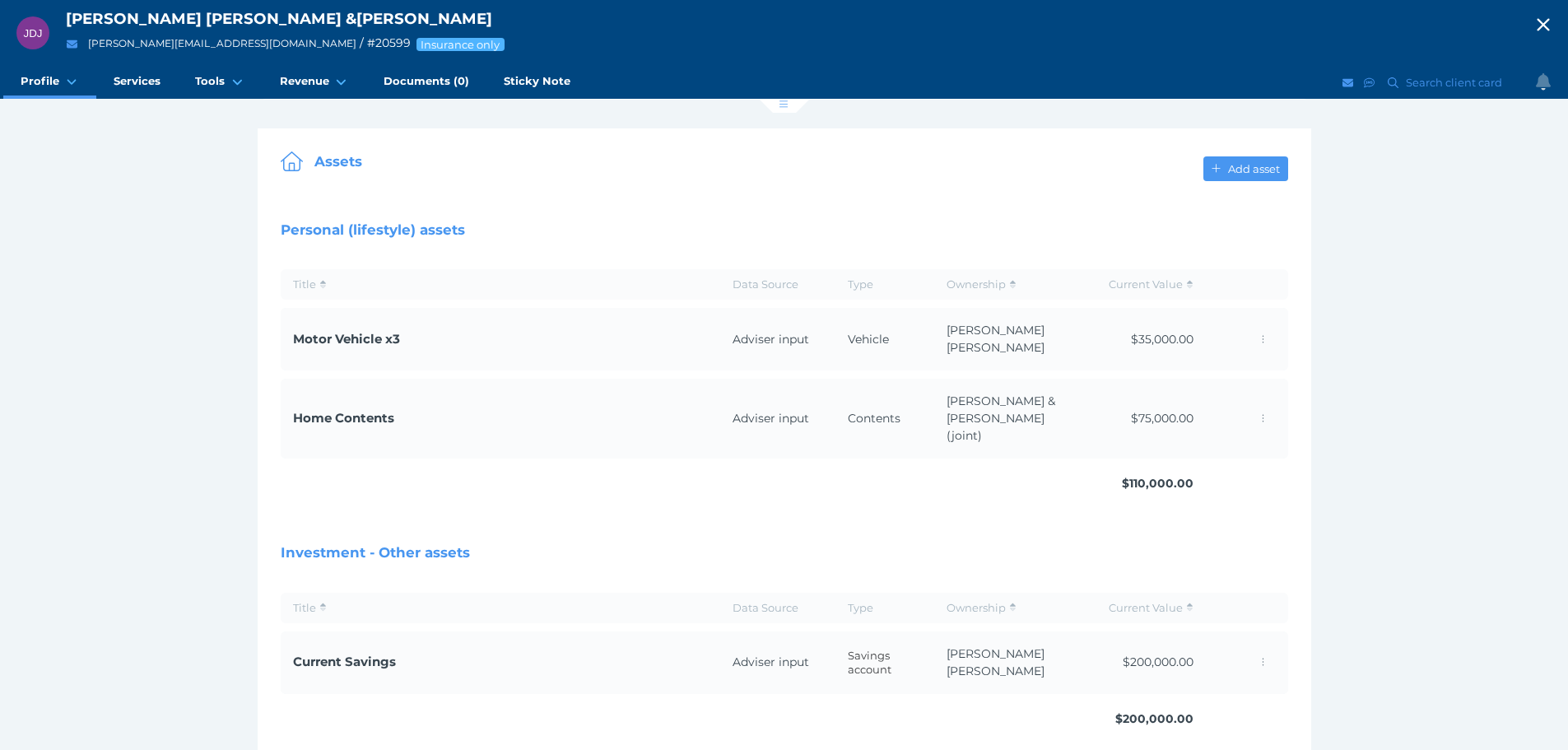
click at [1544, 30] on span "button" at bounding box center [1544, 25] width 50 height 22
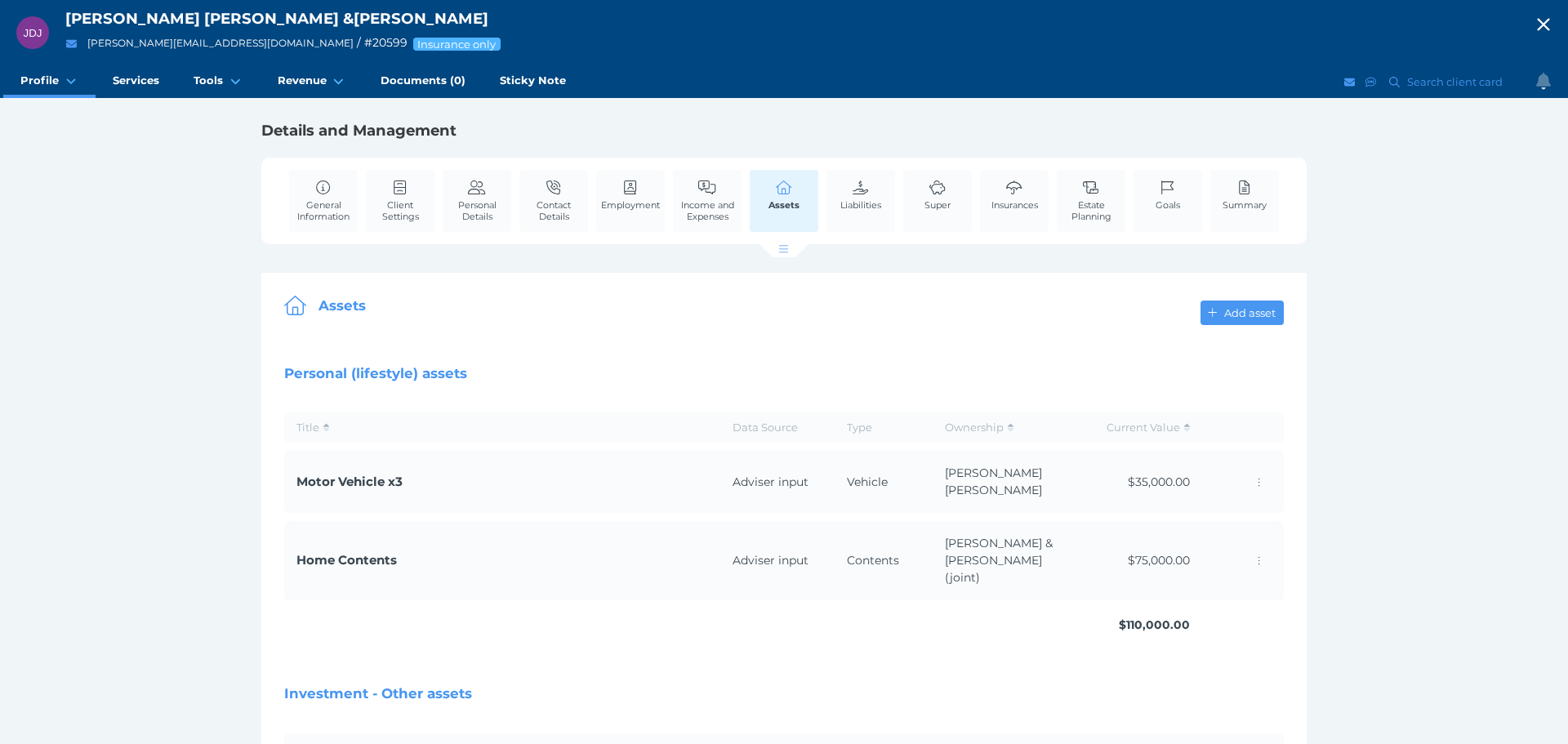
select select "25"
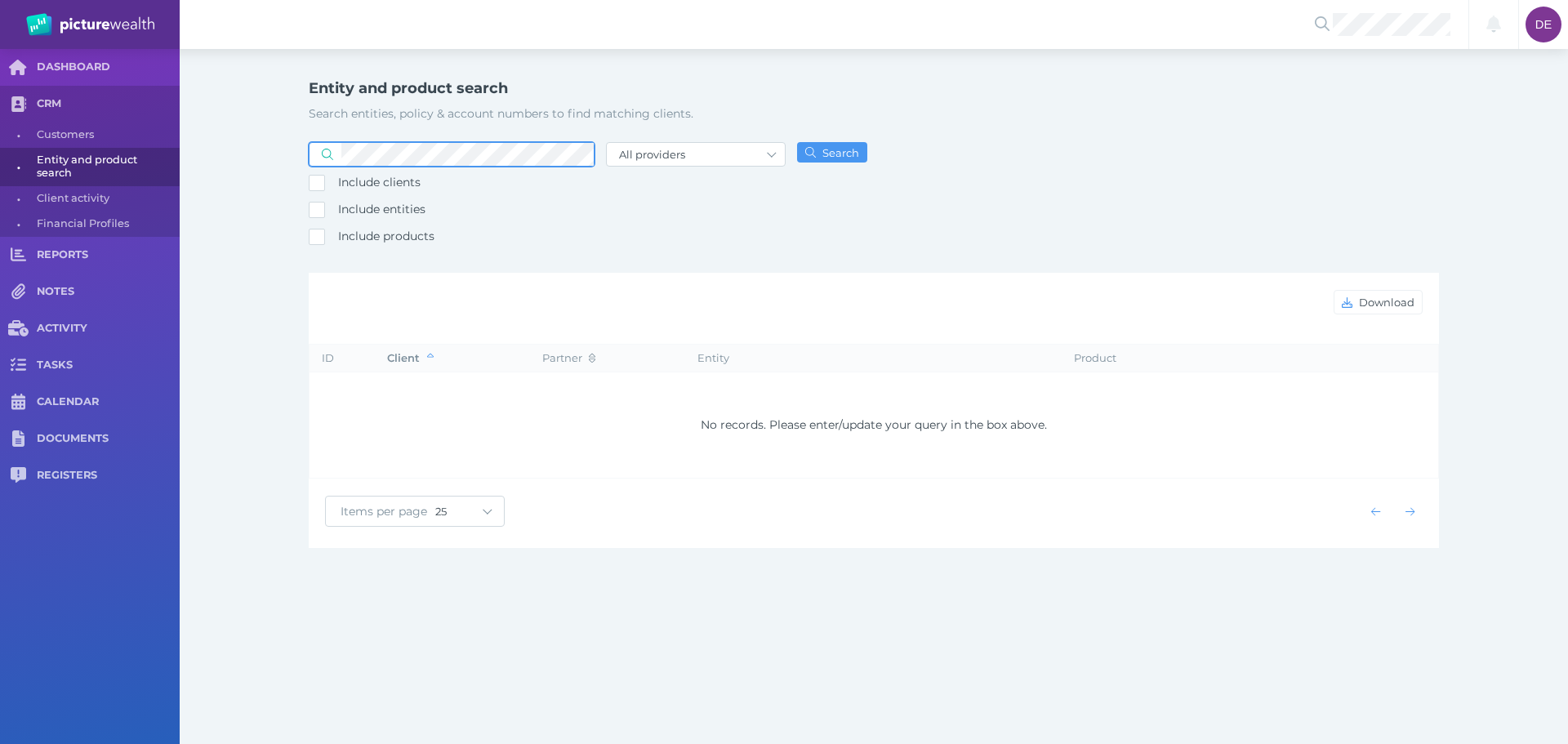
click at [797, 142] on button "Search" at bounding box center [832, 152] width 71 height 20
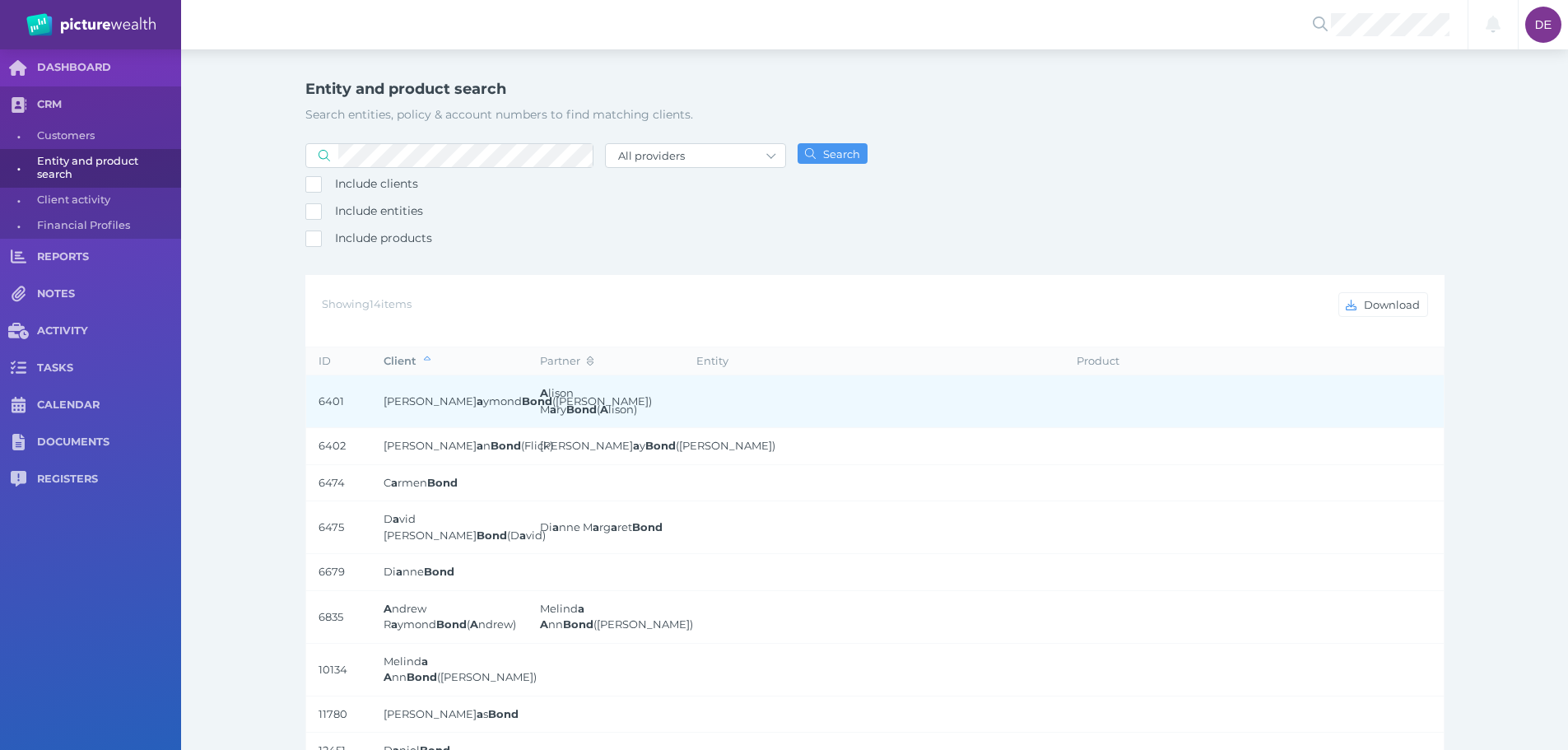
click at [493, 412] on td "[PERSON_NAME] a ymond Bond ([PERSON_NAME])" at bounding box center [449, 401] width 157 height 53
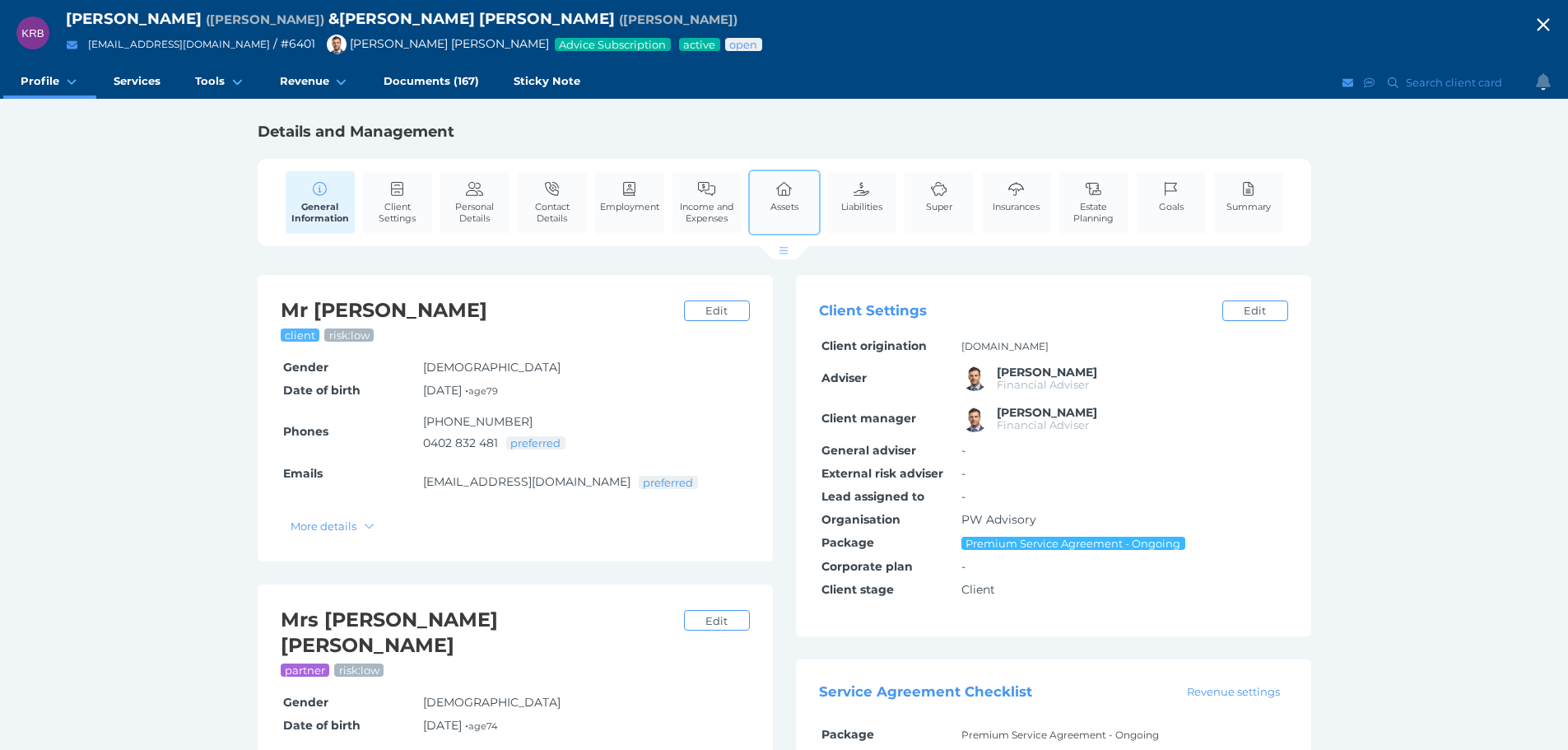
click at [796, 197] on link "Assets" at bounding box center [784, 197] width 36 height 51
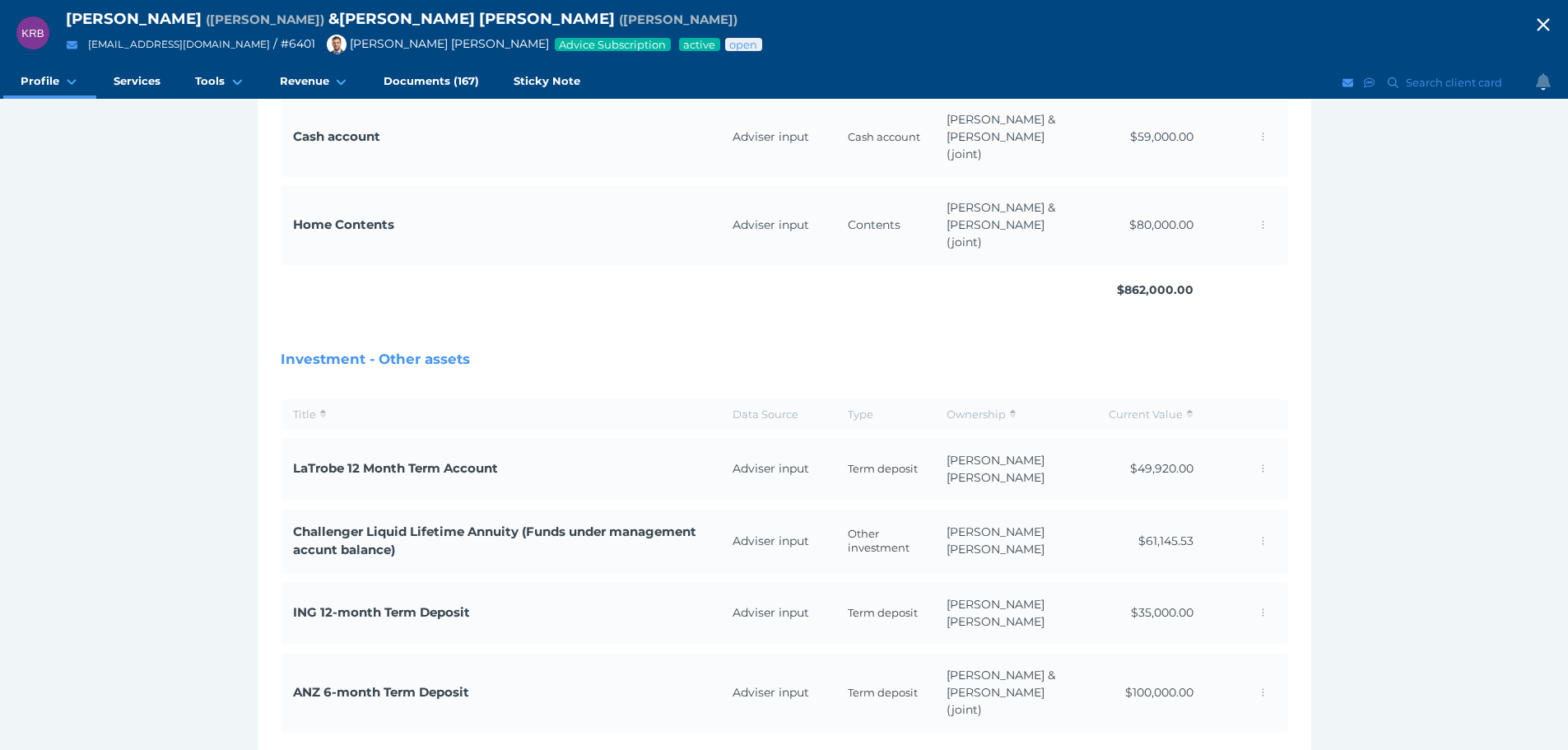
scroll to position [658, 0]
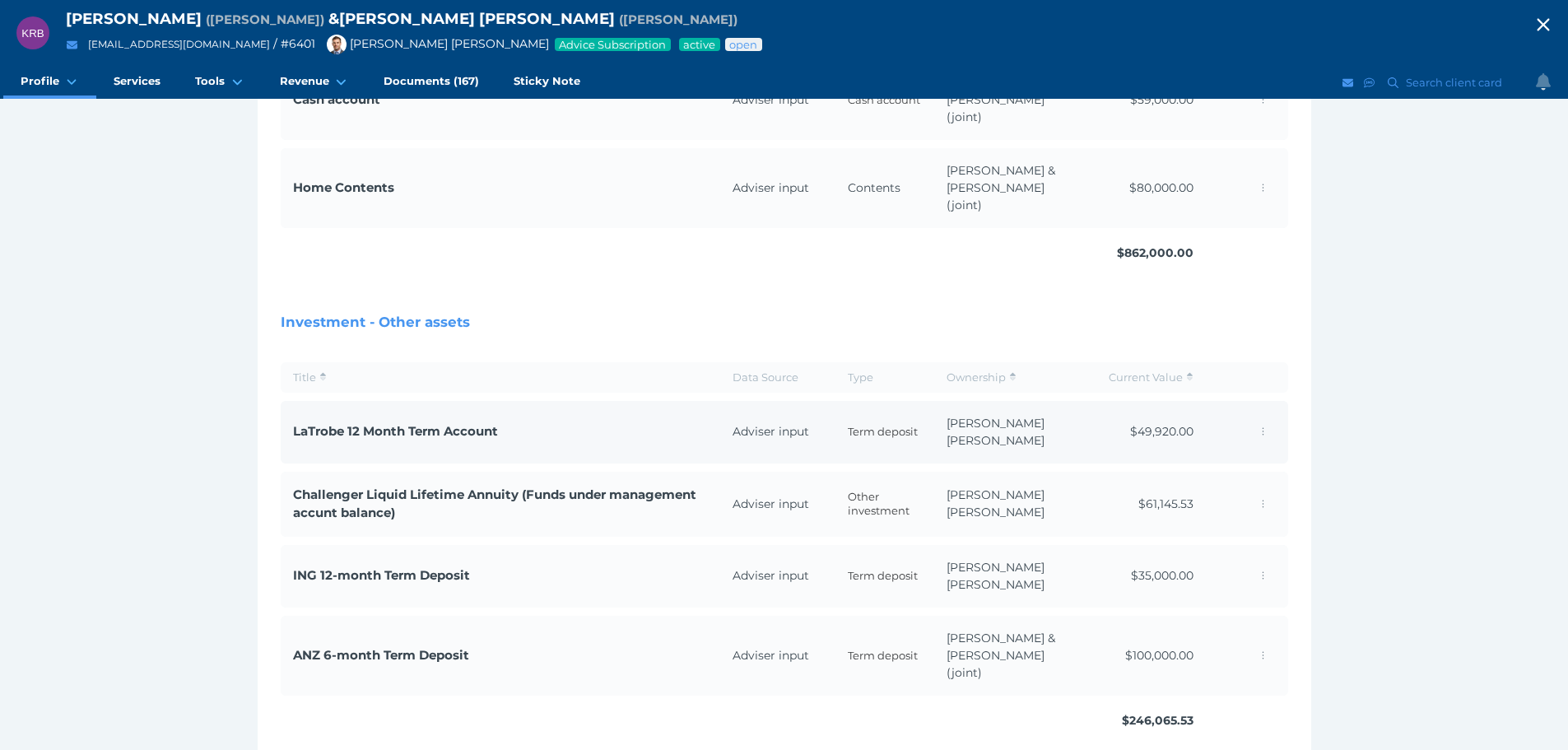
click at [296, 424] on span "LaTrobe 12 Month Term Account" at bounding box center [395, 431] width 205 height 16
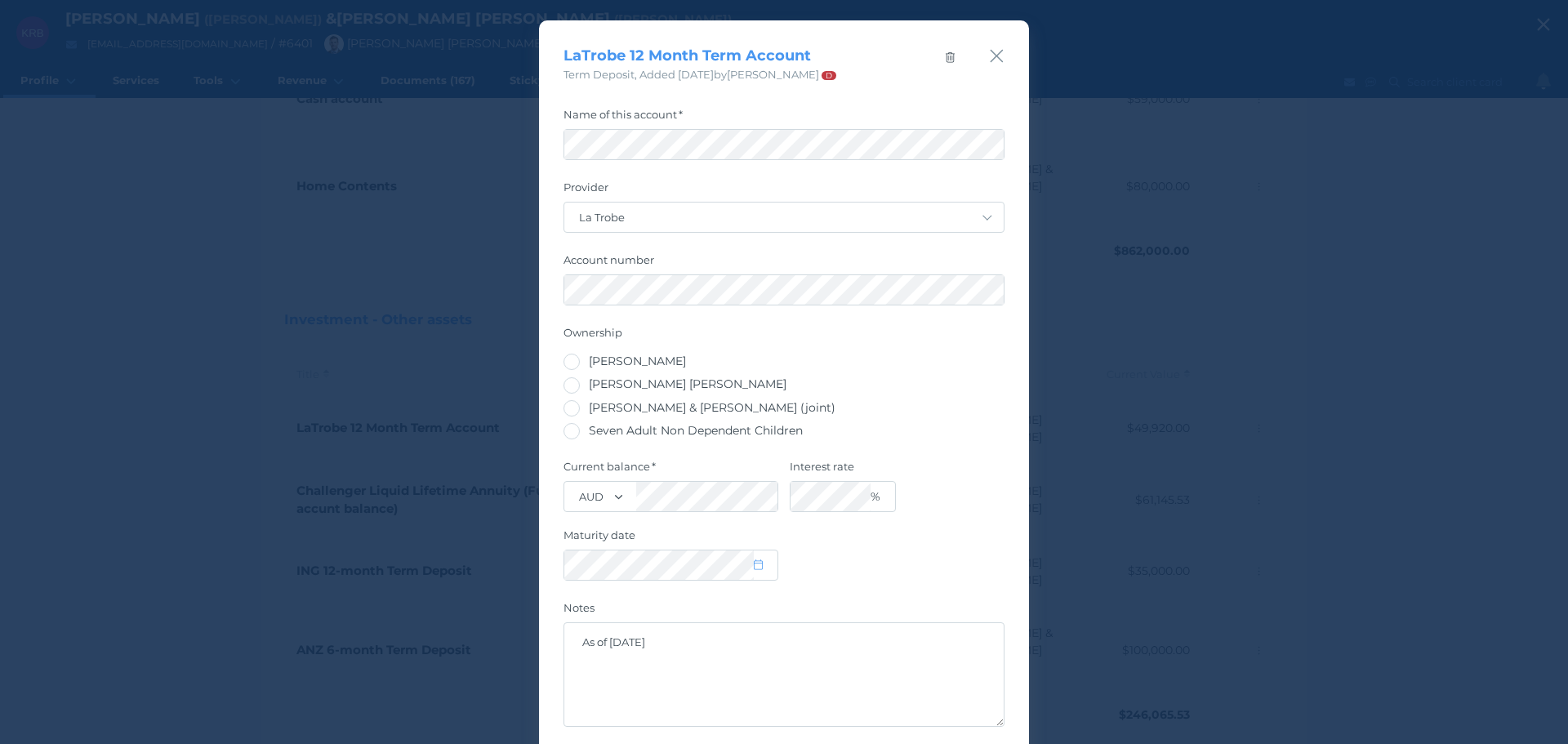
click at [979, 52] on div "LaTrobe 12 Month Term Account Term Deposit , Added [DATE] by [PERSON_NAME] D" at bounding box center [784, 51] width 490 height 63
click at [995, 56] on icon "button" at bounding box center [997, 55] width 15 height 20
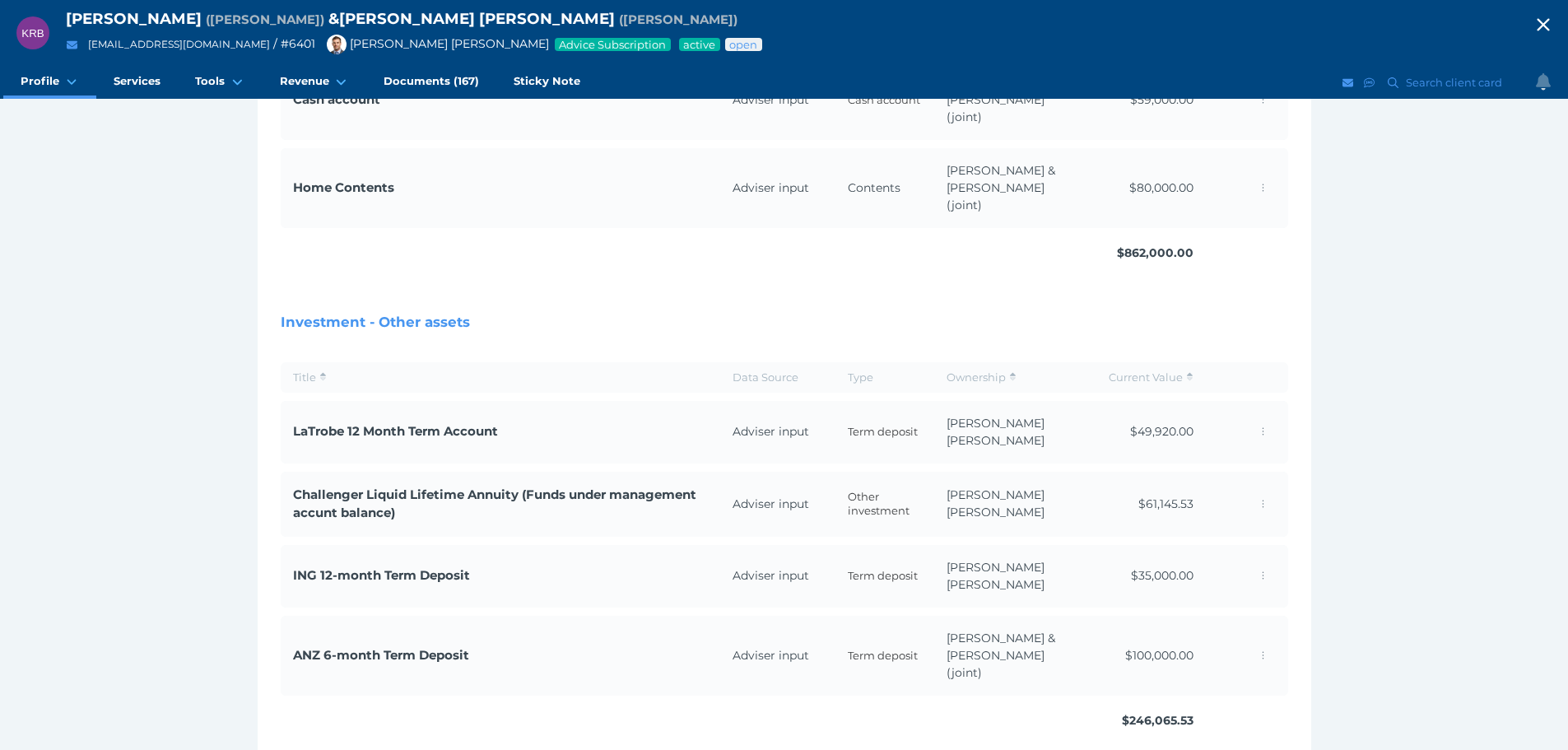
click at [1553, 21] on icon "button" at bounding box center [1544, 24] width 19 height 24
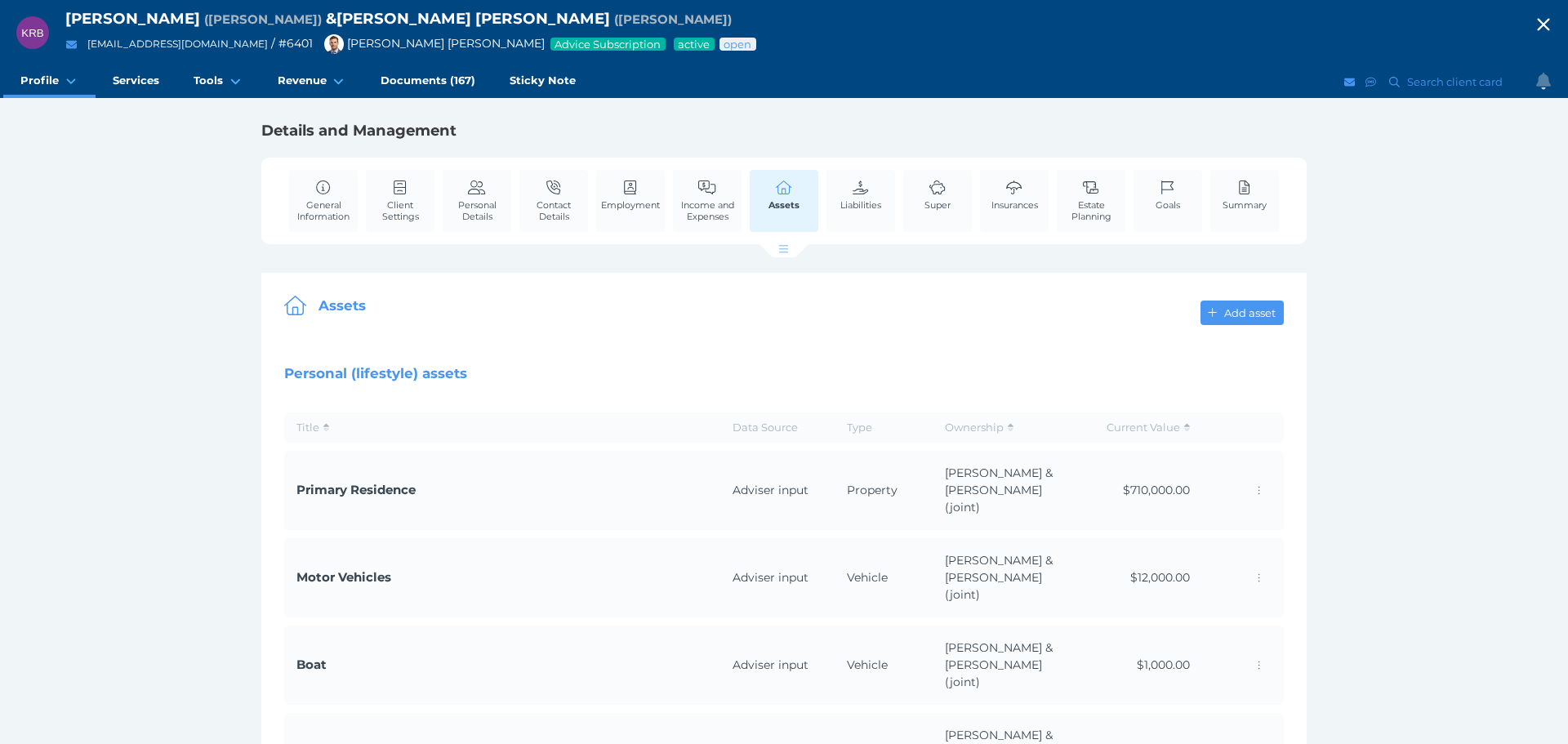
select select "25"
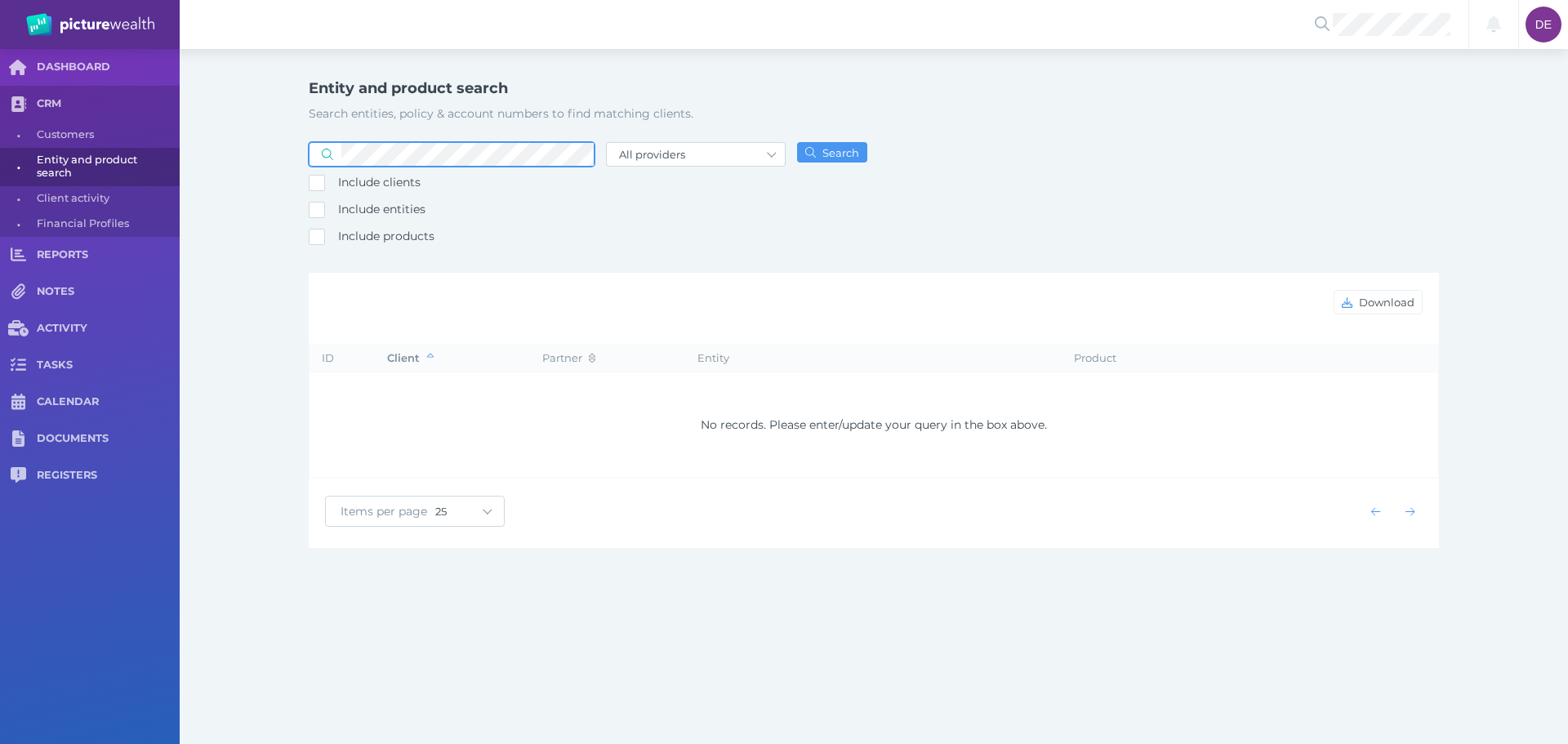
click at [797, 142] on button "Search" at bounding box center [832, 152] width 71 height 20
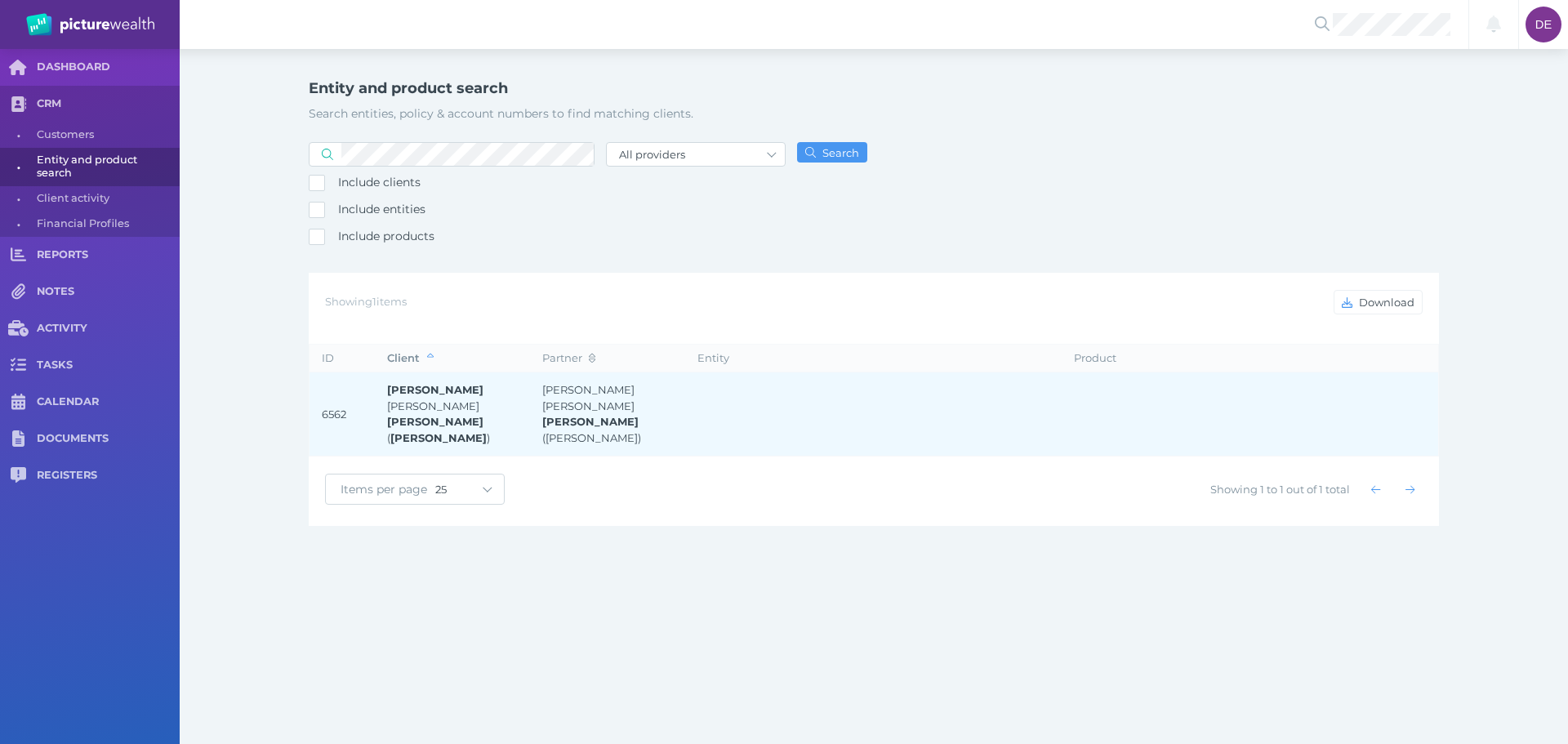
click at [621, 415] on strong "[PERSON_NAME]" at bounding box center [590, 421] width 97 height 14
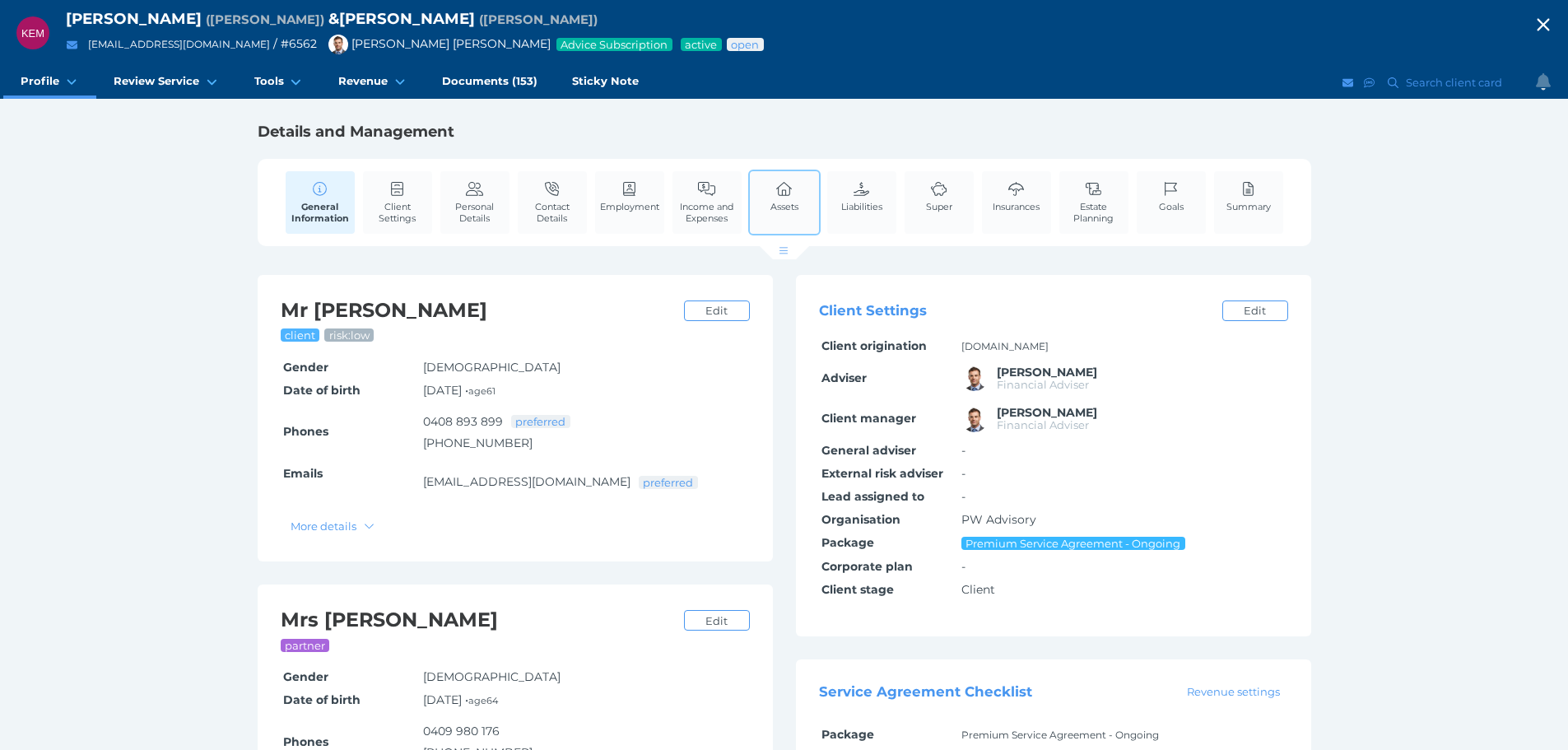
click at [801, 191] on link "Assets" at bounding box center [784, 197] width 36 height 51
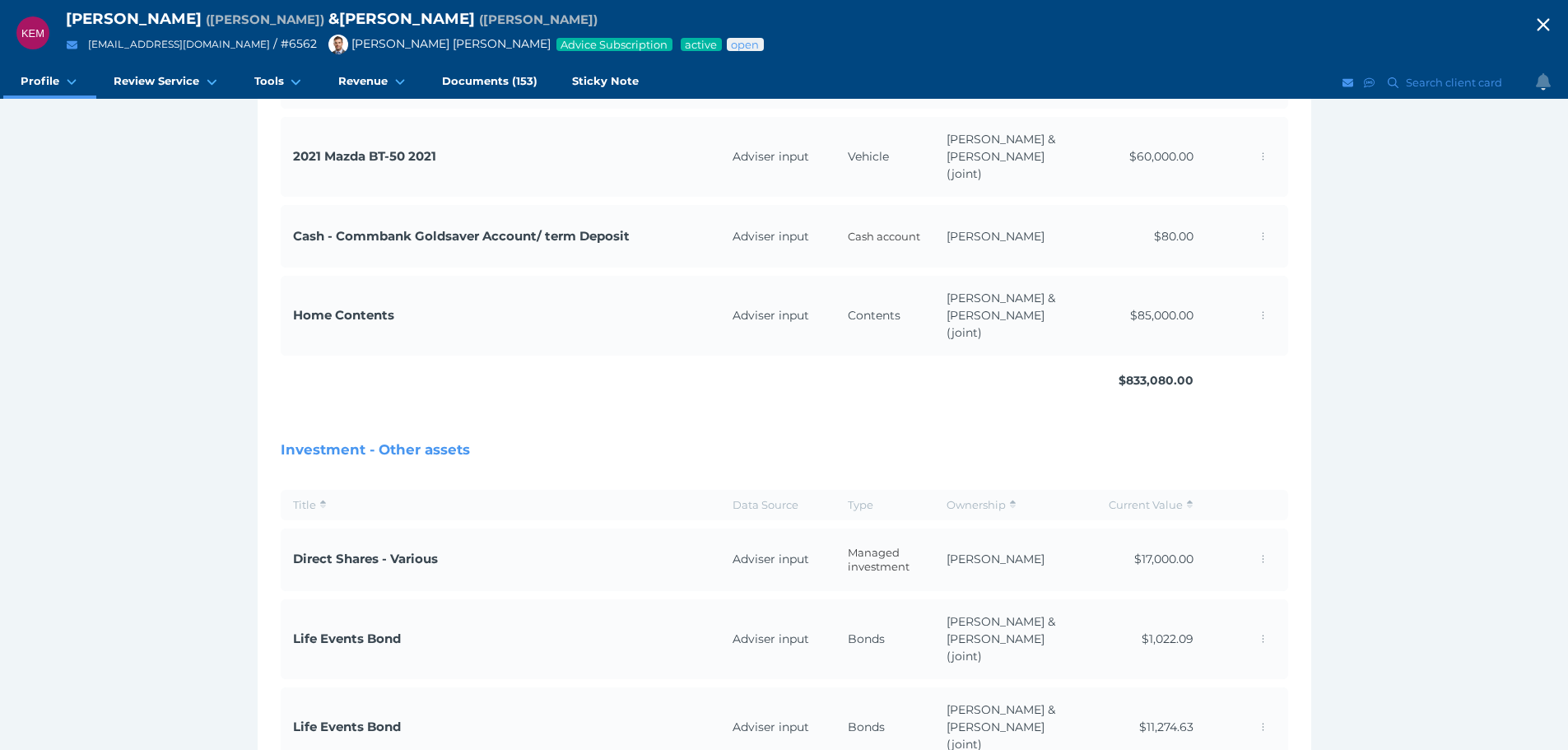
scroll to position [501, 0]
click at [725, 595] on td "Adviser input" at bounding box center [778, 635] width 115 height 80
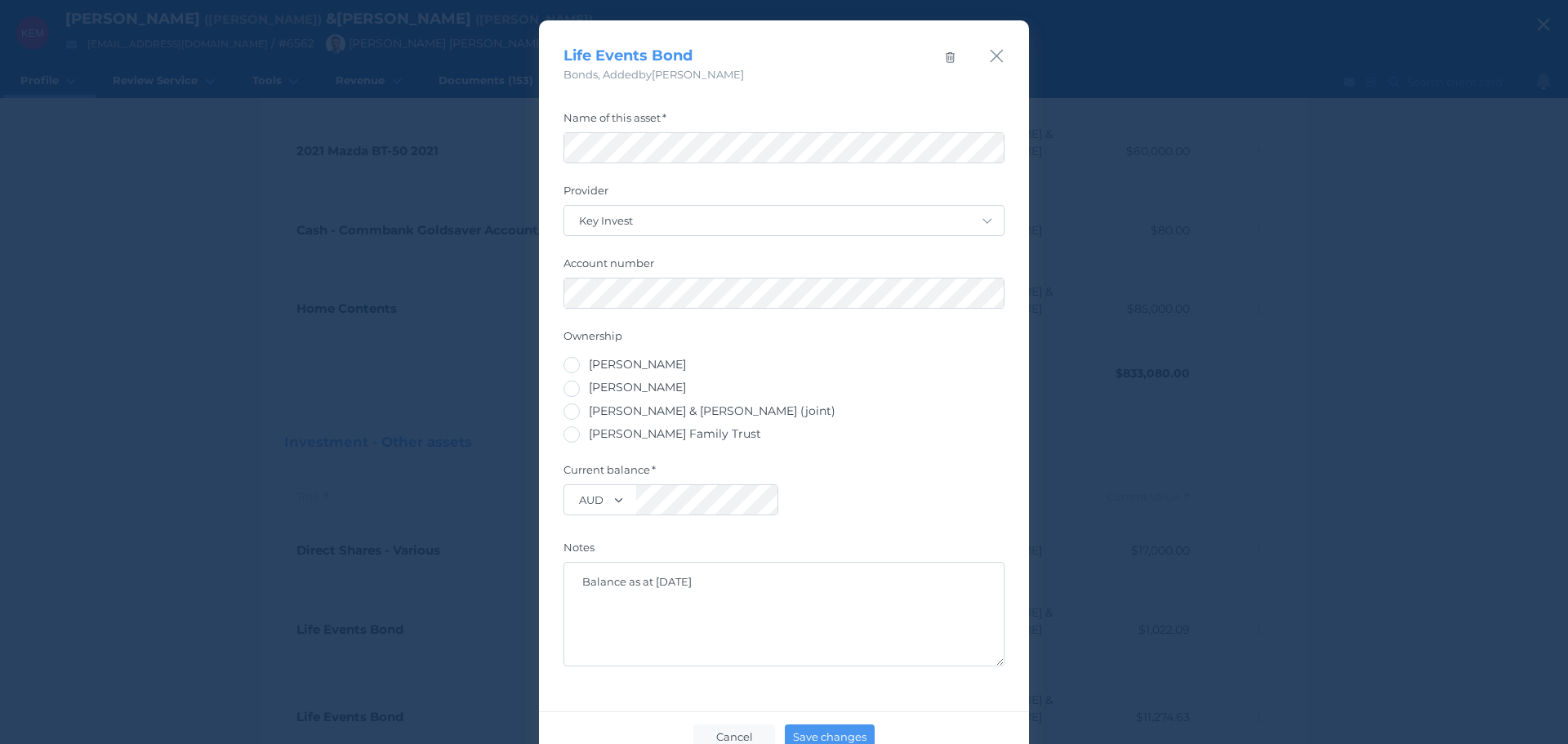
click at [1218, 91] on div "Life Events Bond Bonds , Added by [PERSON_NAME] Name of this asset Provider - s…" at bounding box center [784, 372] width 1568 height 744
click at [982, 49] on div "Life Events Bond Bonds , Added by [PERSON_NAME]" at bounding box center [784, 51] width 490 height 63
click at [989, 54] on icon "button" at bounding box center [997, 55] width 15 height 20
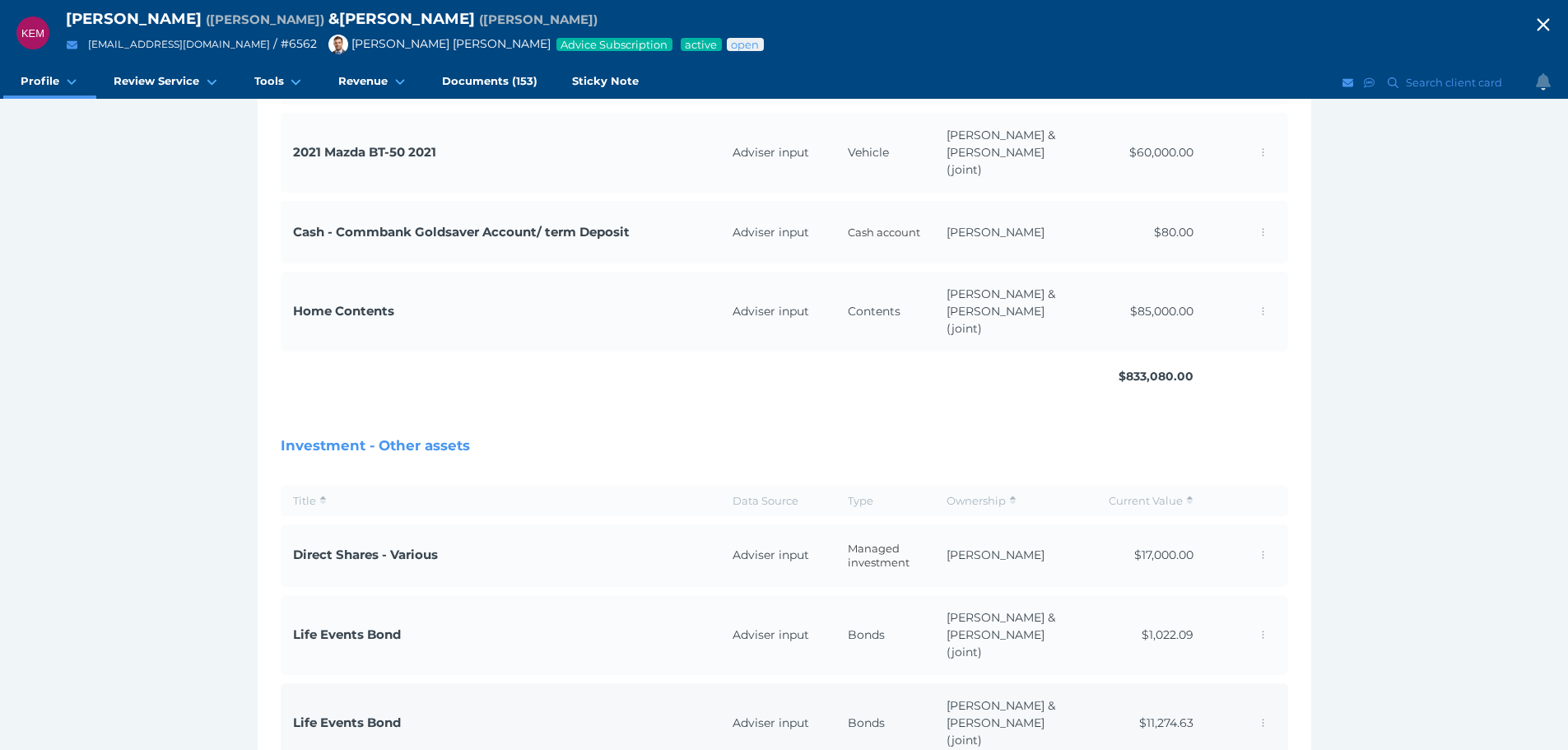
click at [976, 684] on td "[PERSON_NAME] & [PERSON_NAME] (joint)" at bounding box center [1012, 724] width 157 height 80
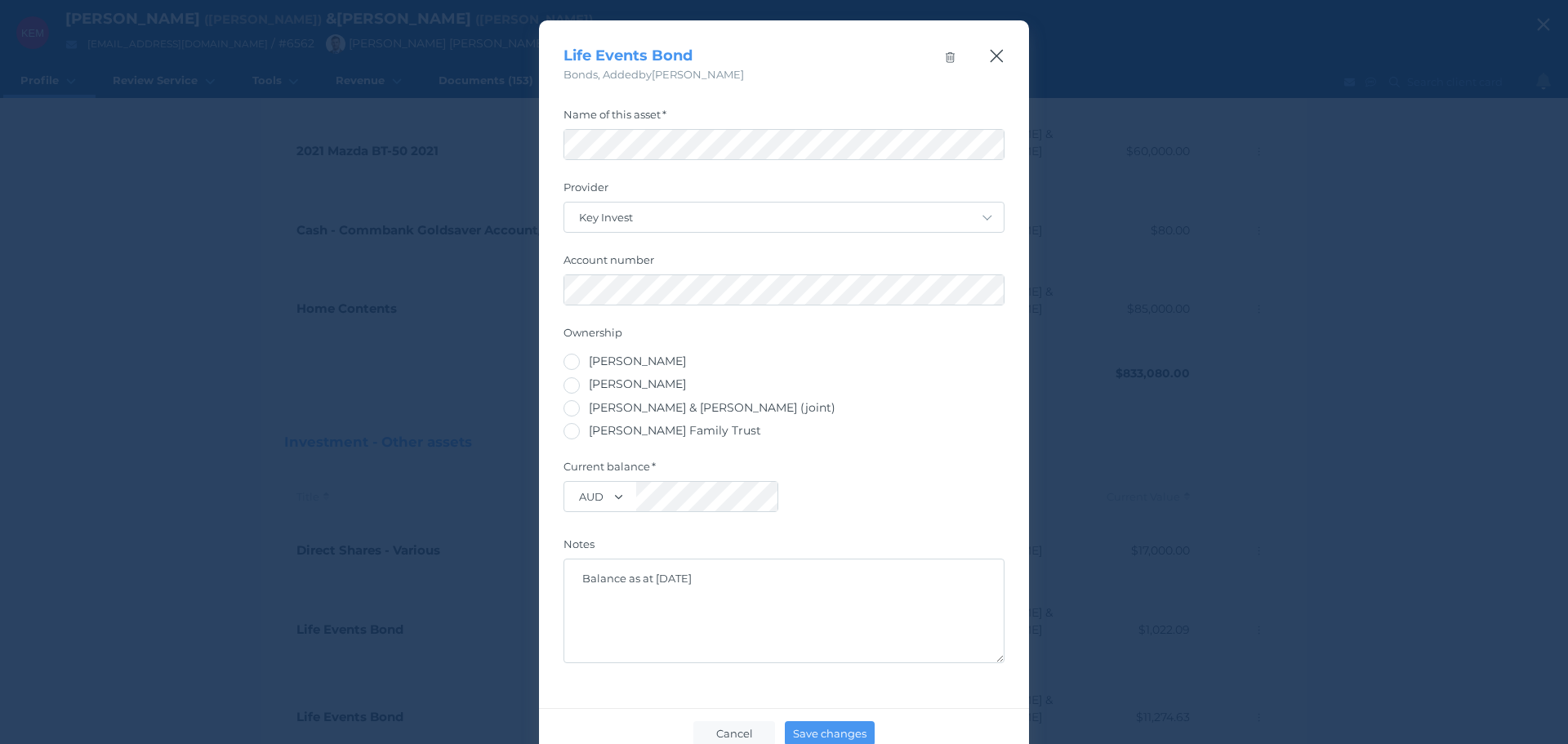
click at [992, 60] on icon "button" at bounding box center [997, 55] width 15 height 20
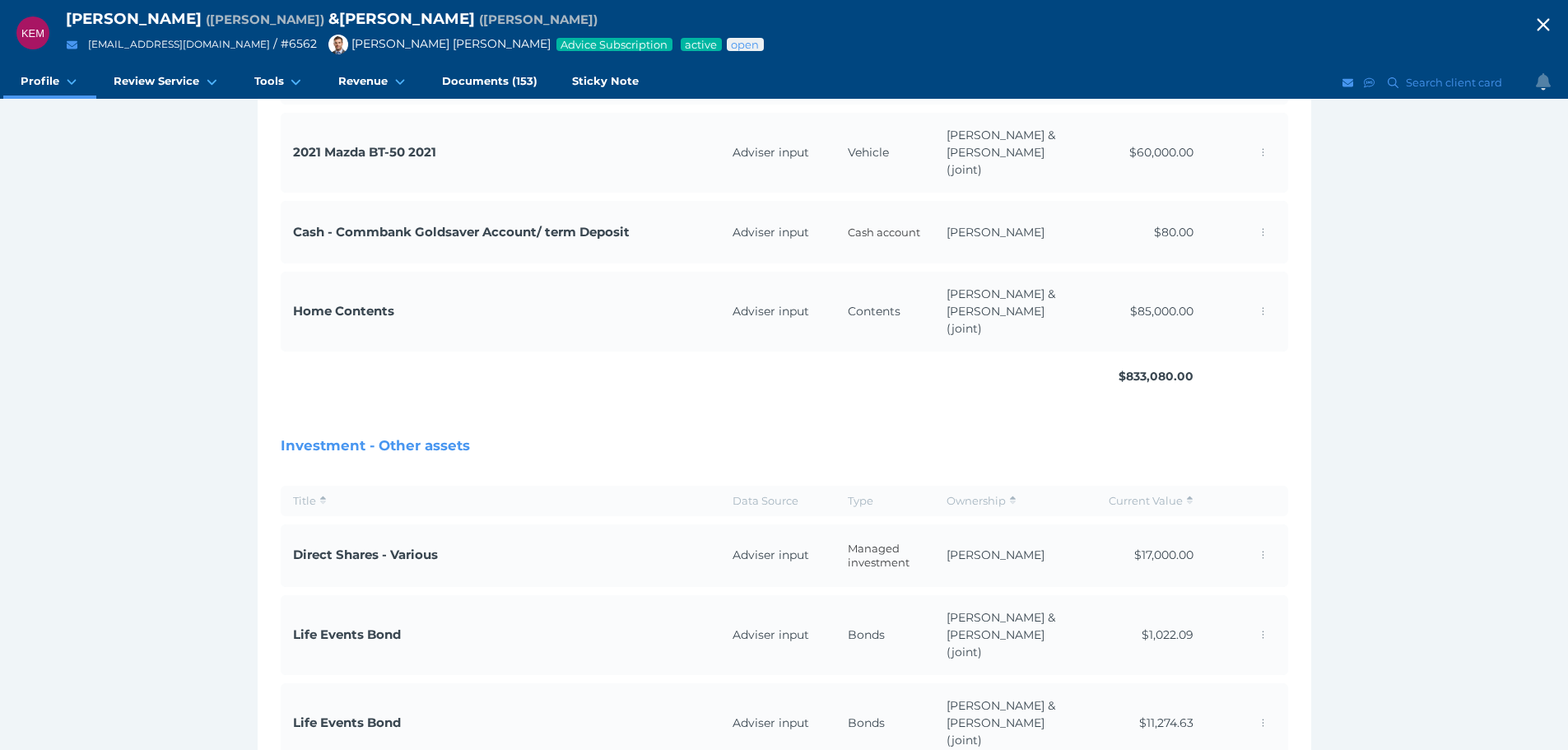
click at [1424, 626] on div "[PERSON_NAME] [PERSON_NAME] ( [PERSON_NAME] ) & [PERSON_NAME] ( [PERSON_NAME] )…" at bounding box center [784, 168] width 1568 height 1337
click at [542, 524] on td "Direct Shares - Various" at bounding box center [500, 555] width 439 height 62
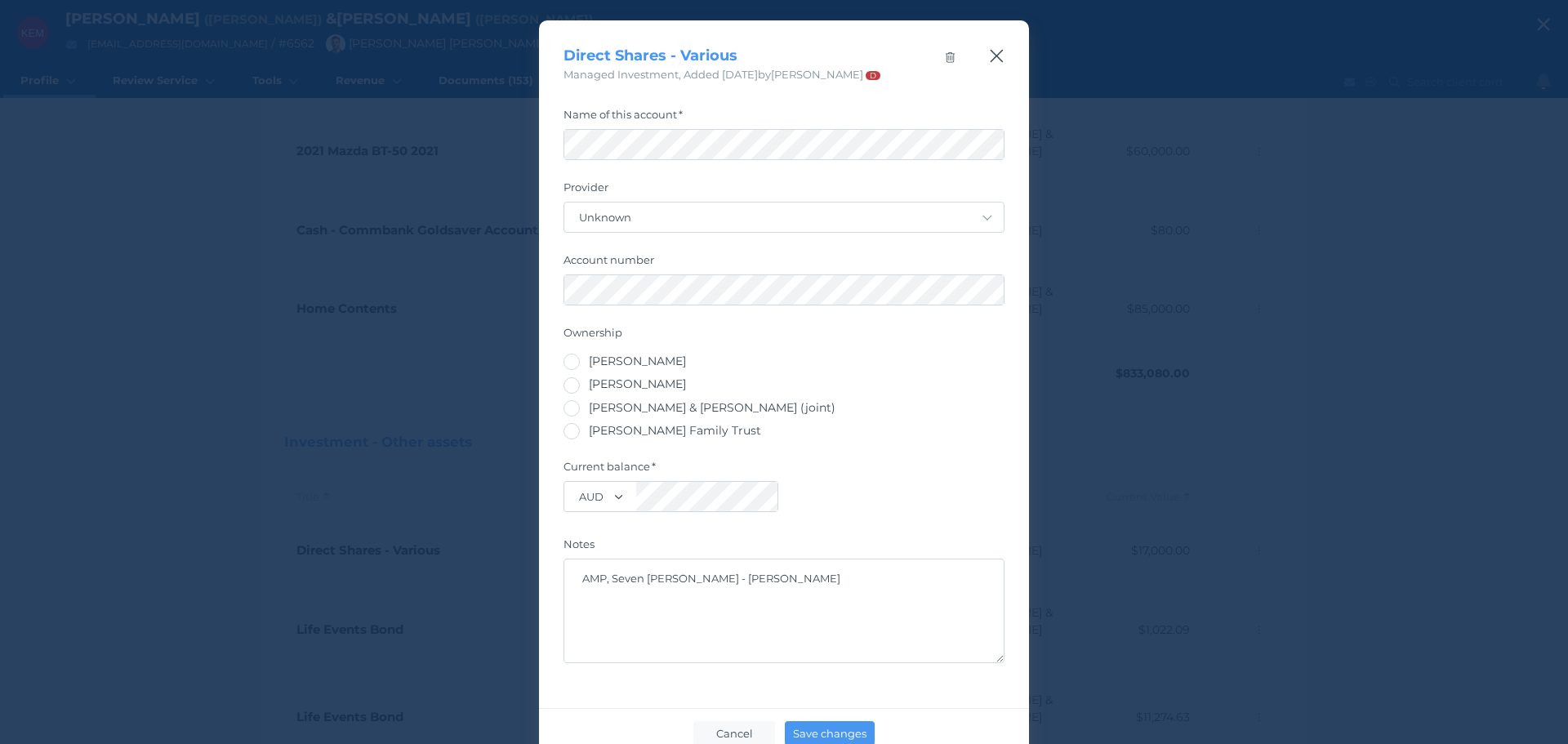
click at [990, 58] on icon "button" at bounding box center [997, 55] width 15 height 20
